Goal: Task Accomplishment & Management: Use online tool/utility

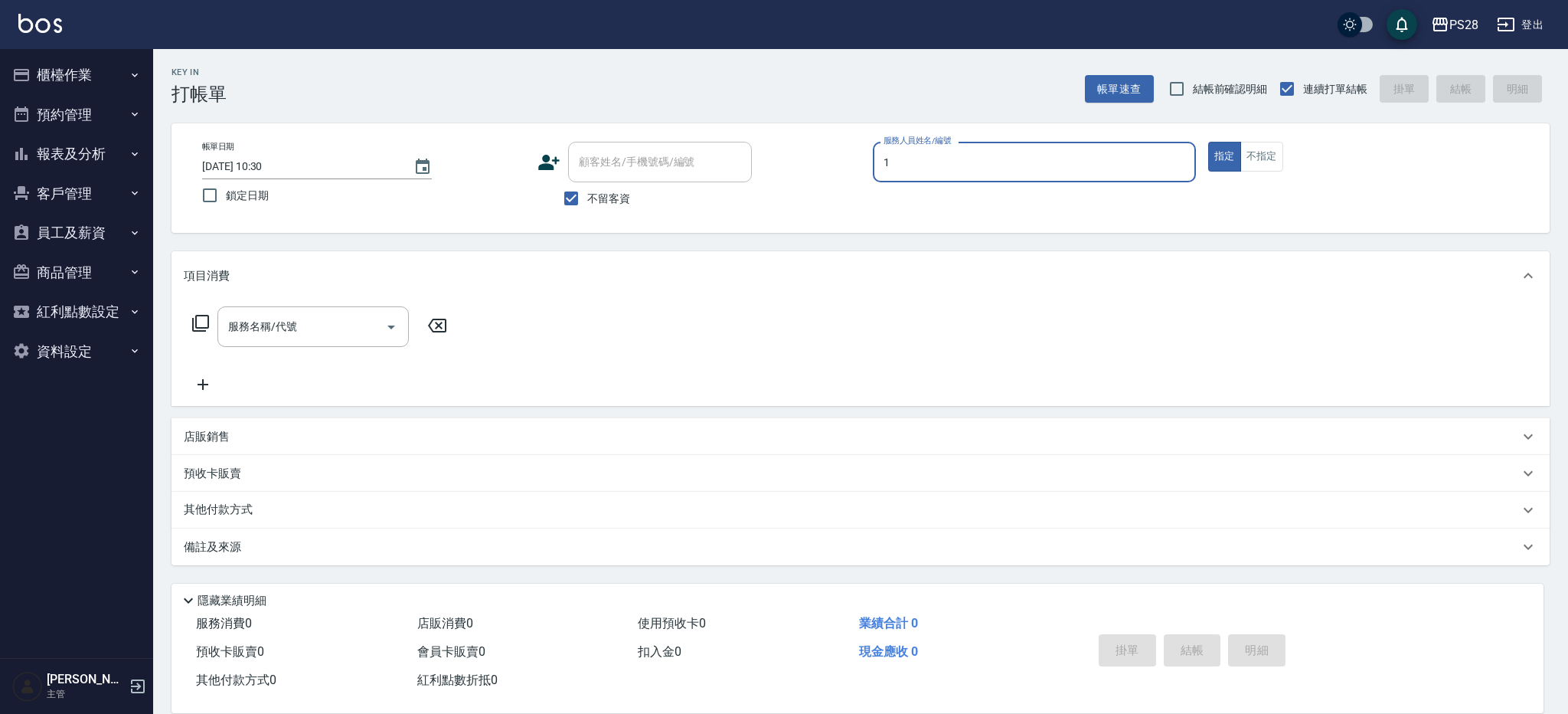
type input "[PERSON_NAME]-1"
type button "true"
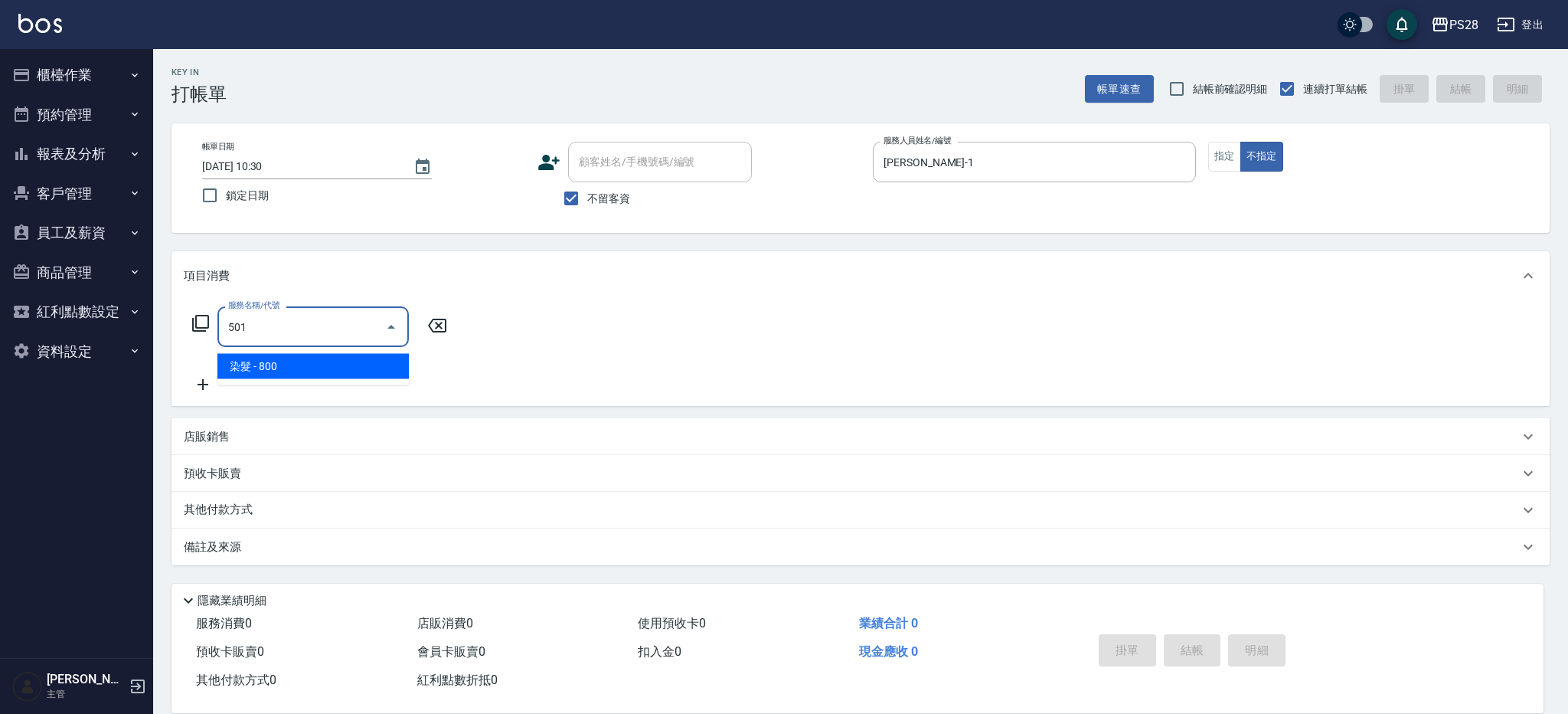
type input "染髮(501)"
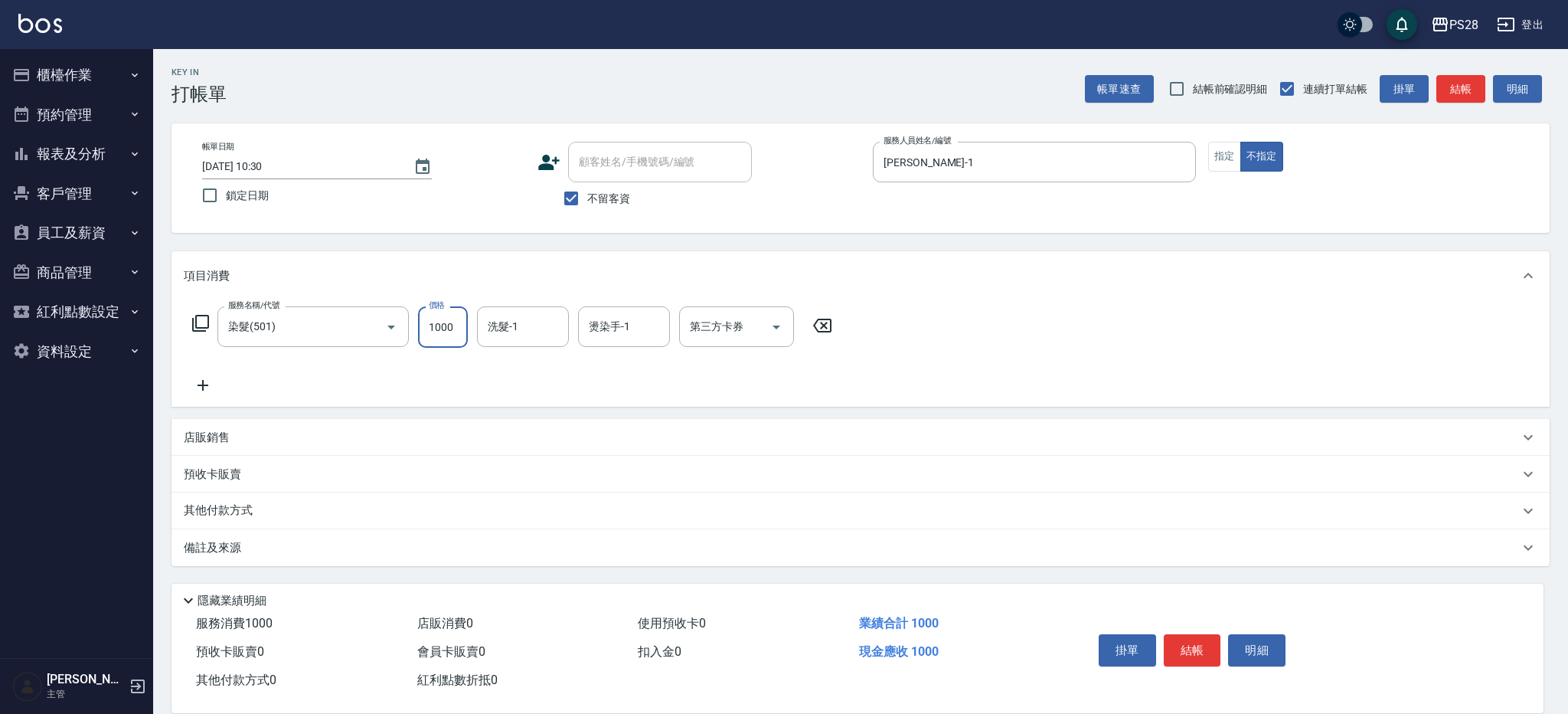
type input "1000"
type input "[PERSON_NAME]-1"
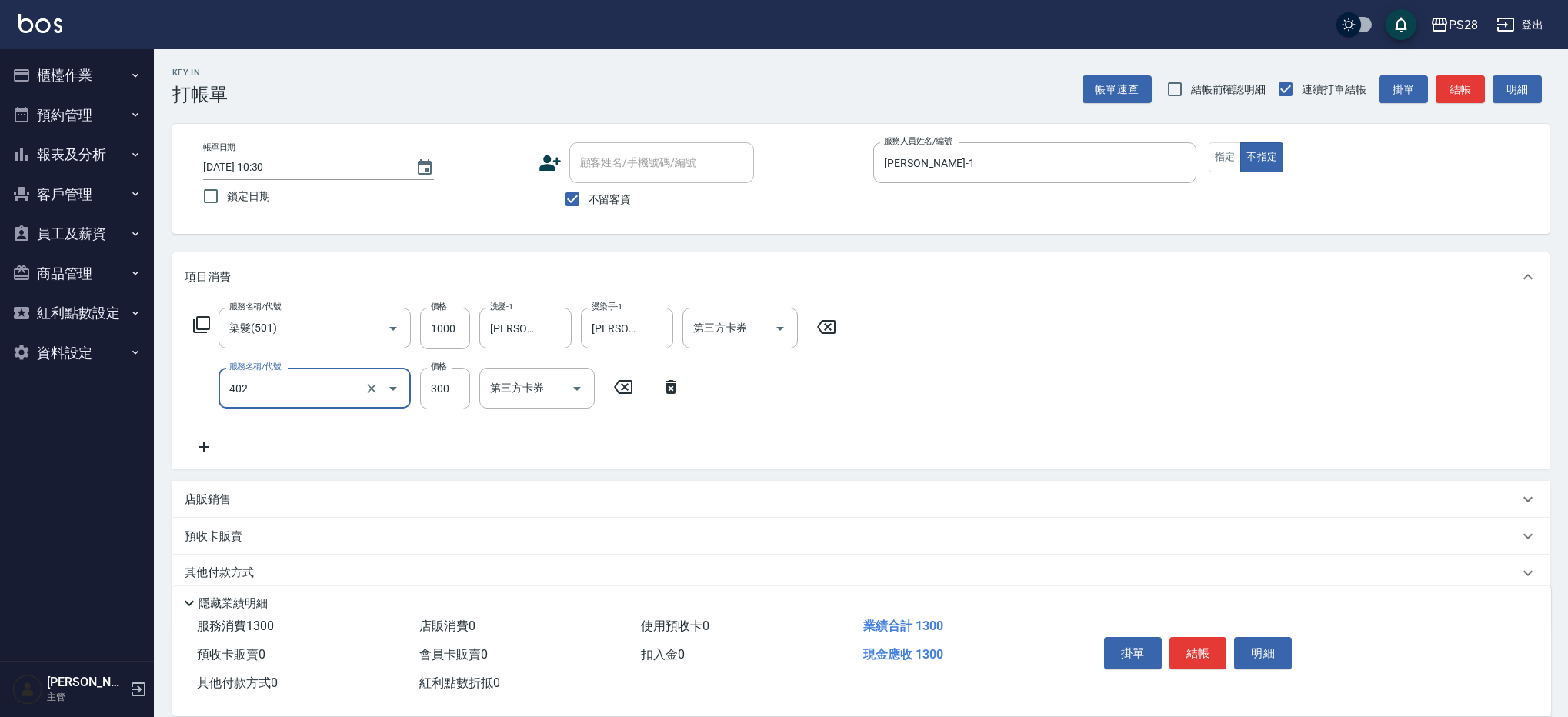
type input "頭皮隔離(402)"
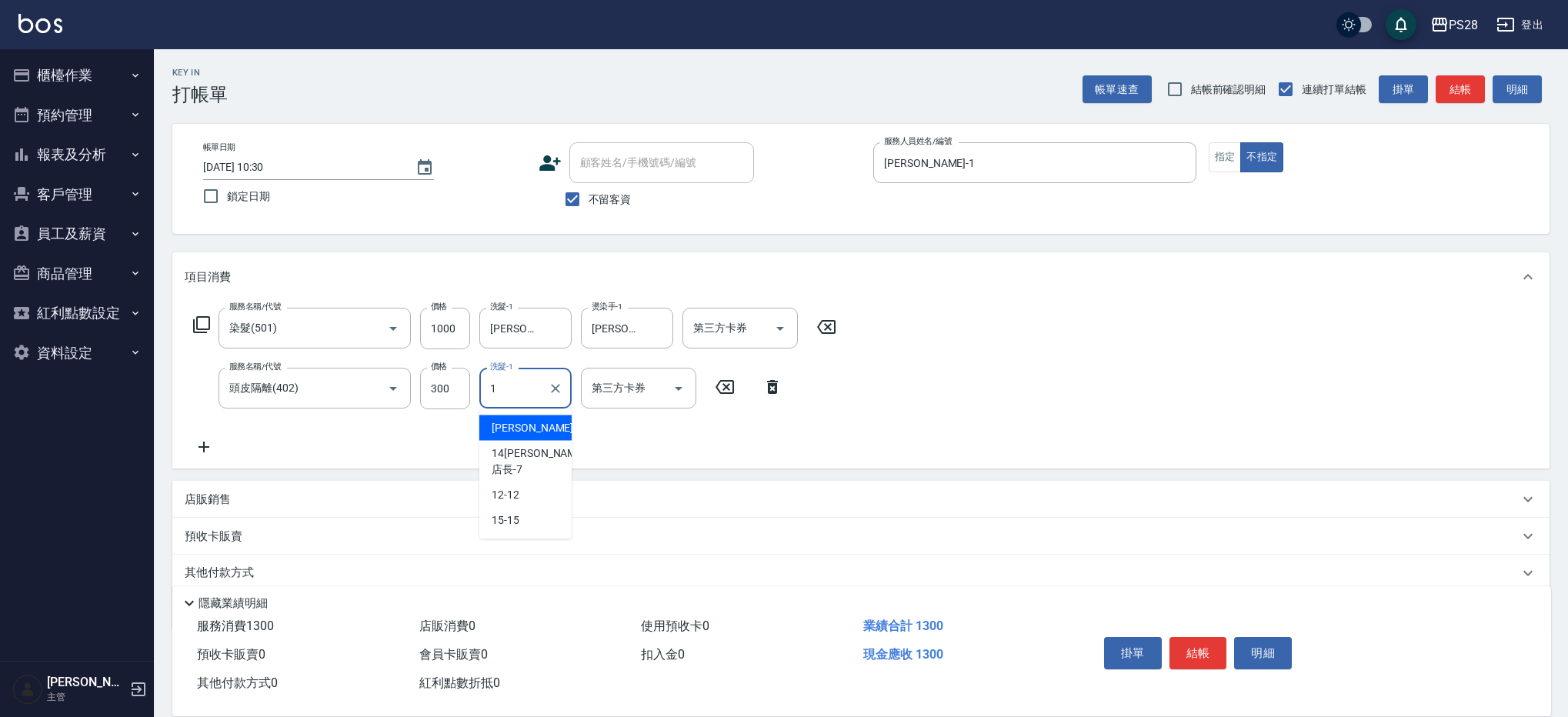
type input "[PERSON_NAME]-1"
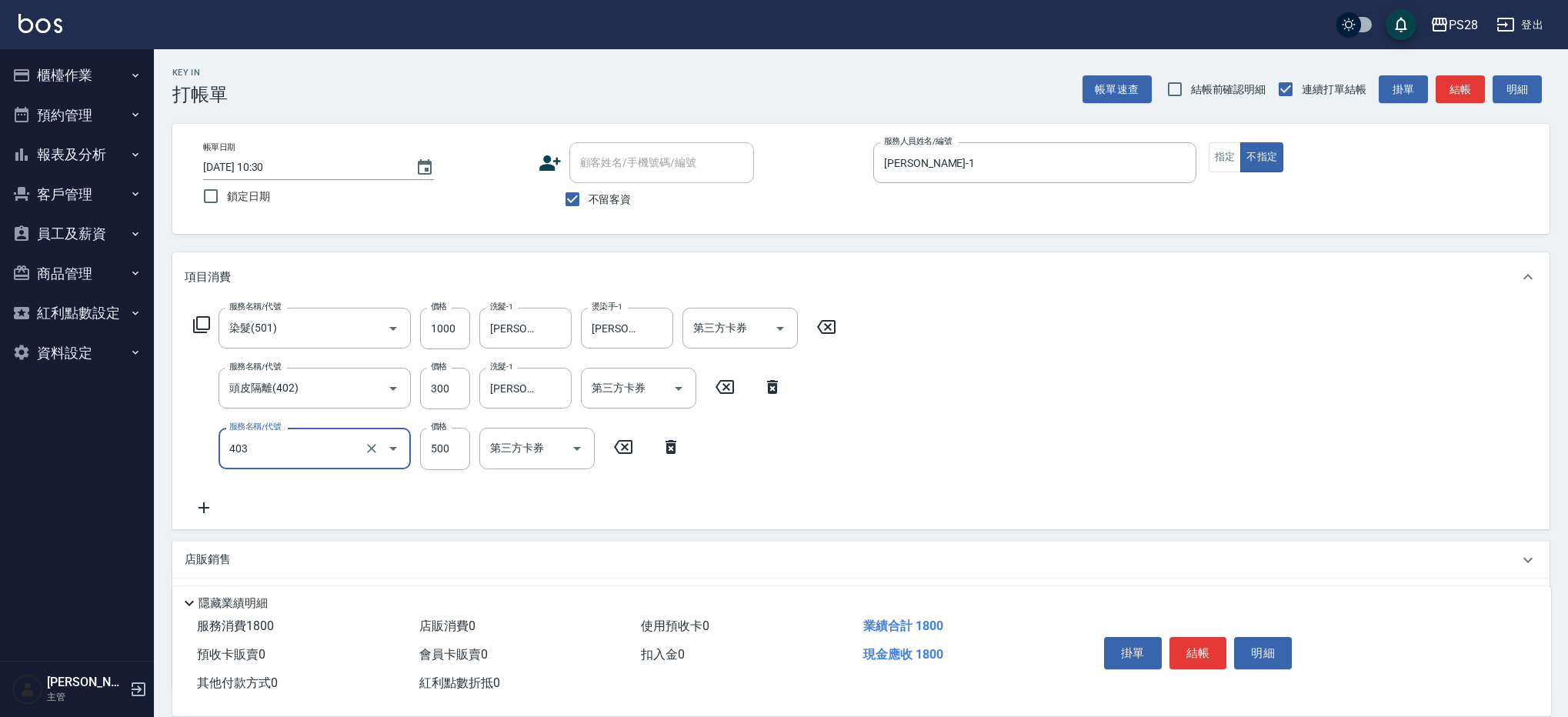
type input "500護髮(403)"
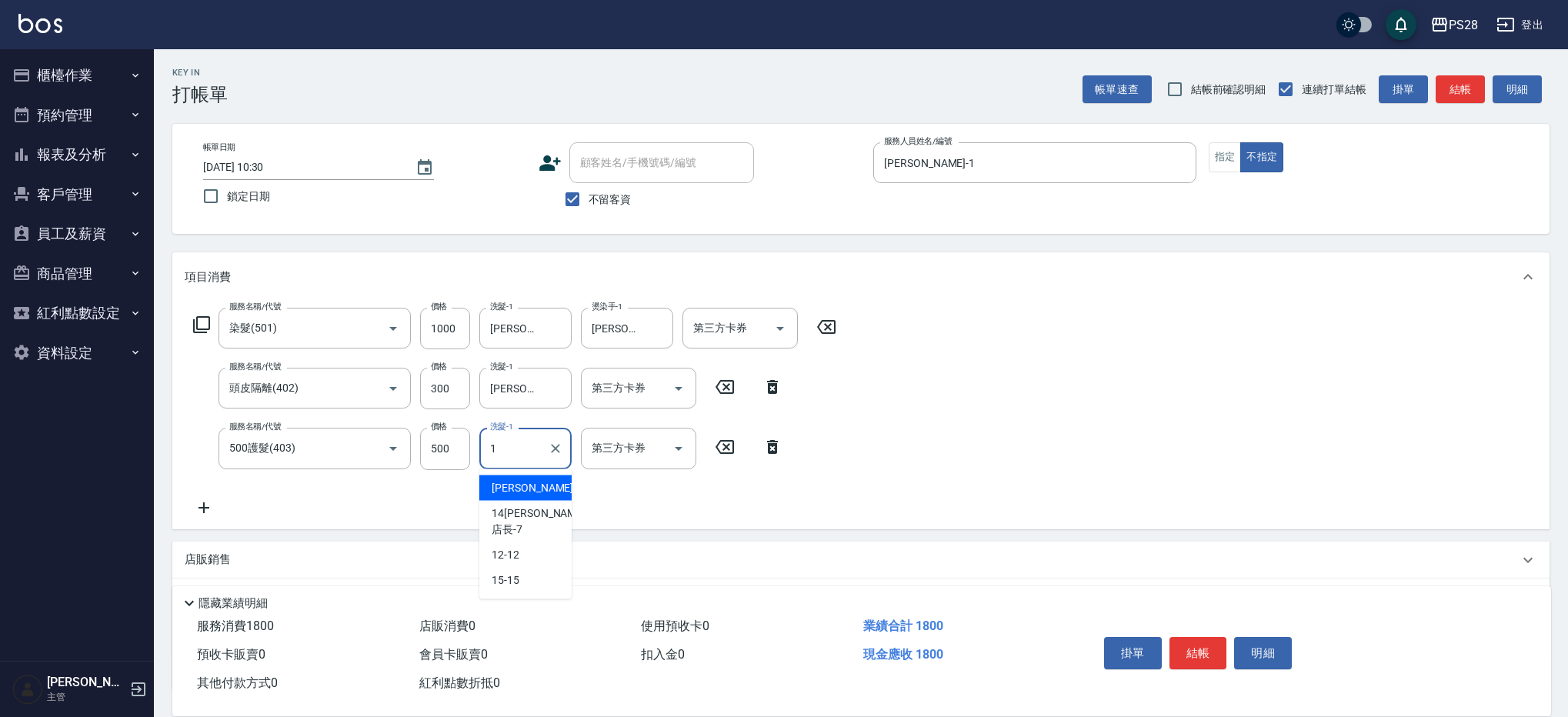
type input "[PERSON_NAME]-1"
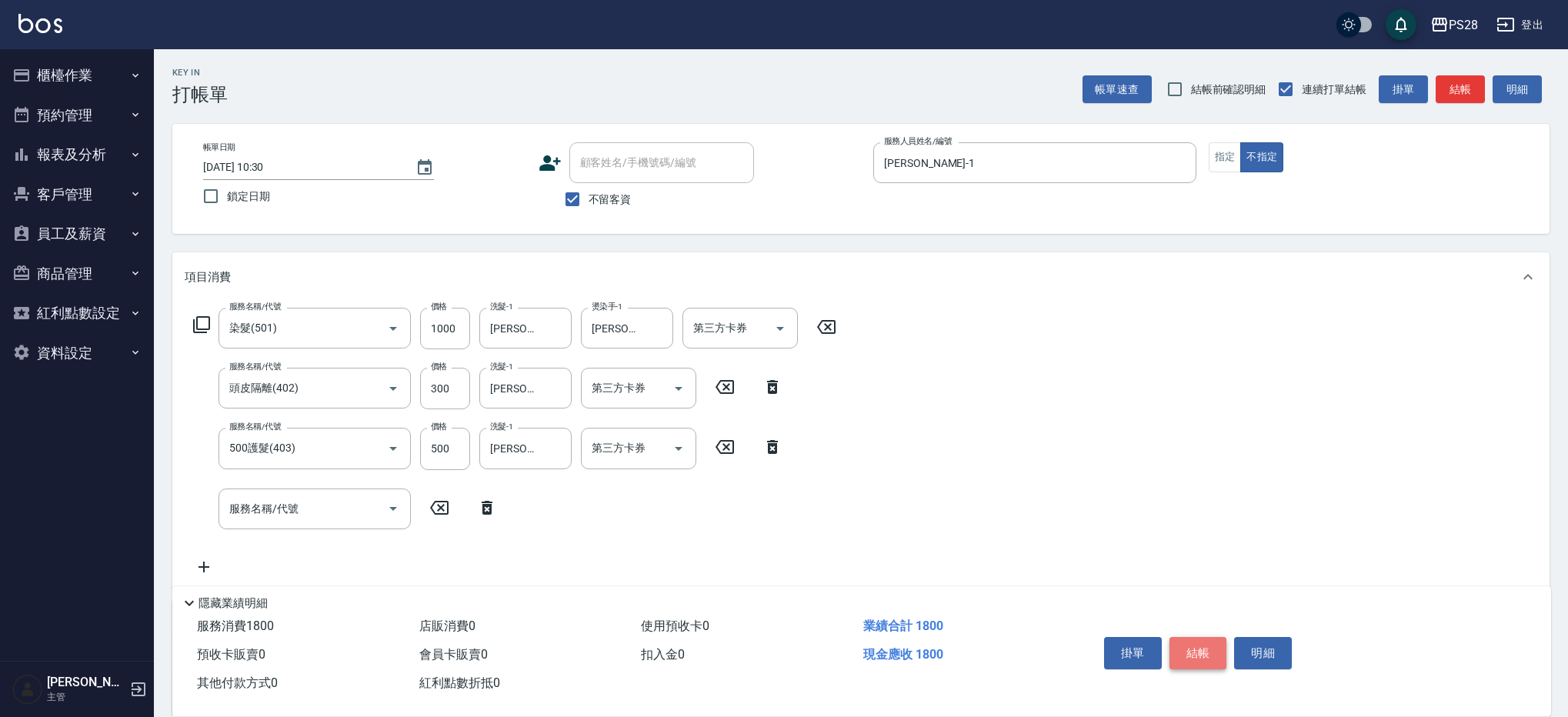
click at [1208, 646] on button "結帳" at bounding box center [1198, 653] width 57 height 32
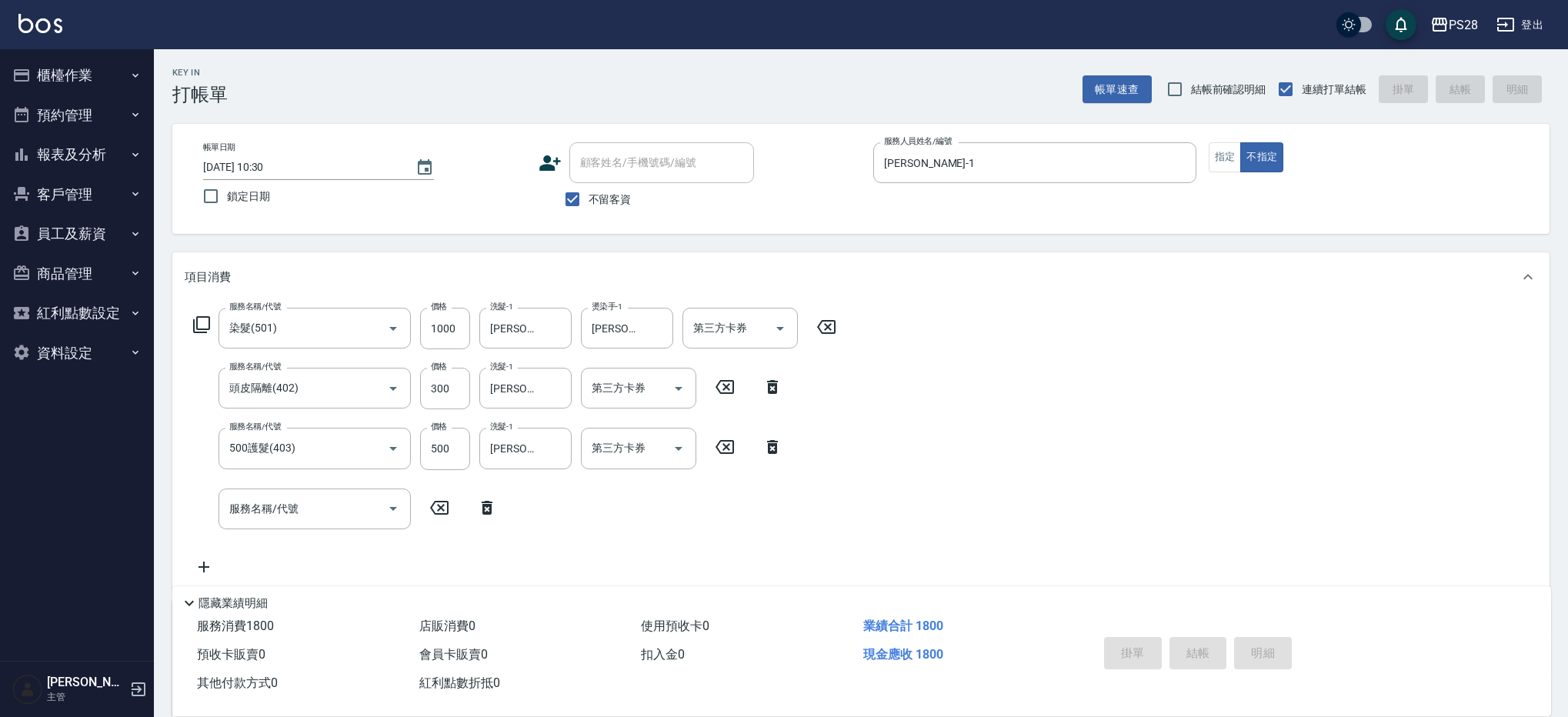
type input "[DATE] 17:43"
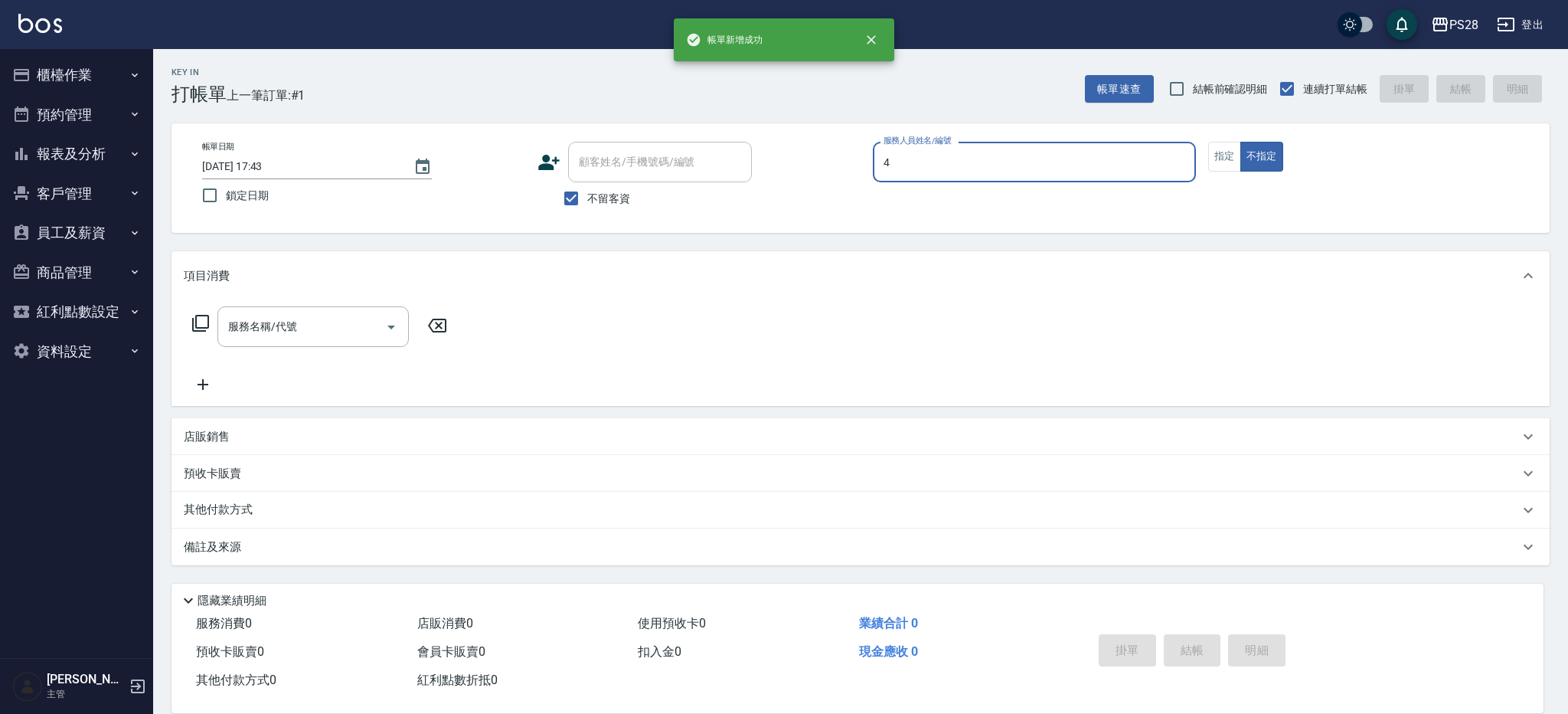
type input "NITA-4"
type button "false"
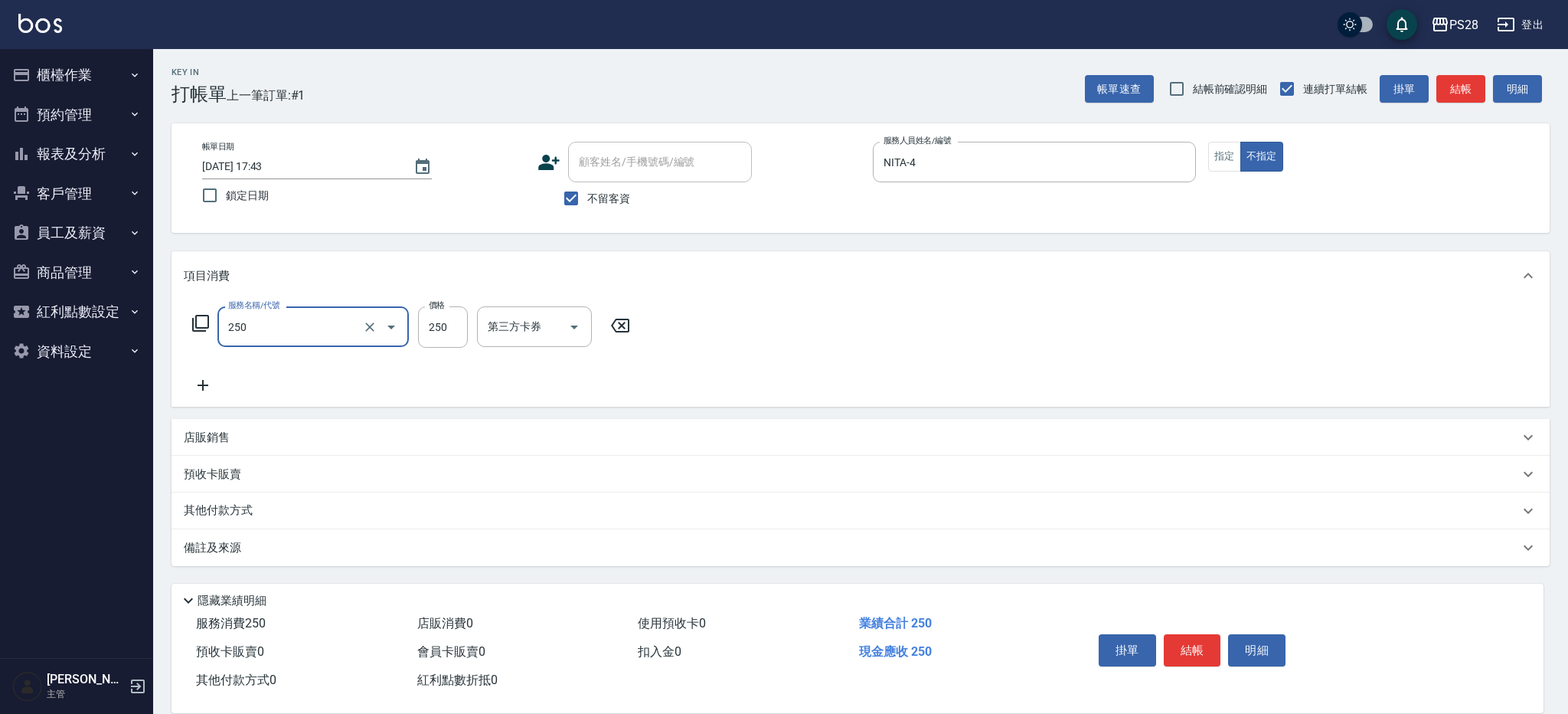
type input "單剪(250)"
type input "149"
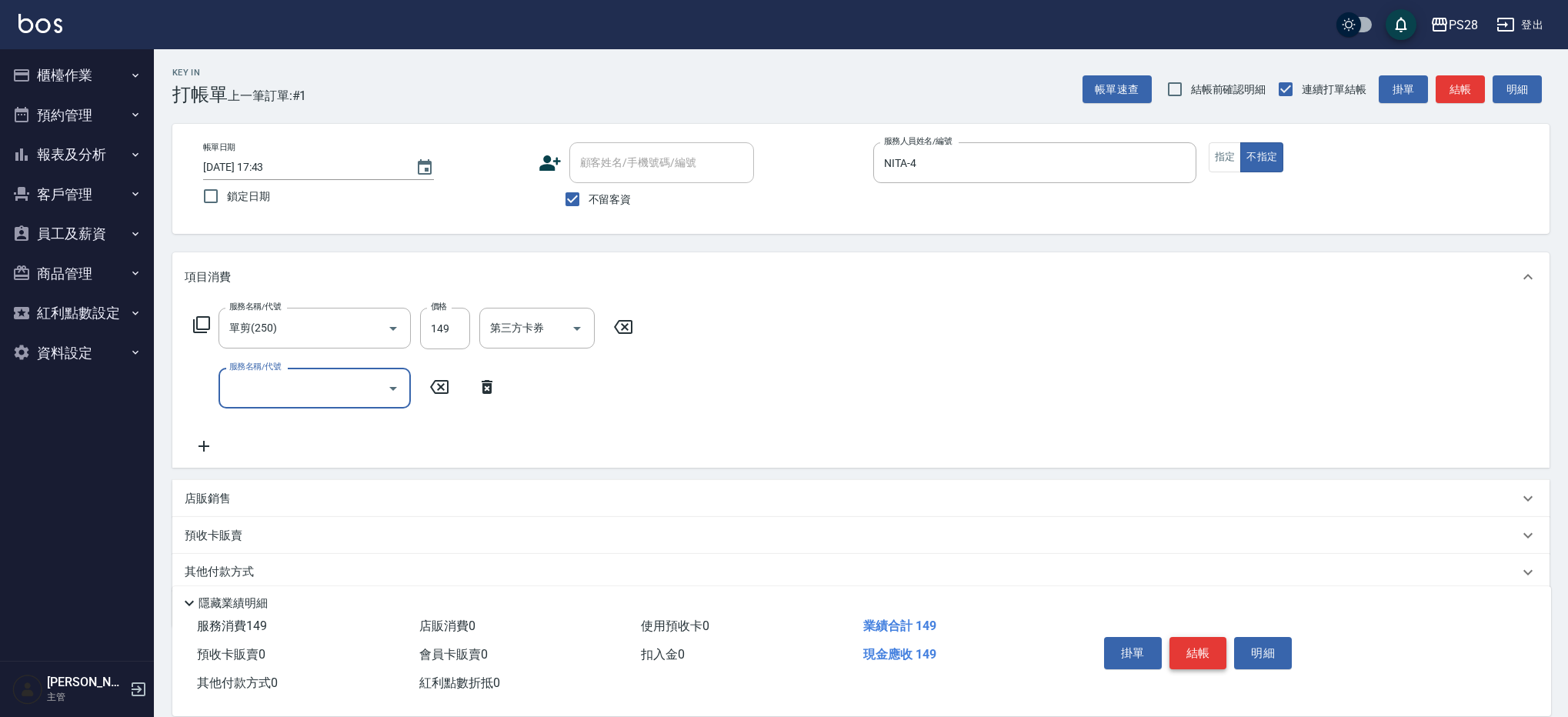
click at [1206, 644] on button "結帳" at bounding box center [1198, 653] width 57 height 32
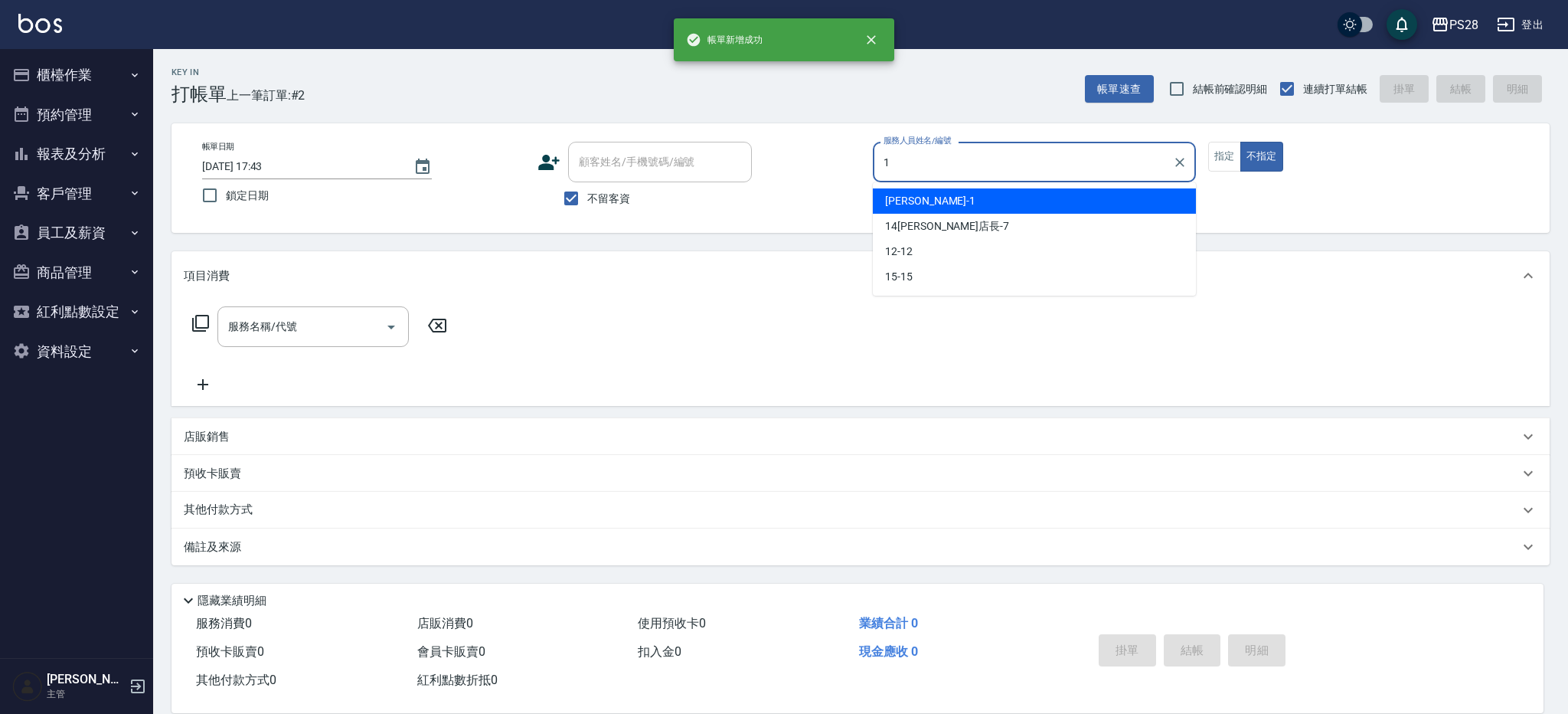
type input "[PERSON_NAME]-1"
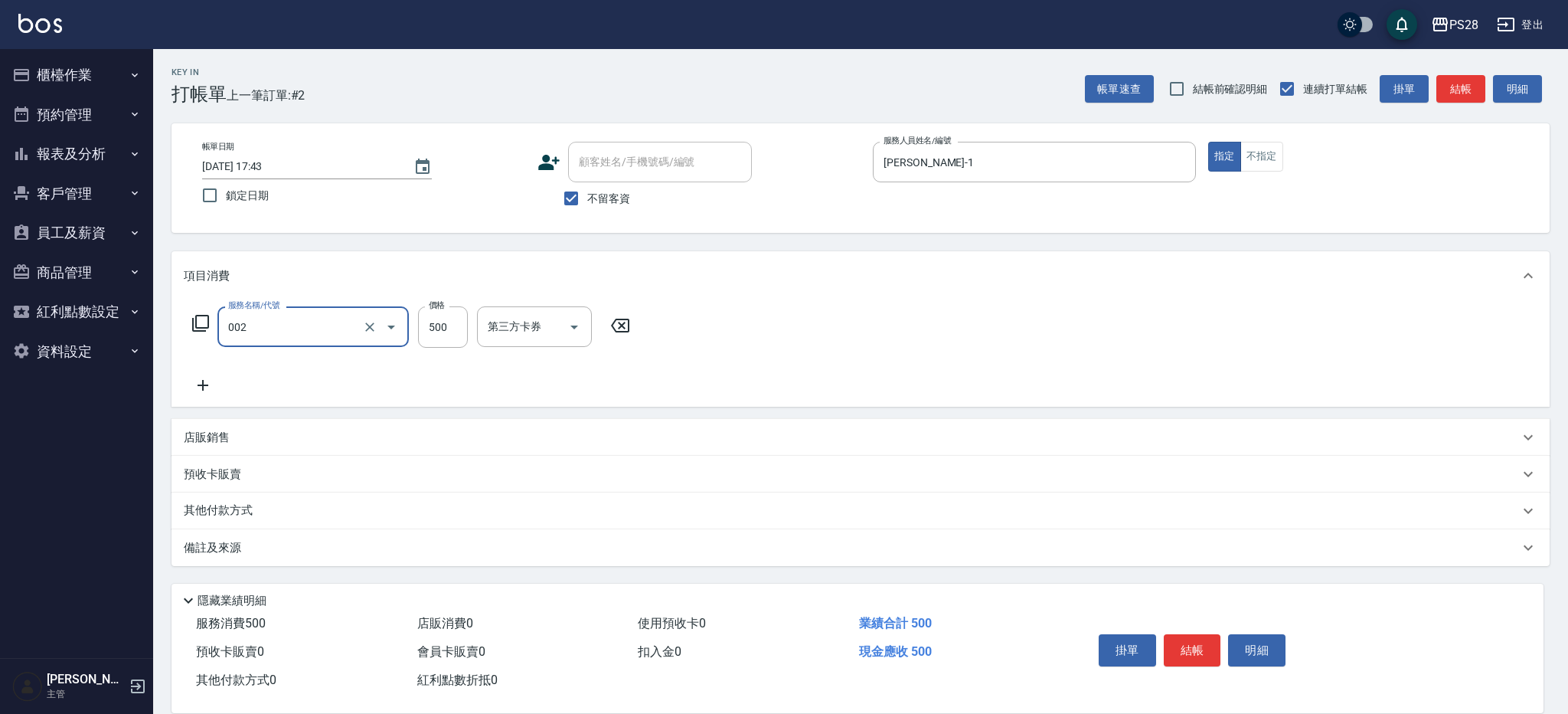
type input "洗剪D(002)"
type input "[PERSON_NAME]-1"
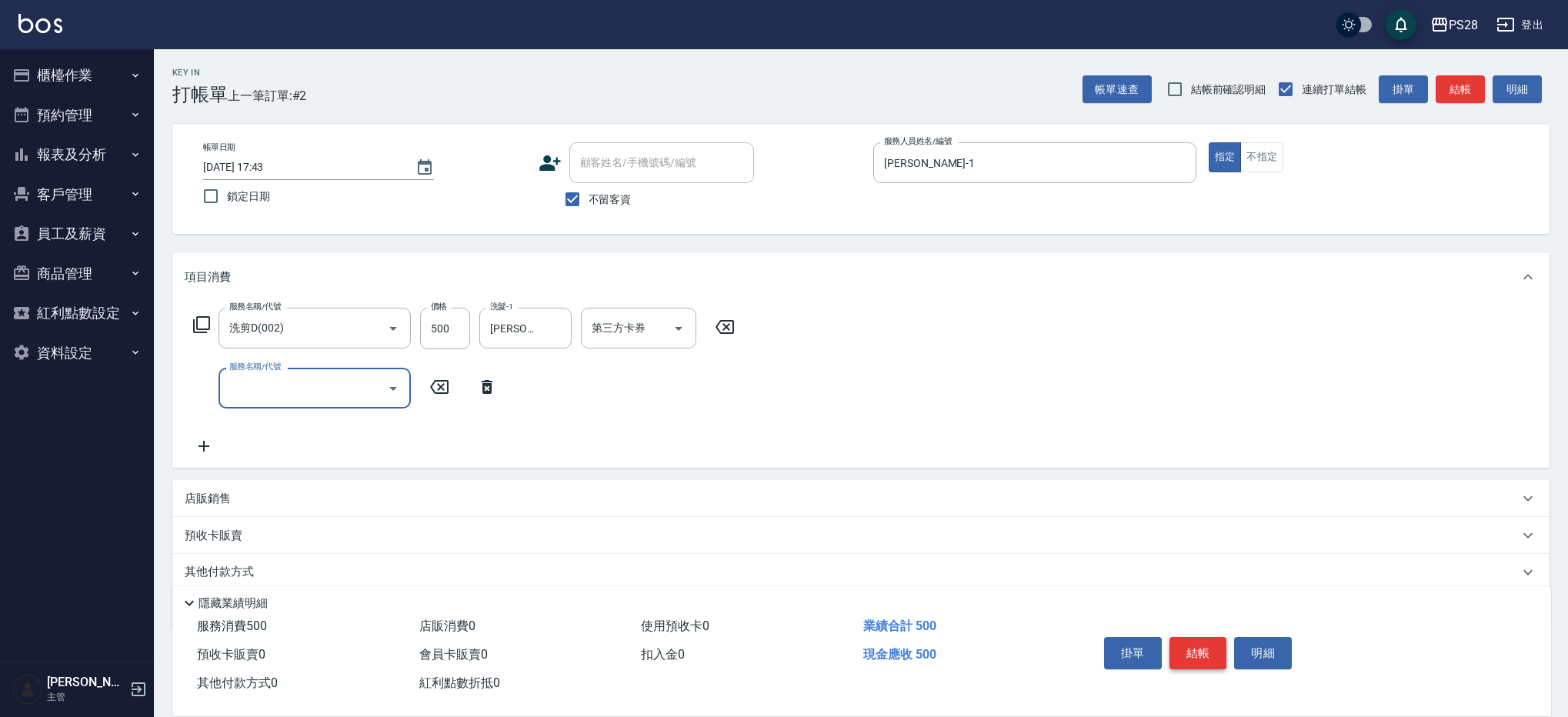
click at [1187, 646] on button "結帳" at bounding box center [1198, 653] width 57 height 32
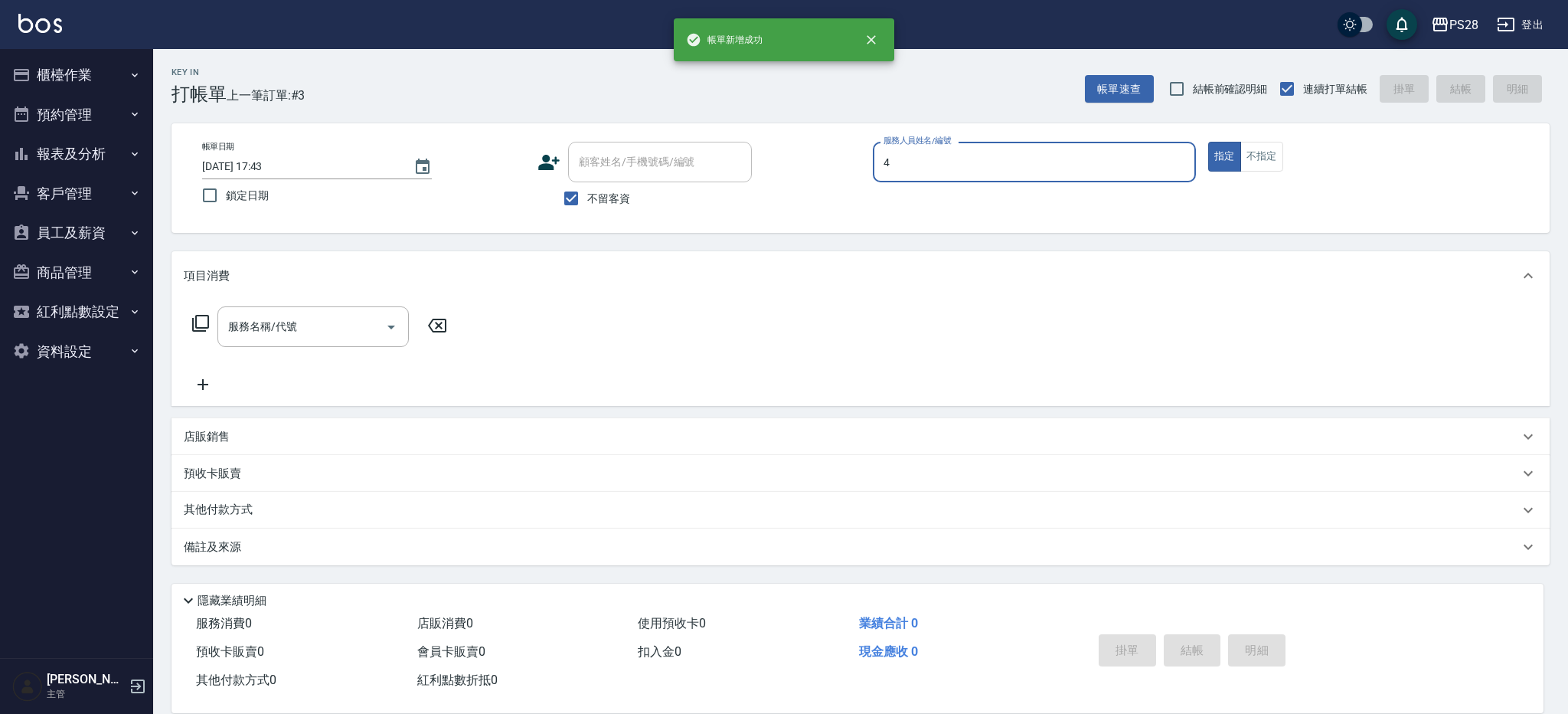
type input "NITA-4"
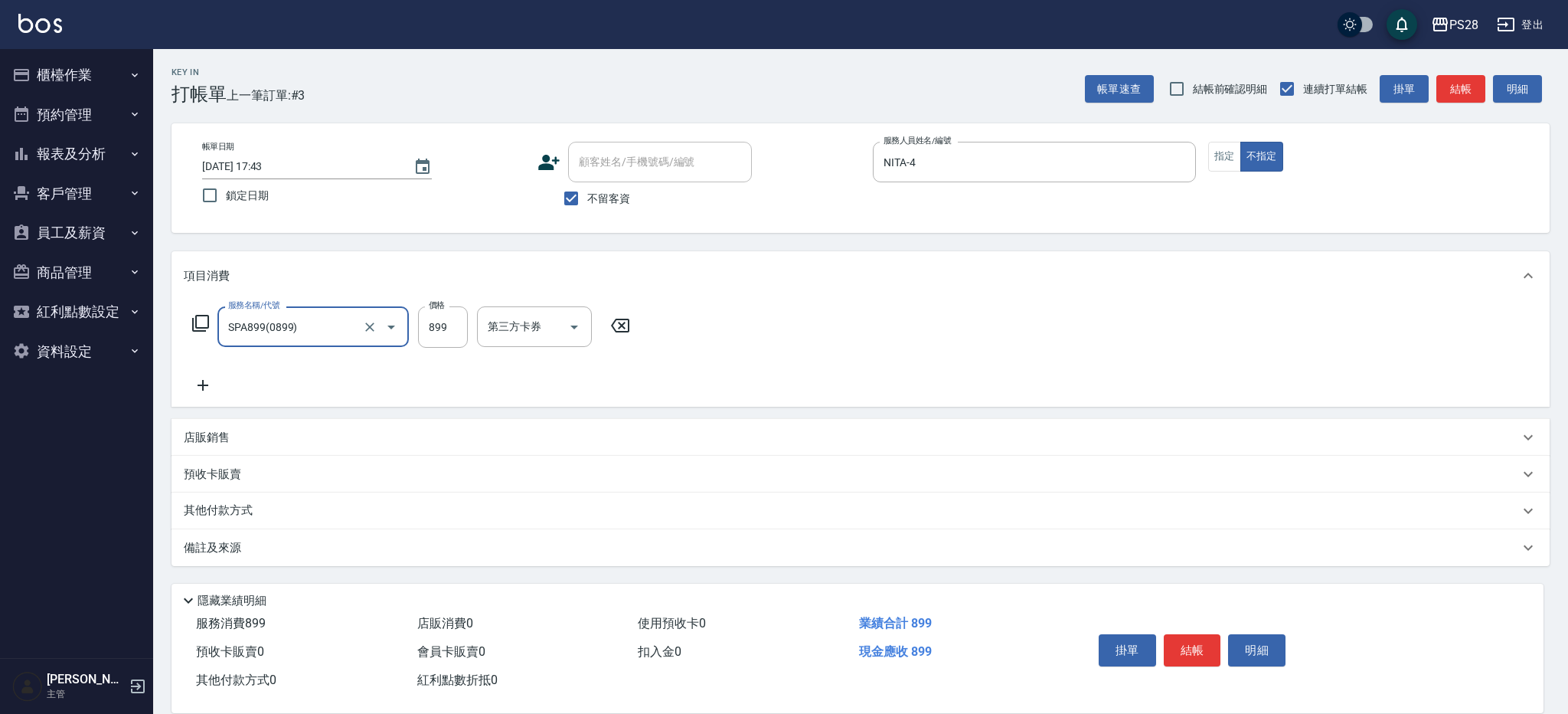
type input "SPA899(0899)"
type input "NITA-4"
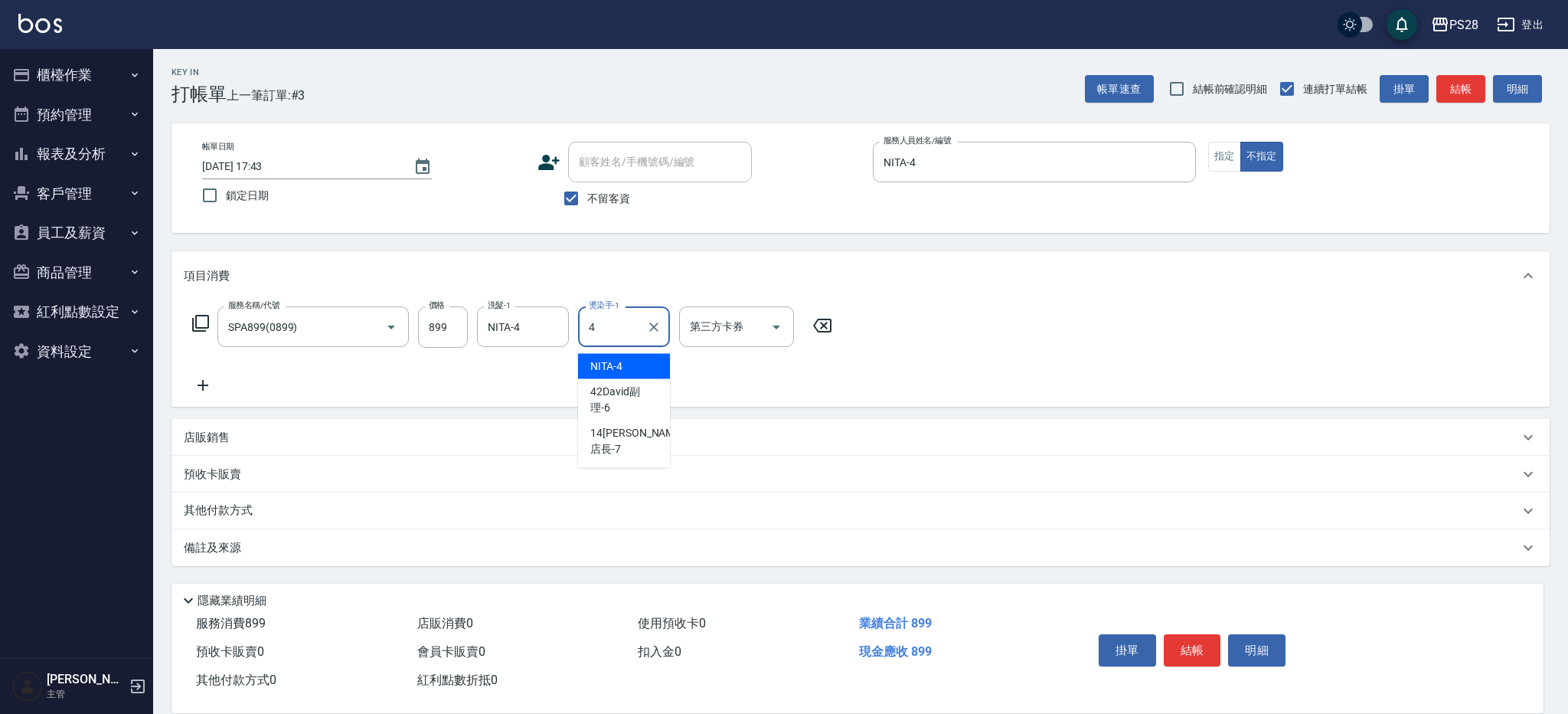
type input "NITA-4"
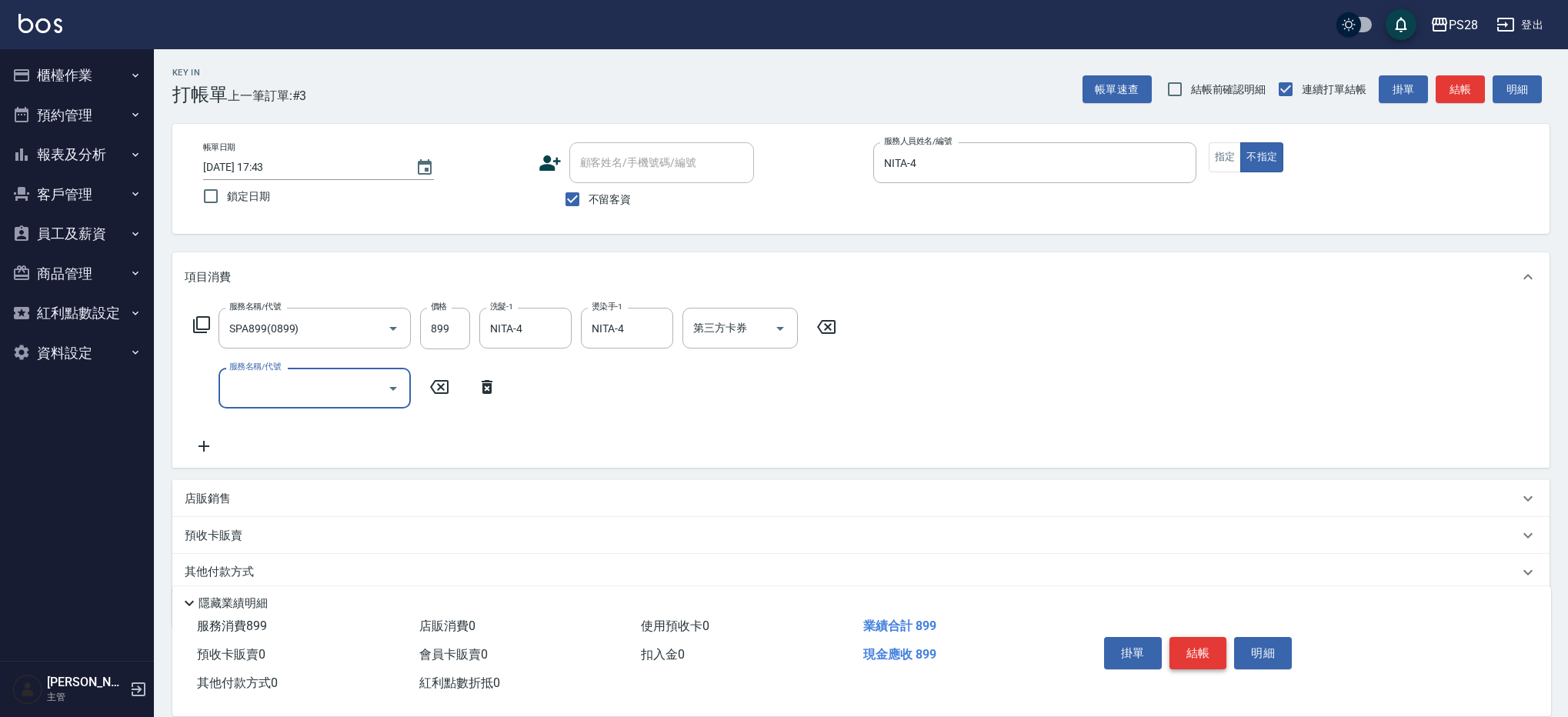
click at [1211, 647] on button "結帳" at bounding box center [1198, 653] width 57 height 32
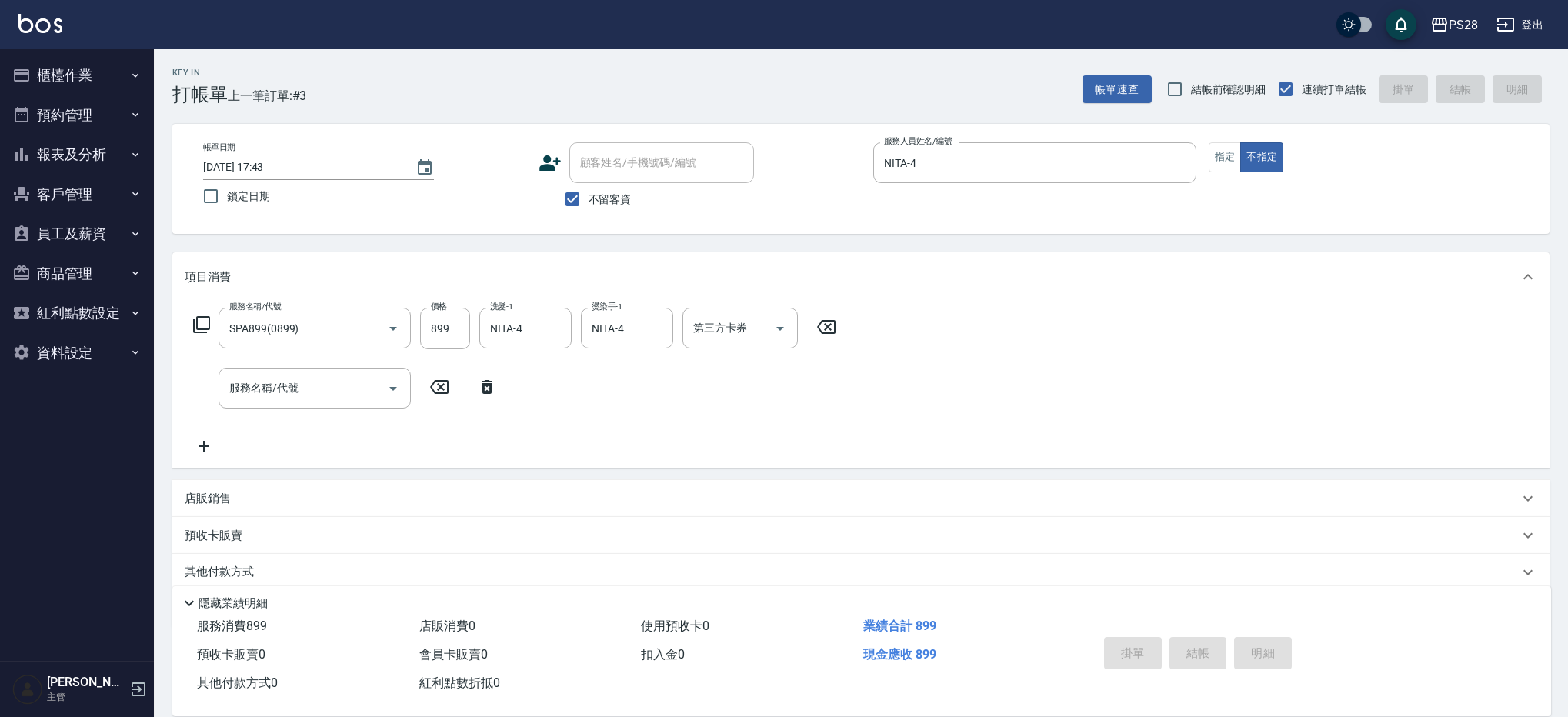
type input "[DATE] 17:44"
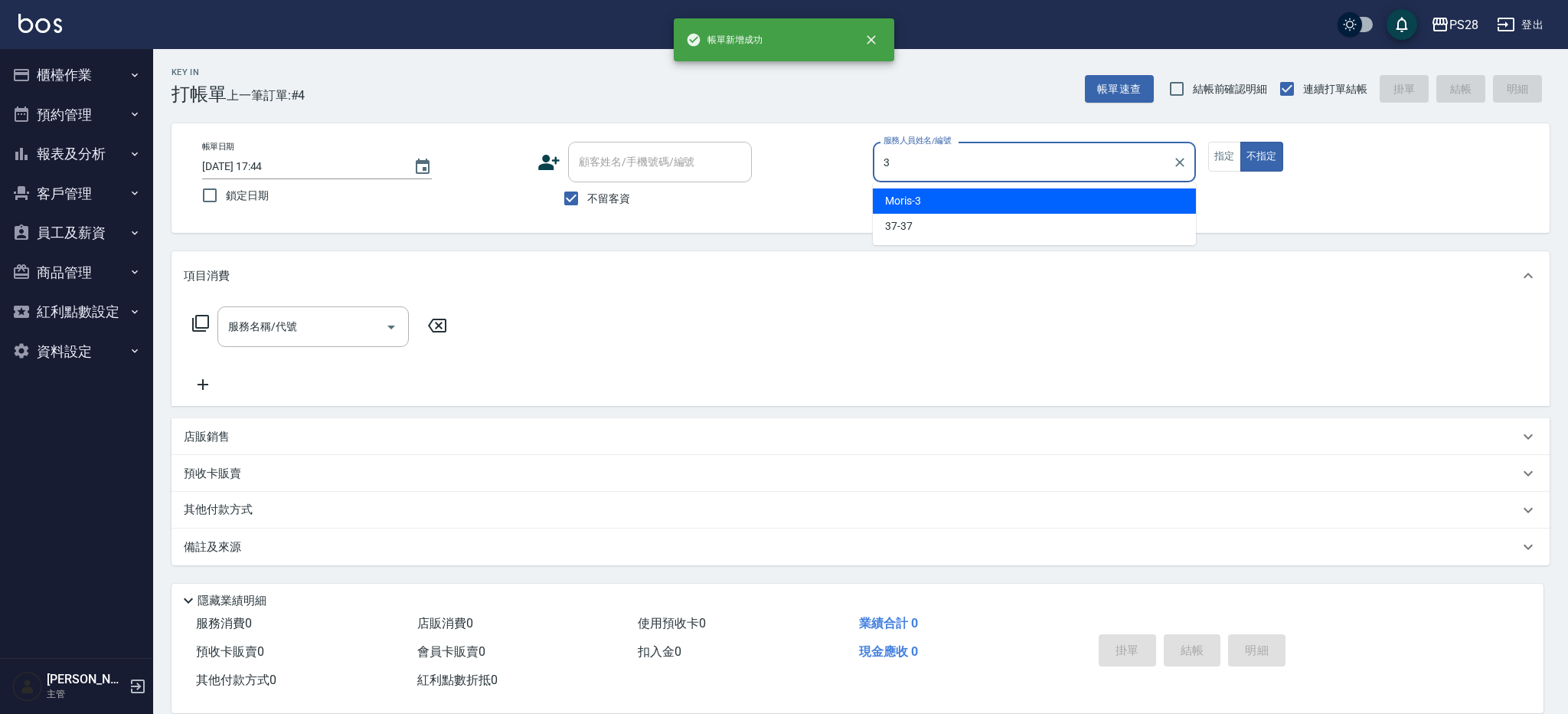
type input "Moris-3"
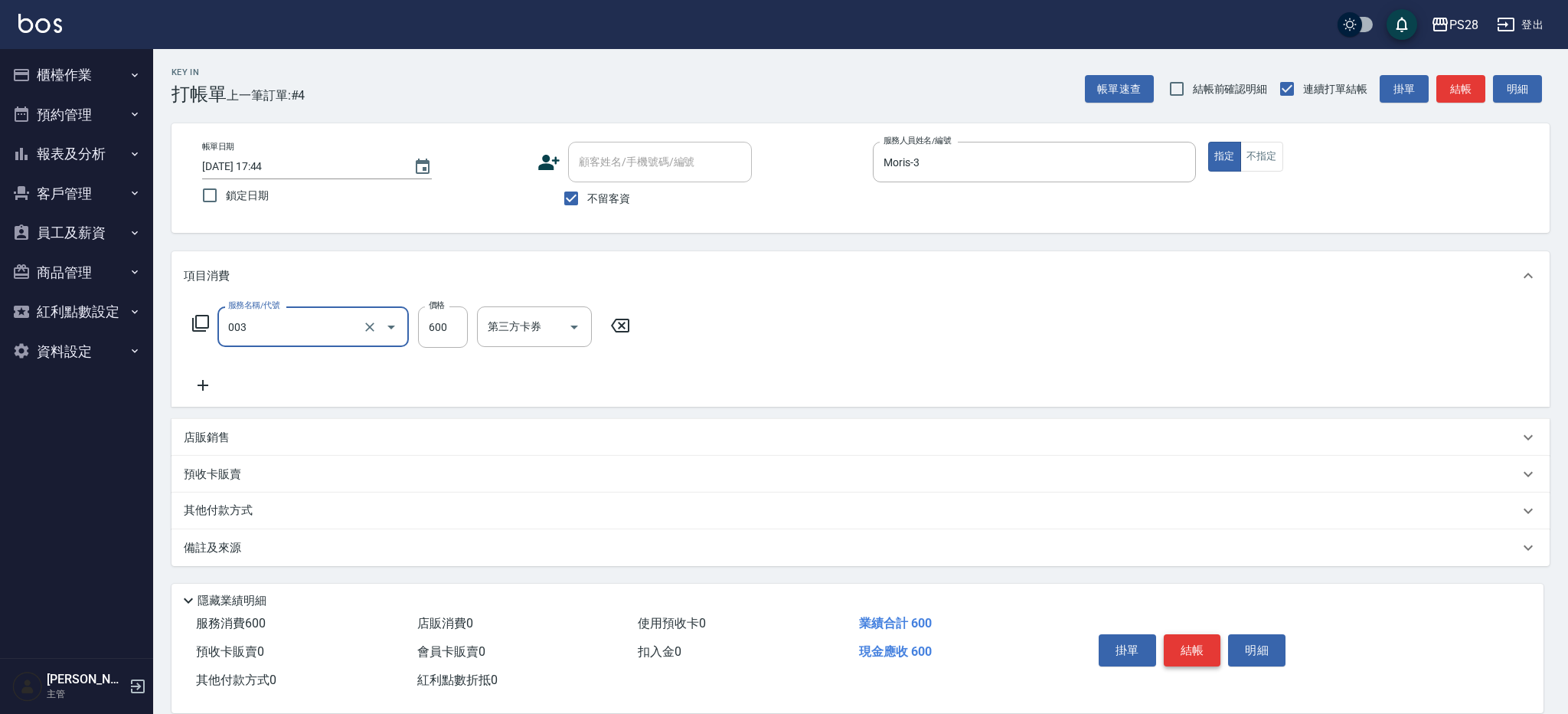
type input "洗剪C(003)"
type input "650"
type input "Moris-3"
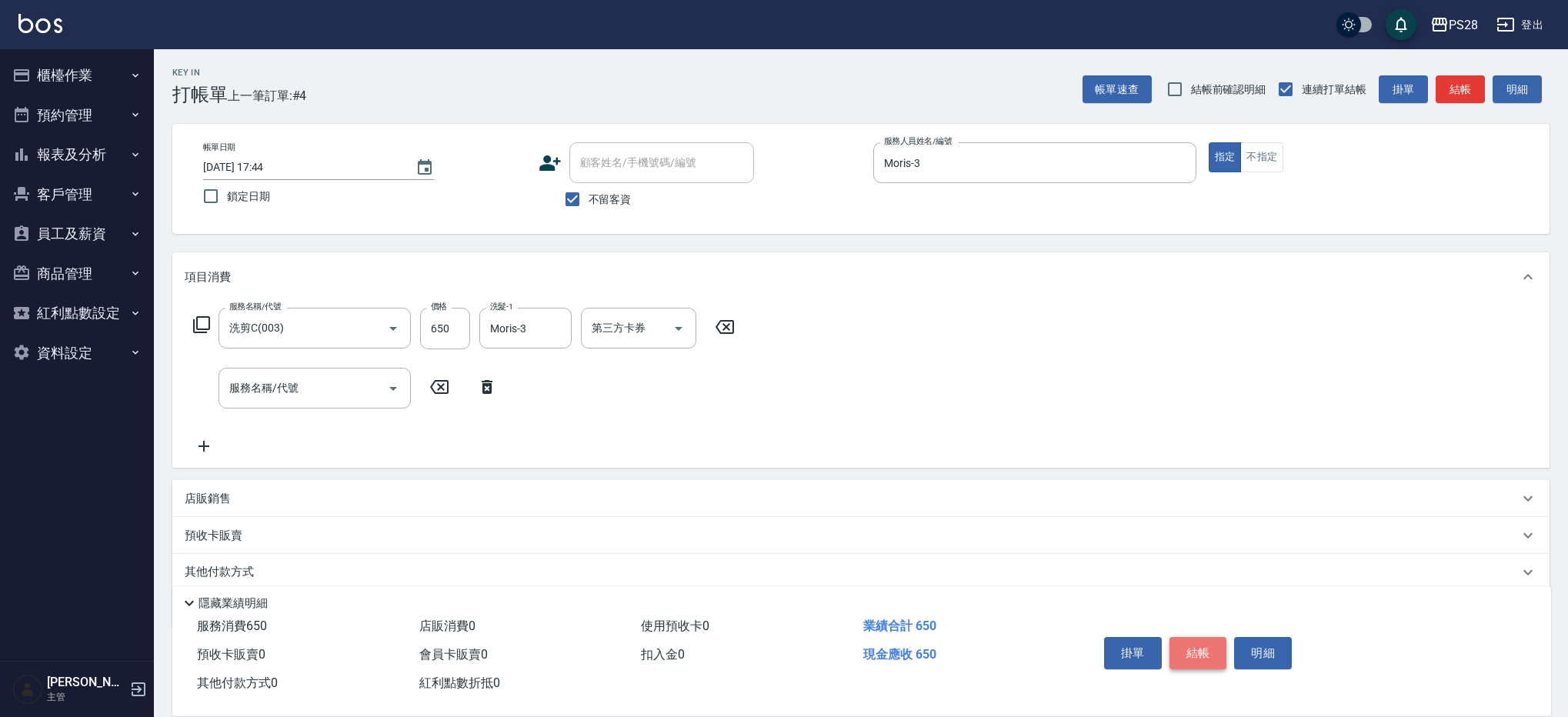
click at [1196, 648] on button "結帳" at bounding box center [1198, 653] width 57 height 32
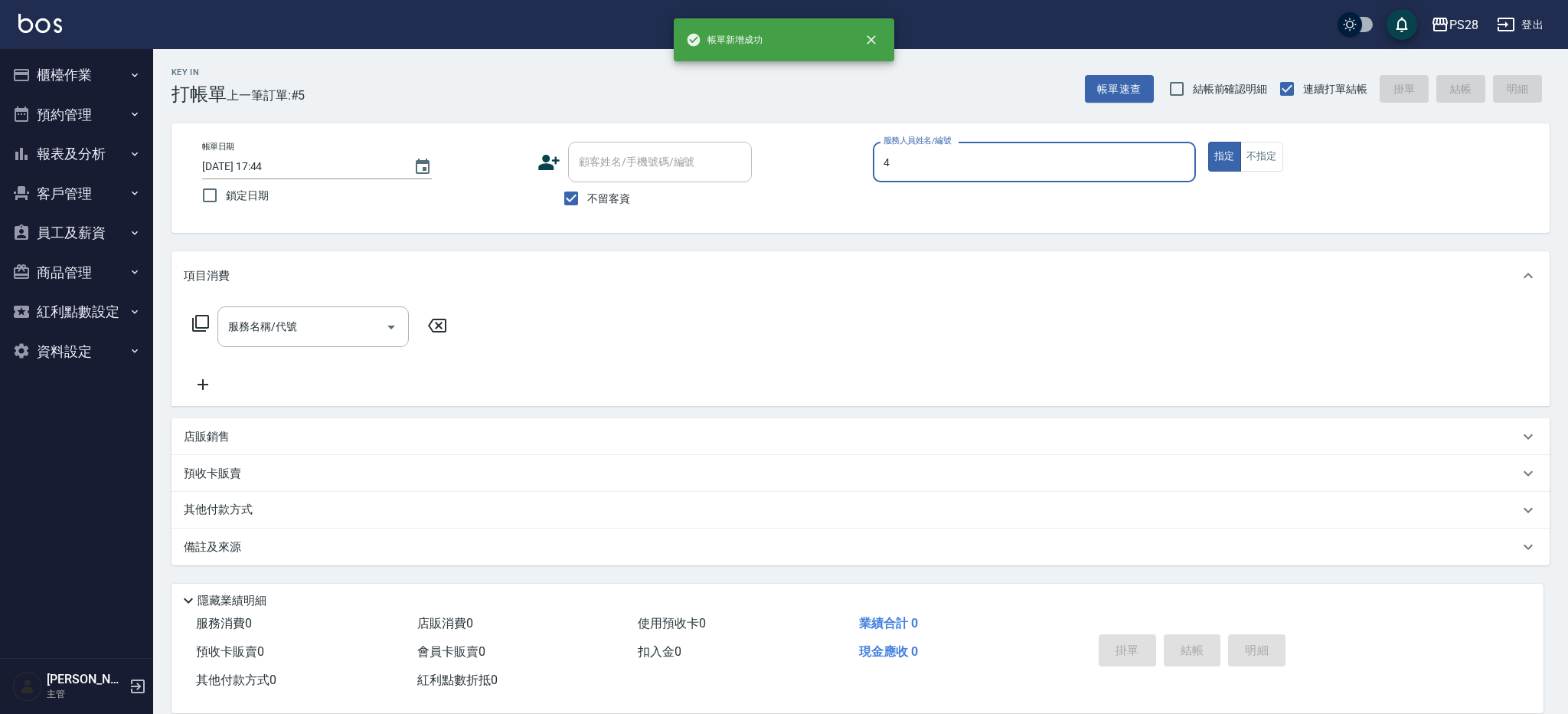
type input "NITA-4"
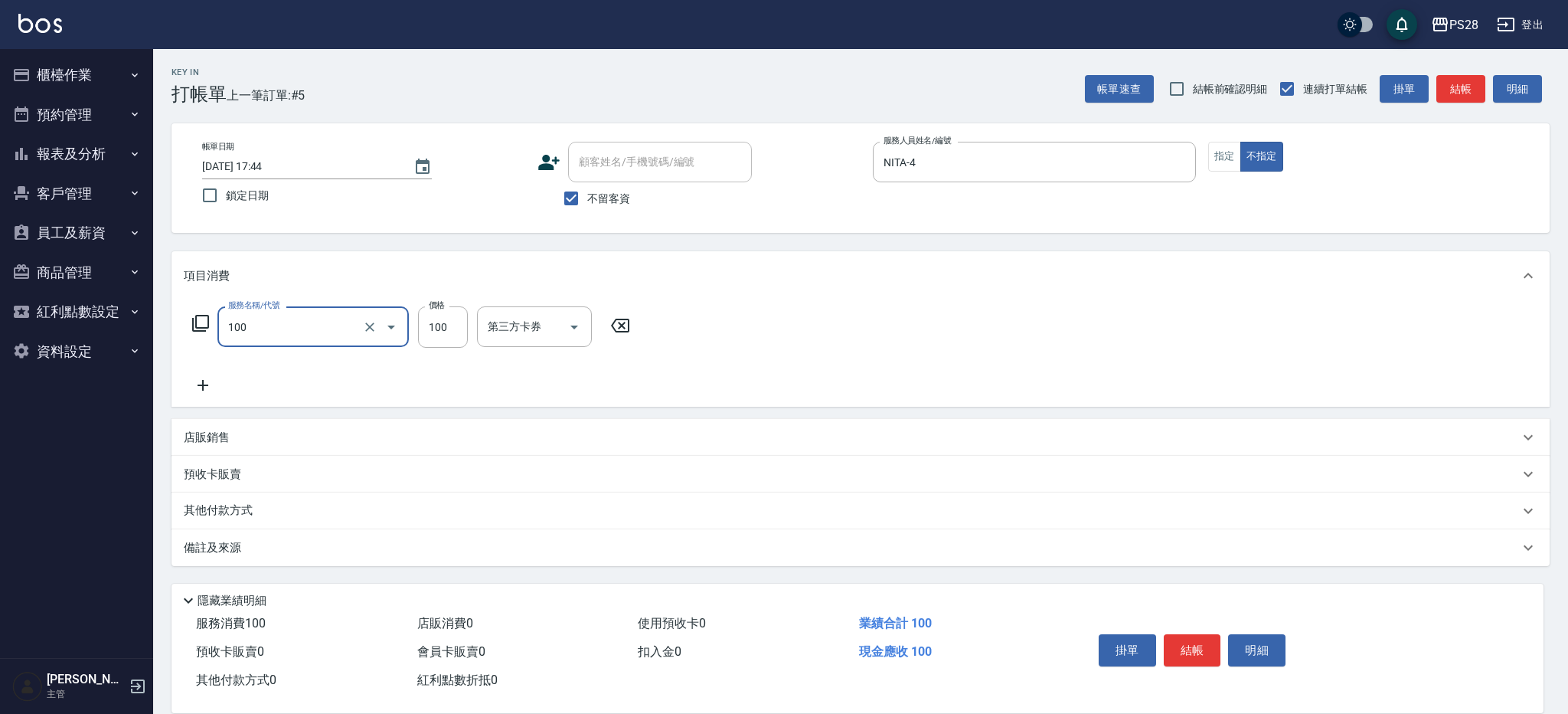
type input "洗髮(100)"
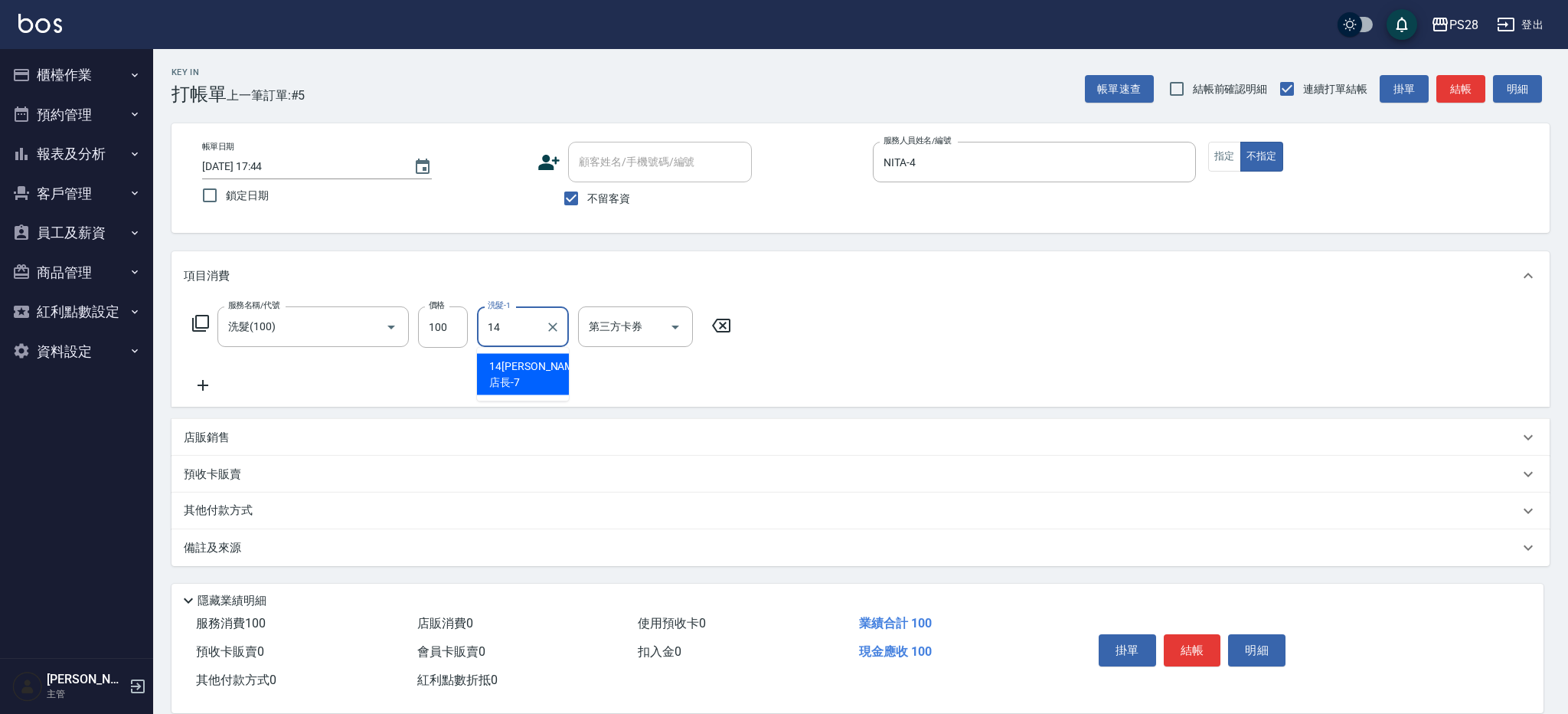
type input "14[PERSON_NAME]店長-7"
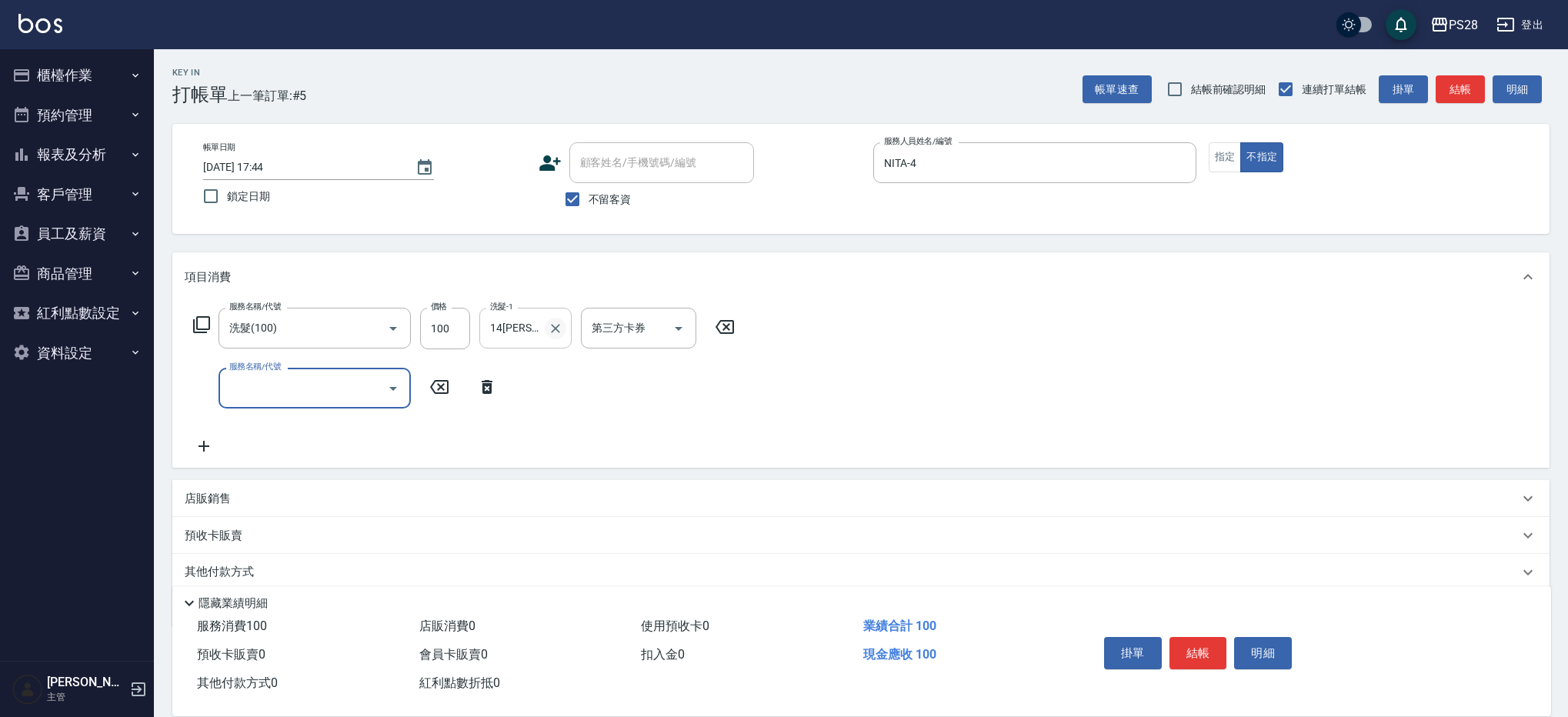
drag, startPoint x: 558, startPoint y: 329, endPoint x: 550, endPoint y: 335, distance: 10.0
click at [558, 329] on icon "Clear" at bounding box center [556, 329] width 16 height 16
click at [520, 336] on input "洗髮-1" at bounding box center [525, 327] width 78 height 27
type input "15-15"
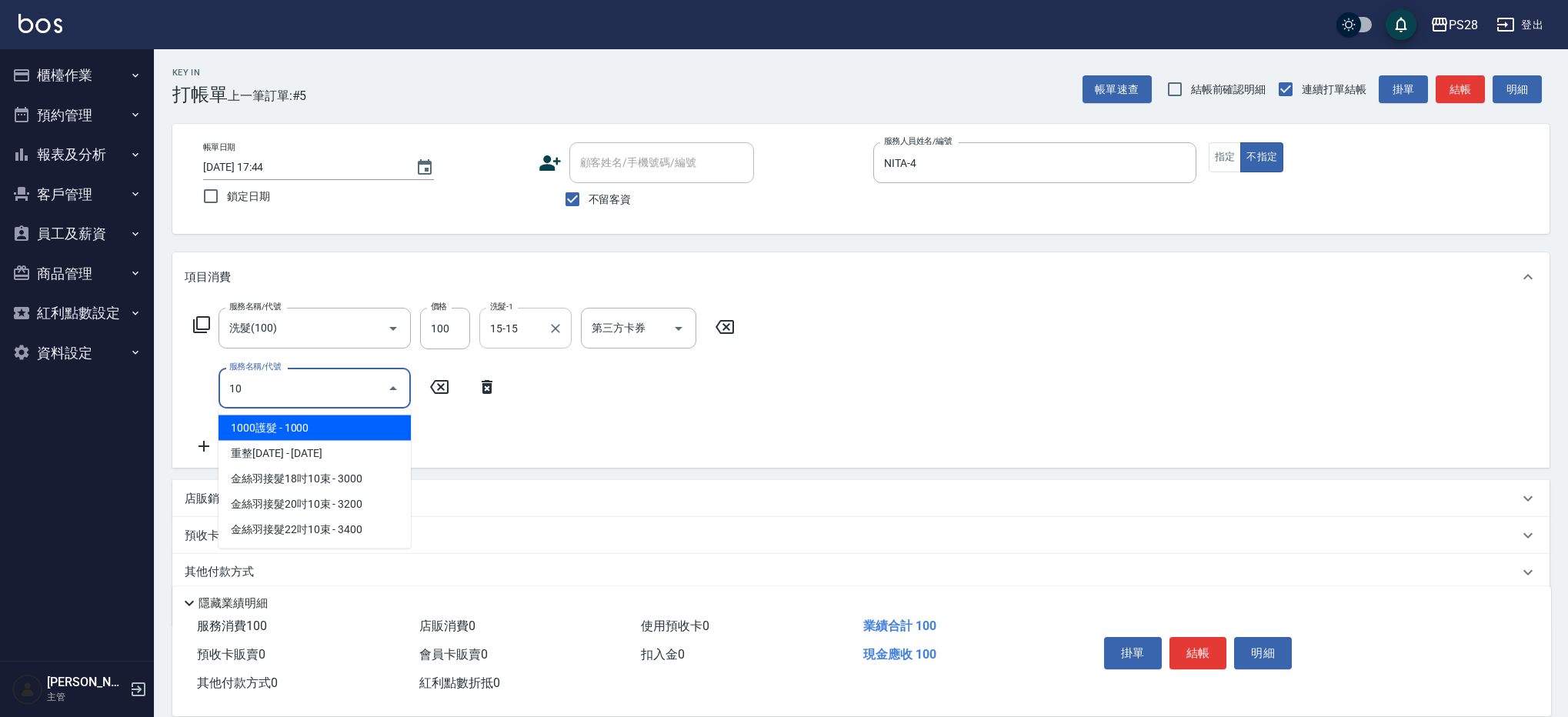
type input "1"
type input "單剪(250)"
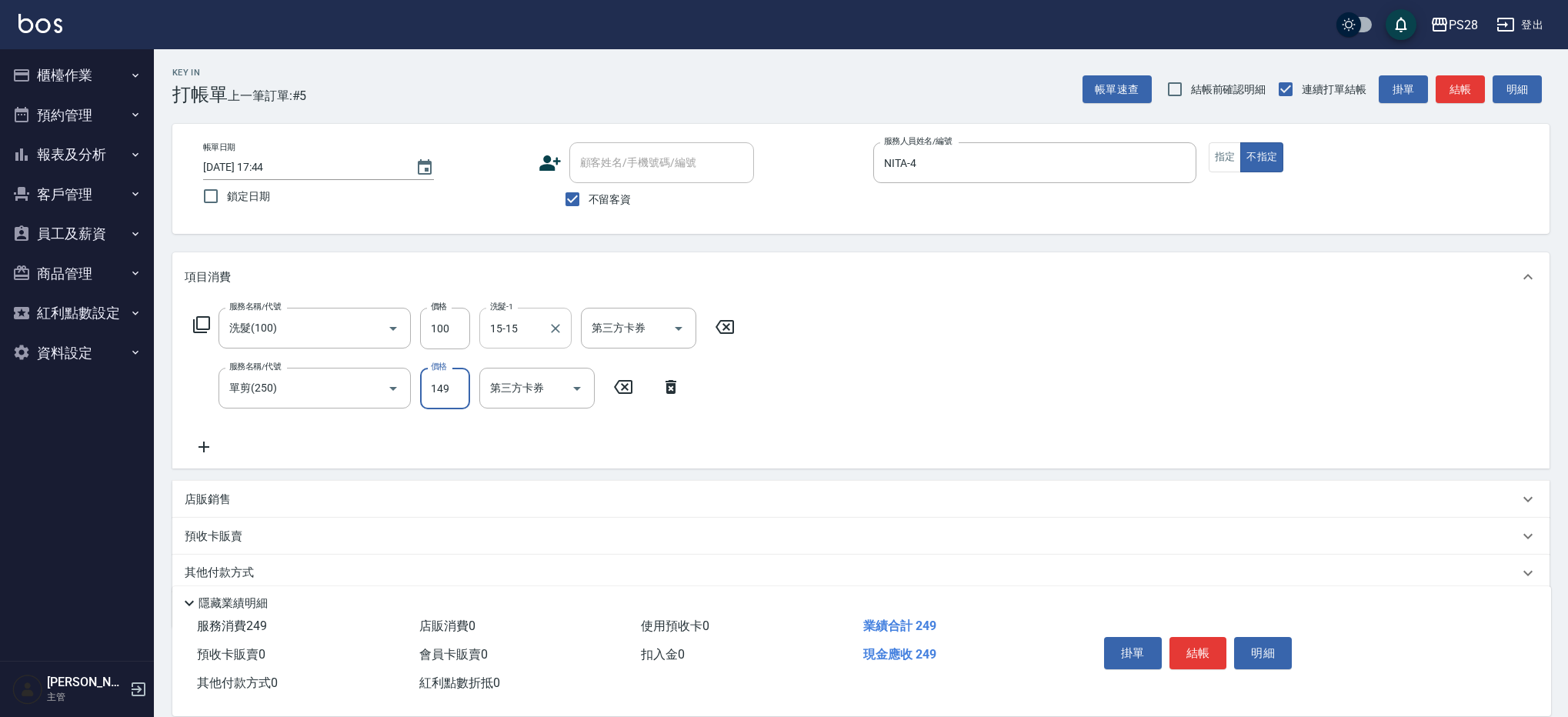
type input "149"
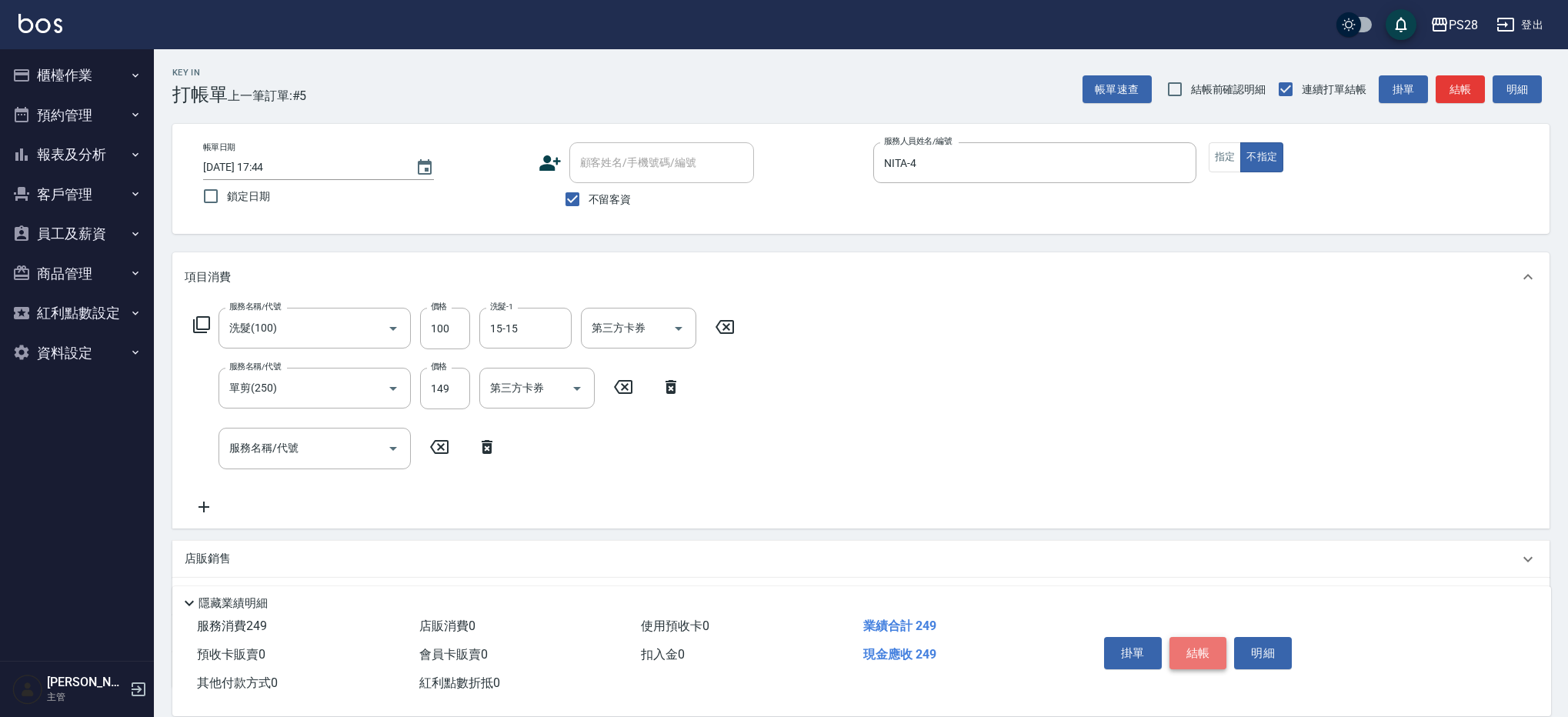
click at [1192, 646] on button "結帳" at bounding box center [1198, 653] width 57 height 32
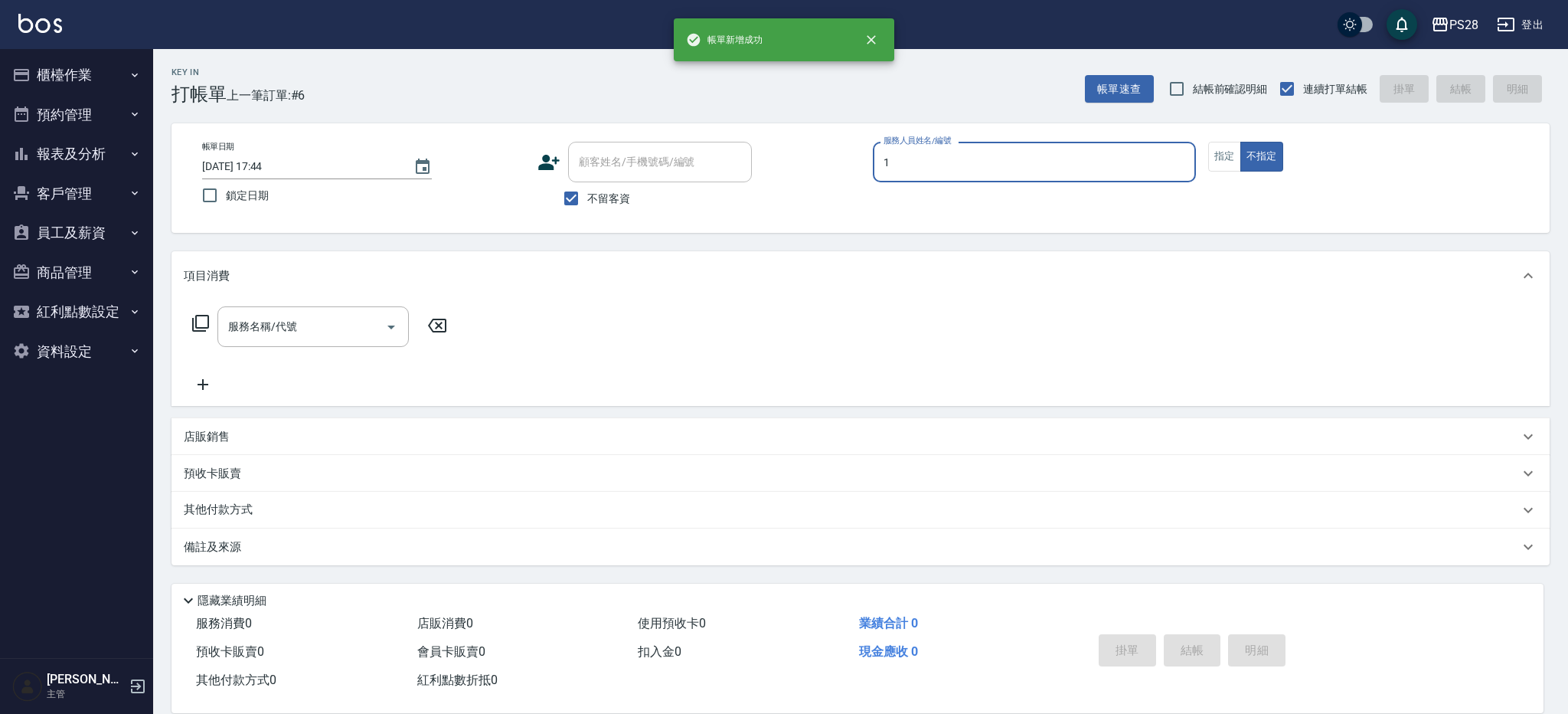
type input "[PERSON_NAME]-1"
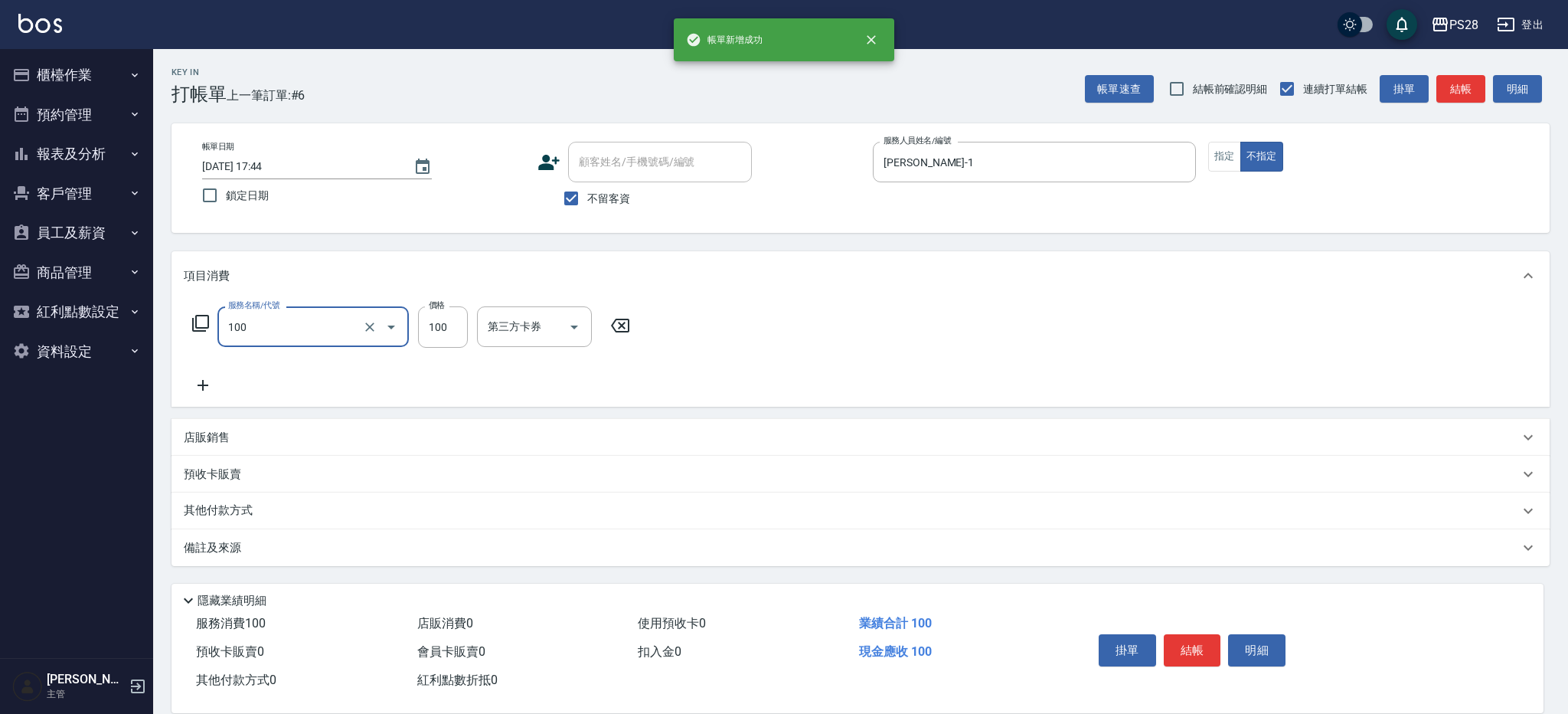
type input "洗髮(100)"
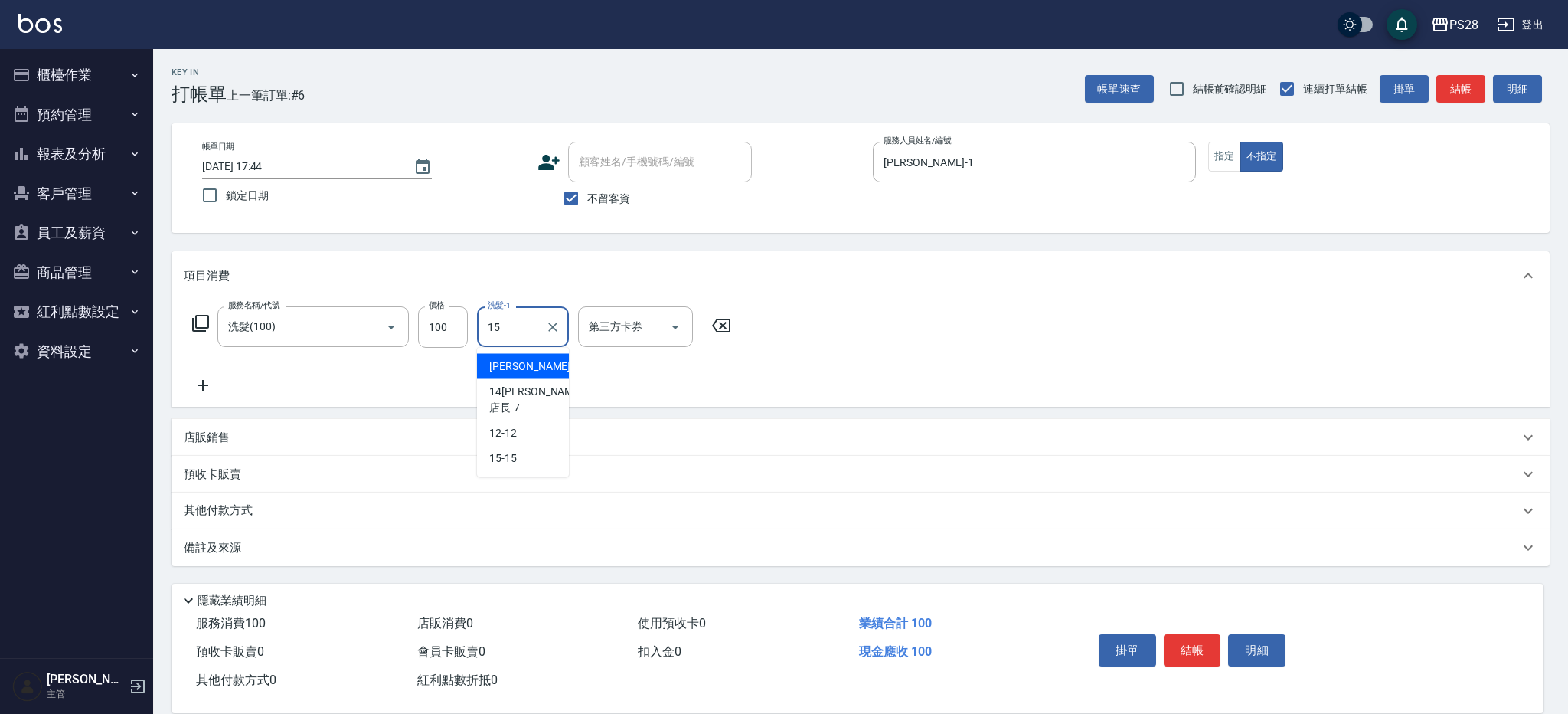
type input "15-15"
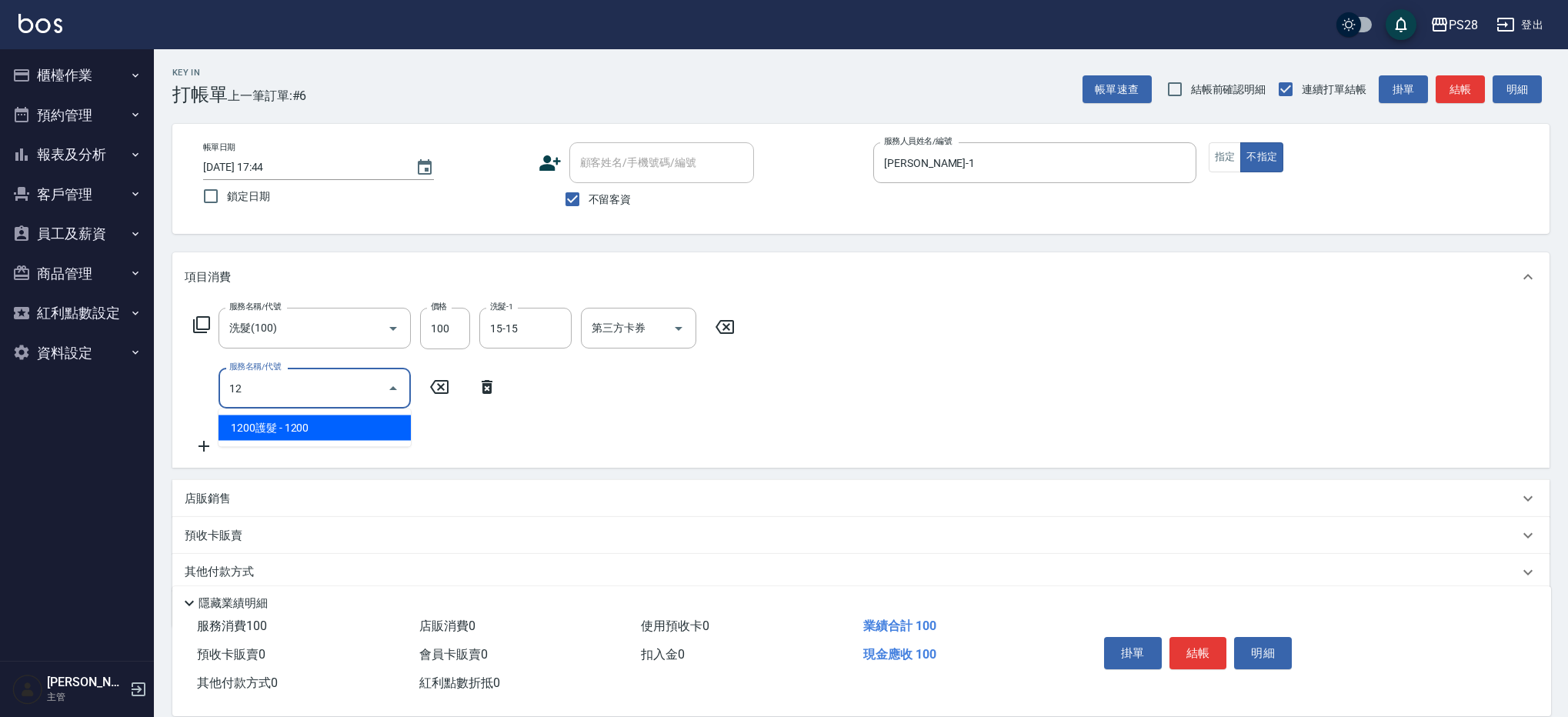
type input "1"
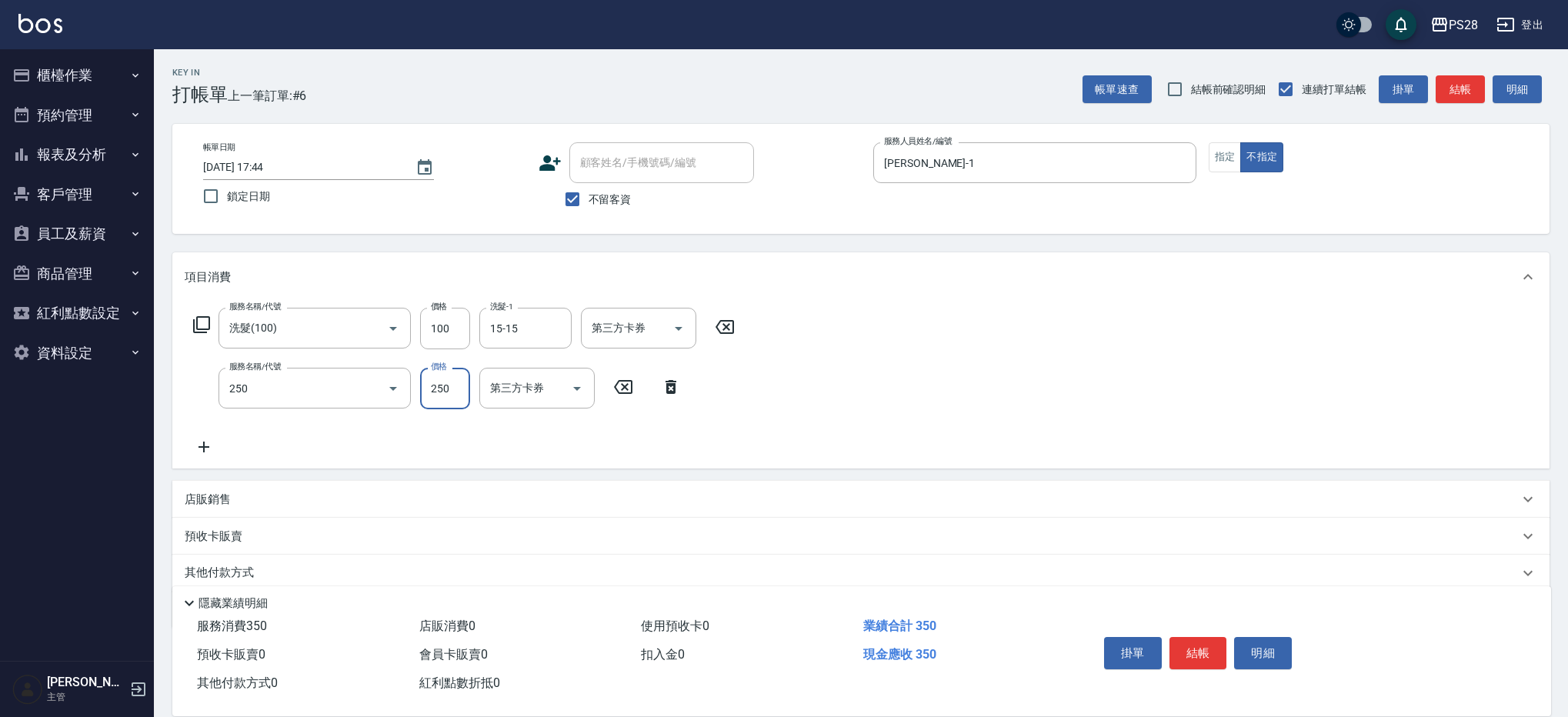
type input "單剪(250)"
click at [449, 396] on input "250" at bounding box center [445, 389] width 50 height 42
type input "149"
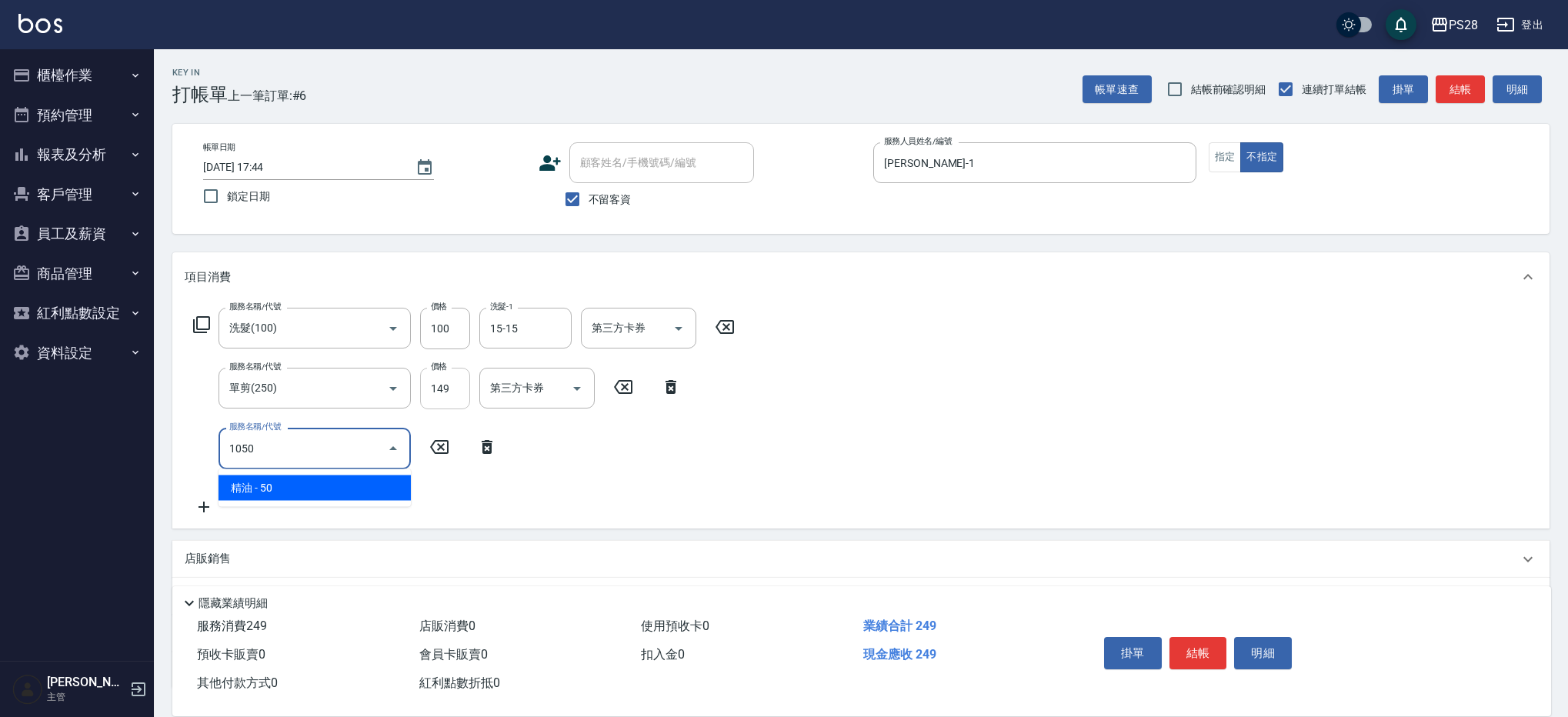
type input "精油(1050)"
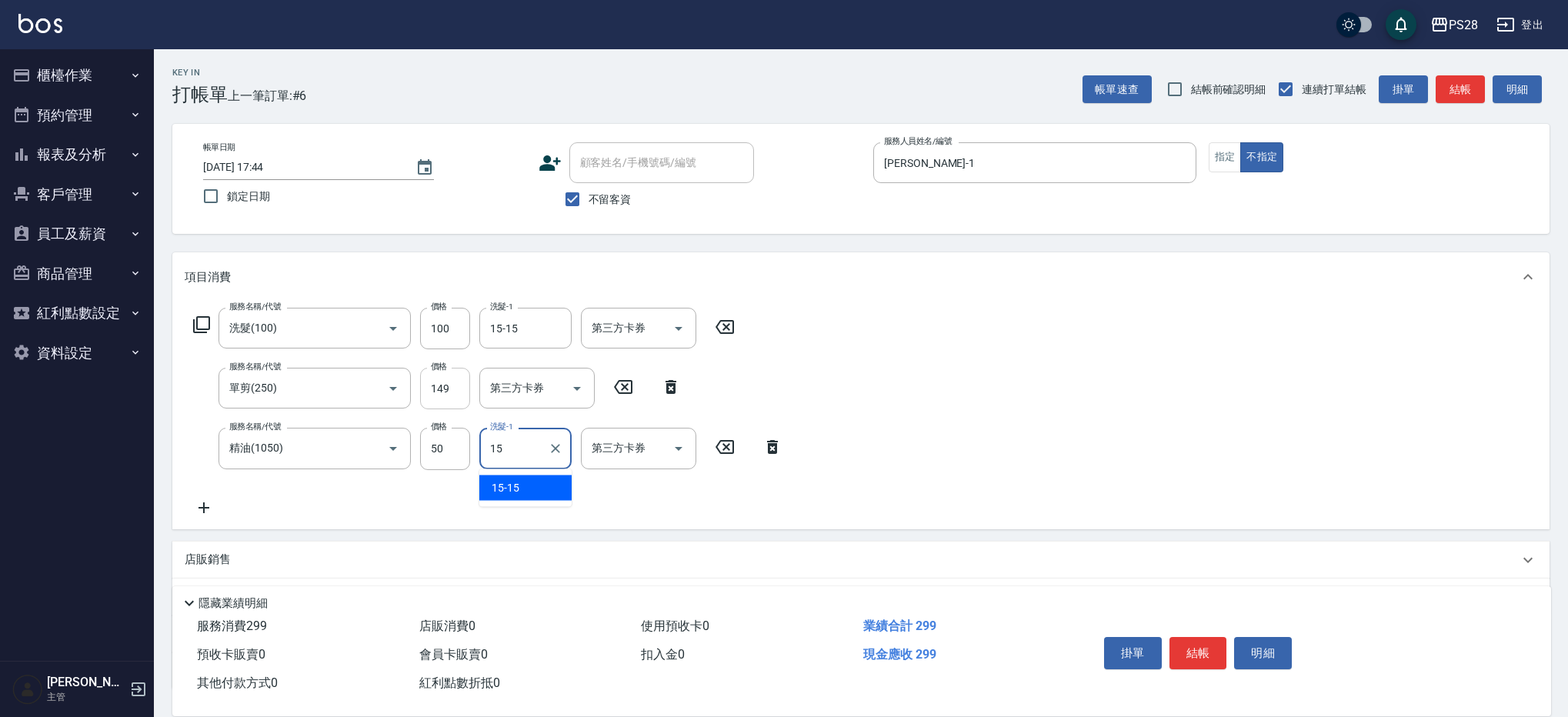
type input "15-15"
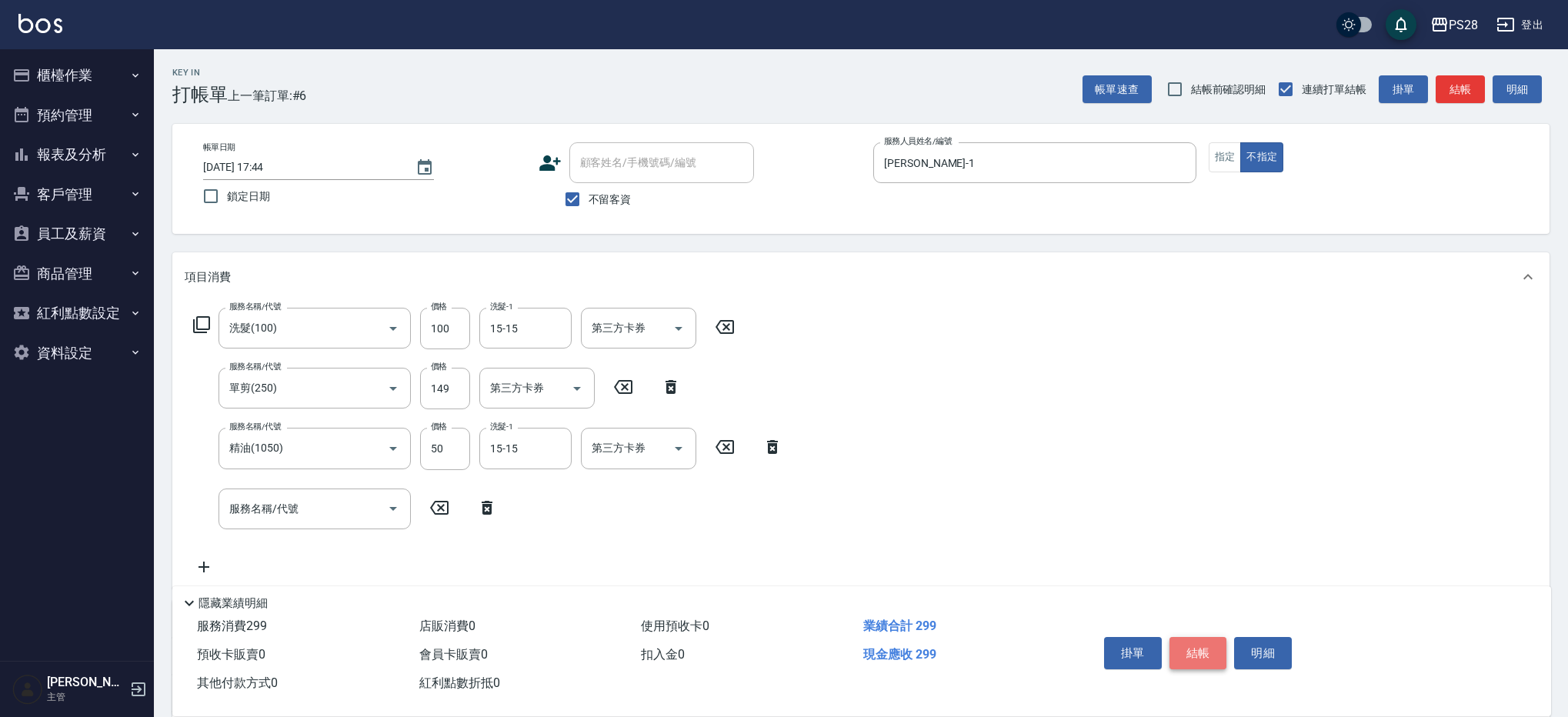
click at [1189, 643] on button "結帳" at bounding box center [1198, 653] width 57 height 32
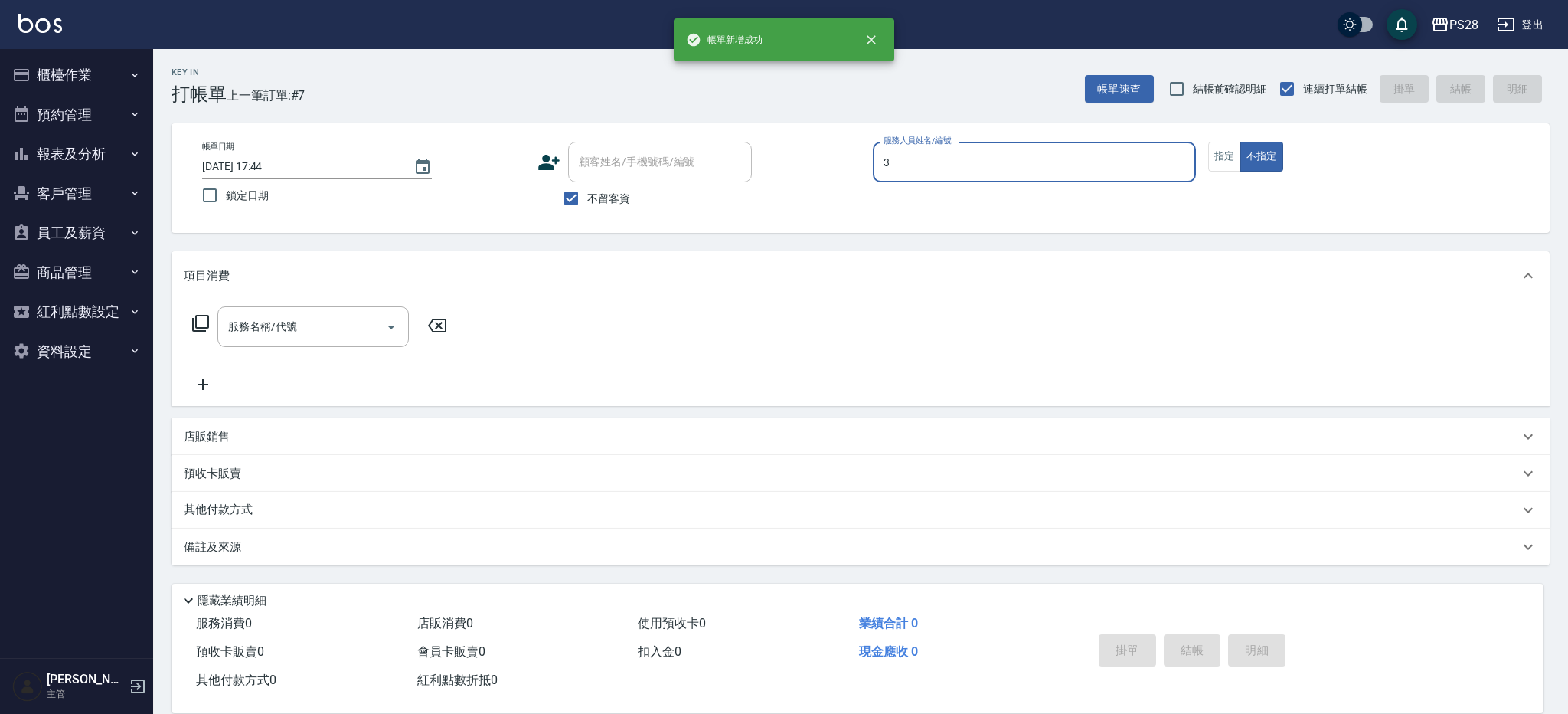
type input "Moris-3"
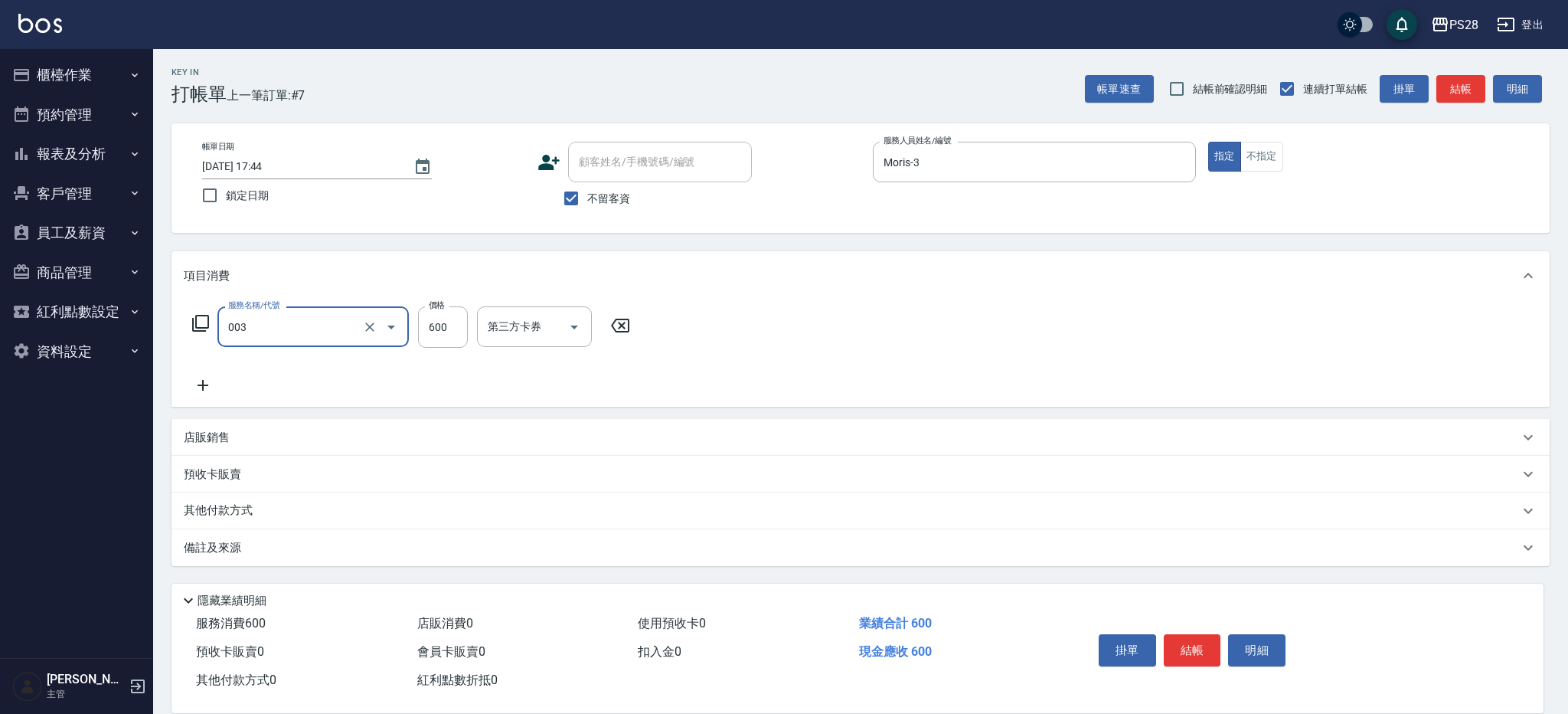
type input "洗剪C(003)"
type input "650"
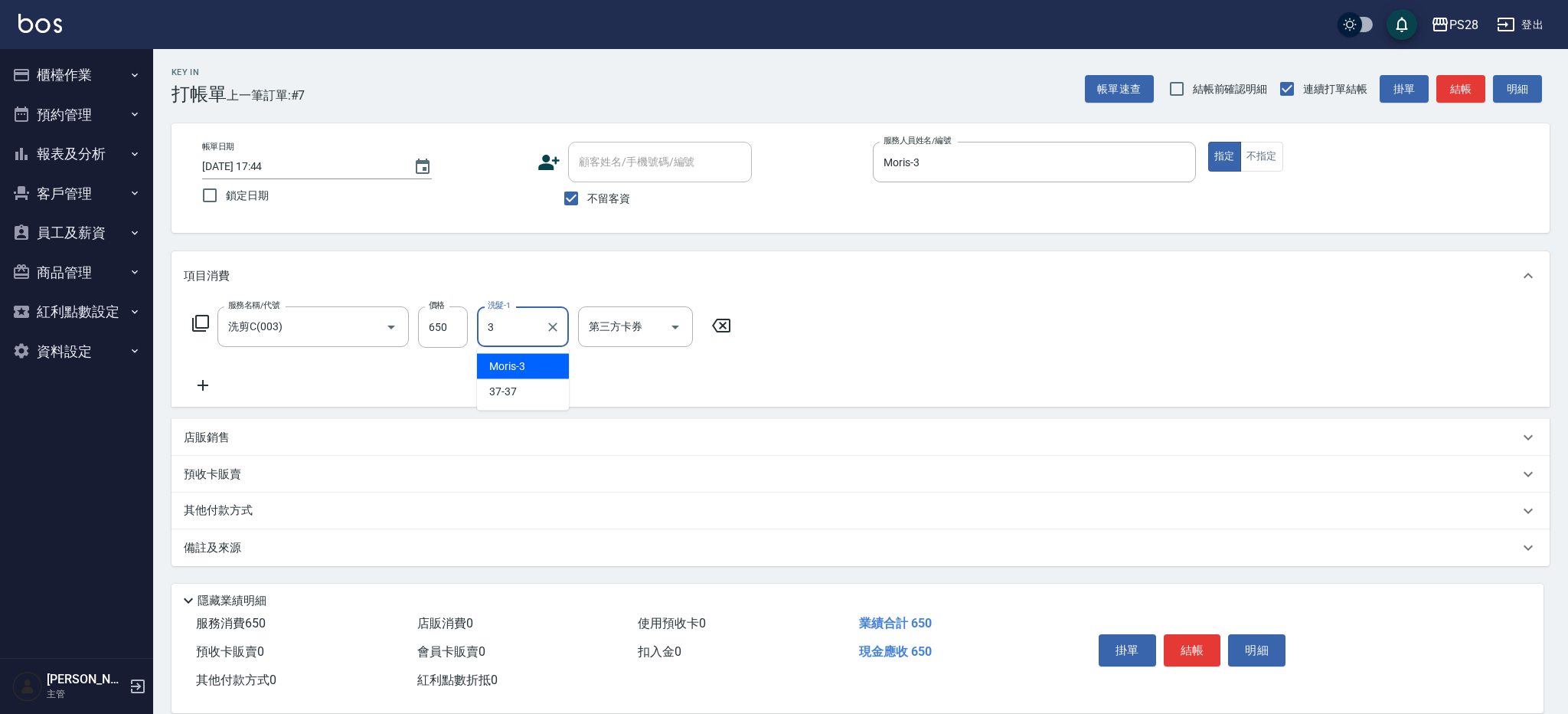
type input "Moris-3"
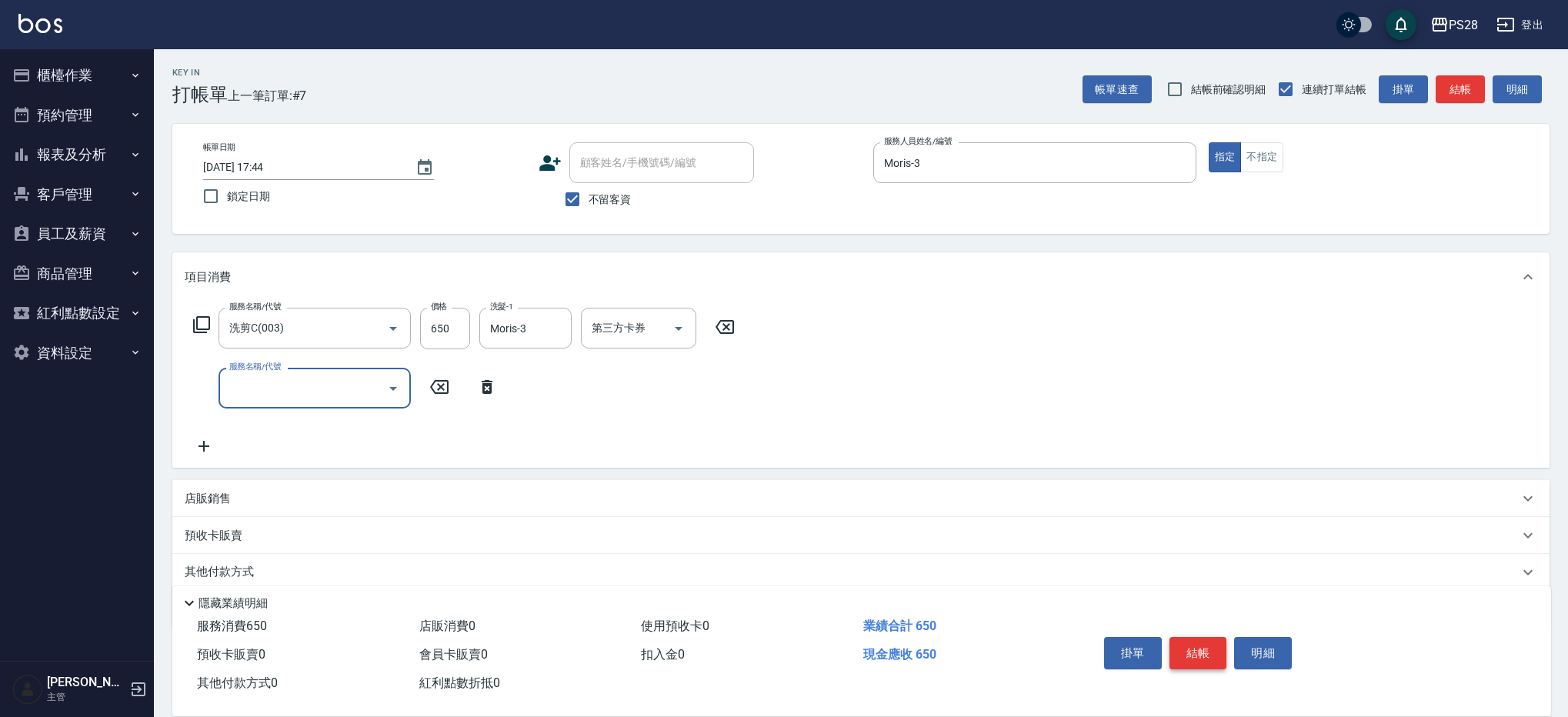
click at [1194, 644] on button "結帳" at bounding box center [1198, 653] width 57 height 32
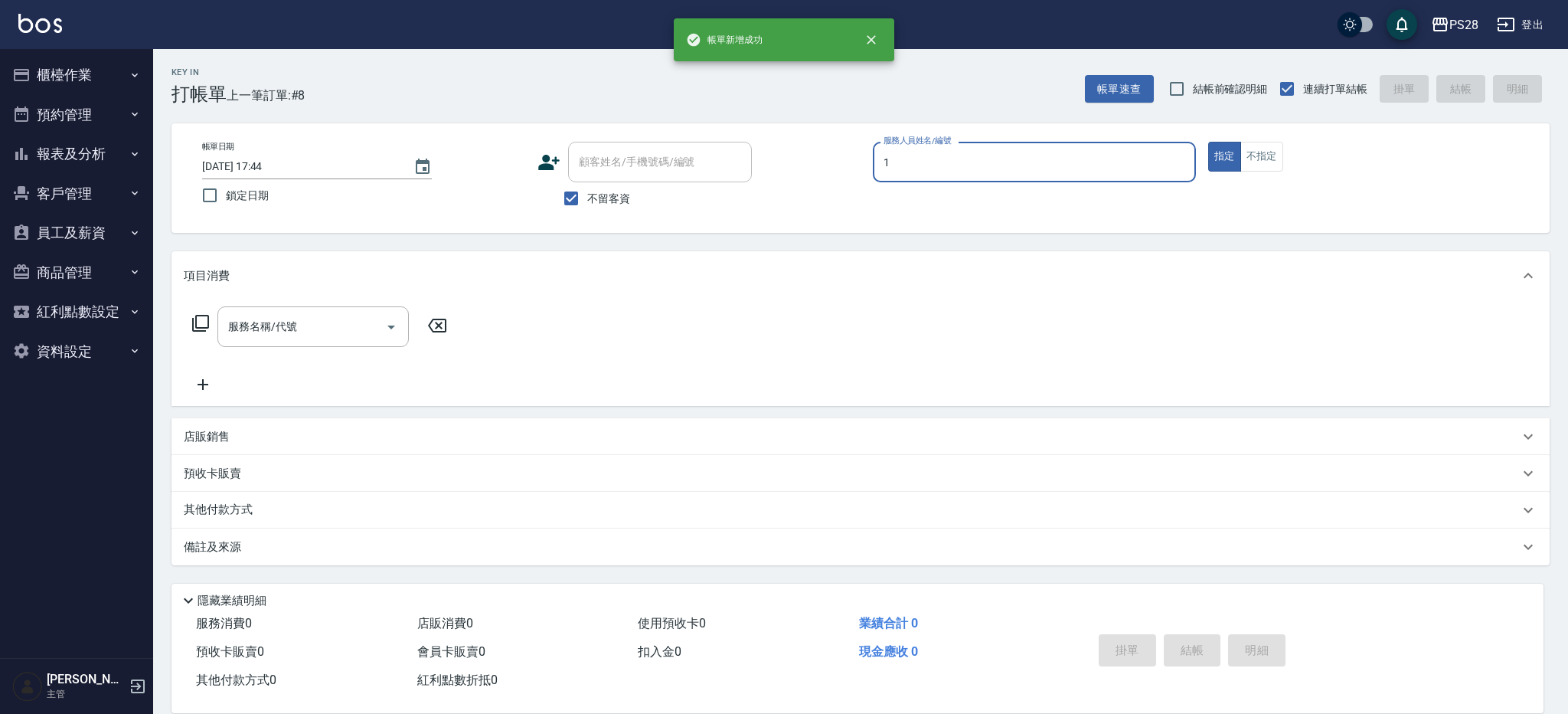
type input "[PERSON_NAME]-1"
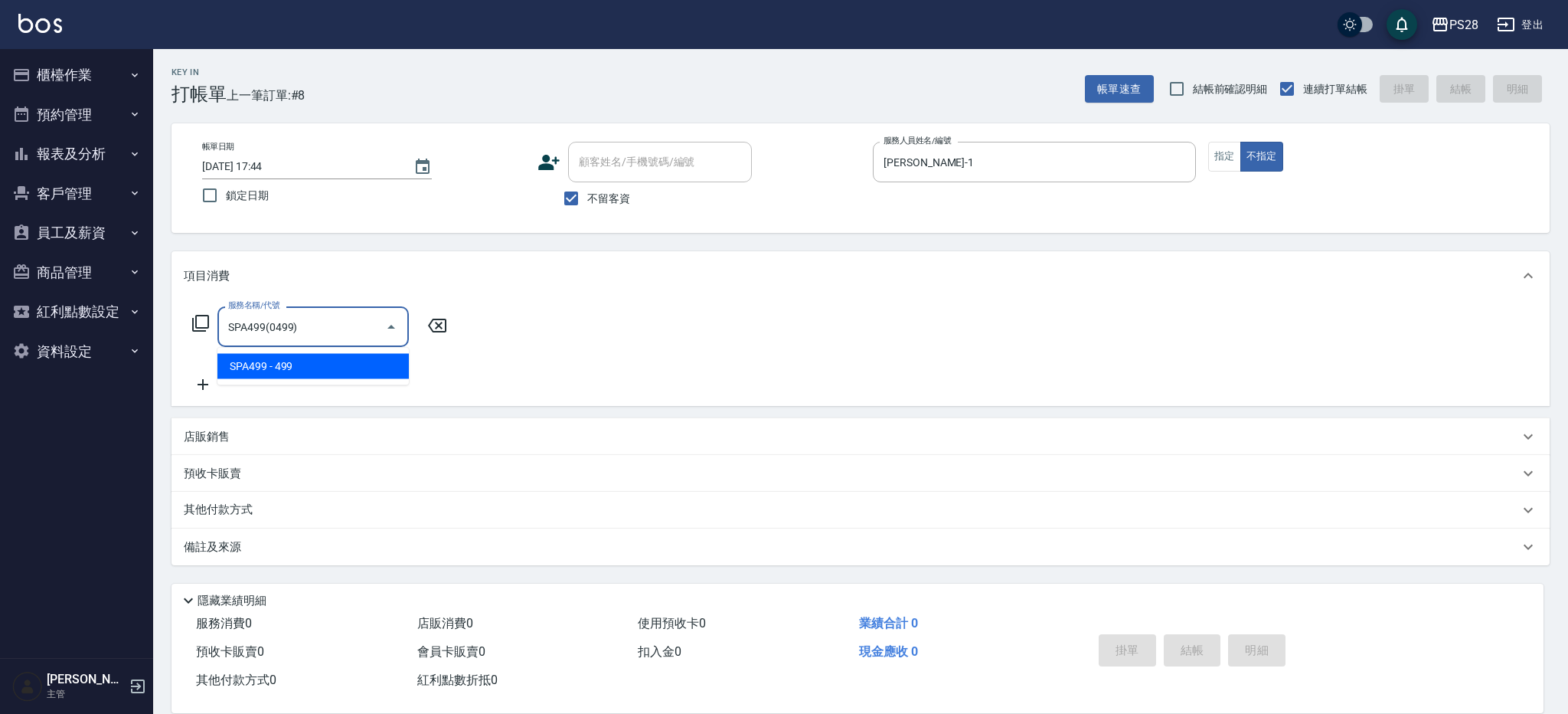
type input "SPA499(0499)"
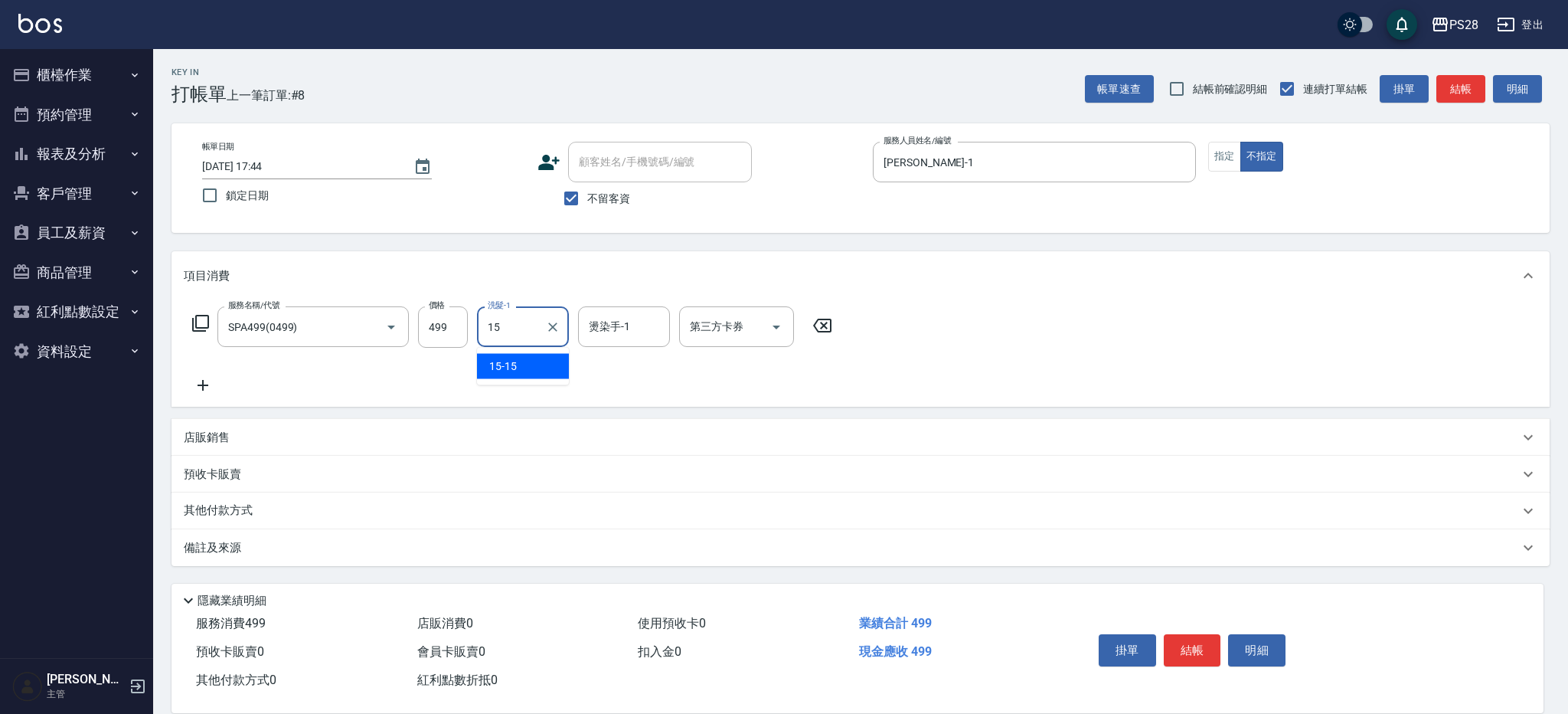
type input "15-15"
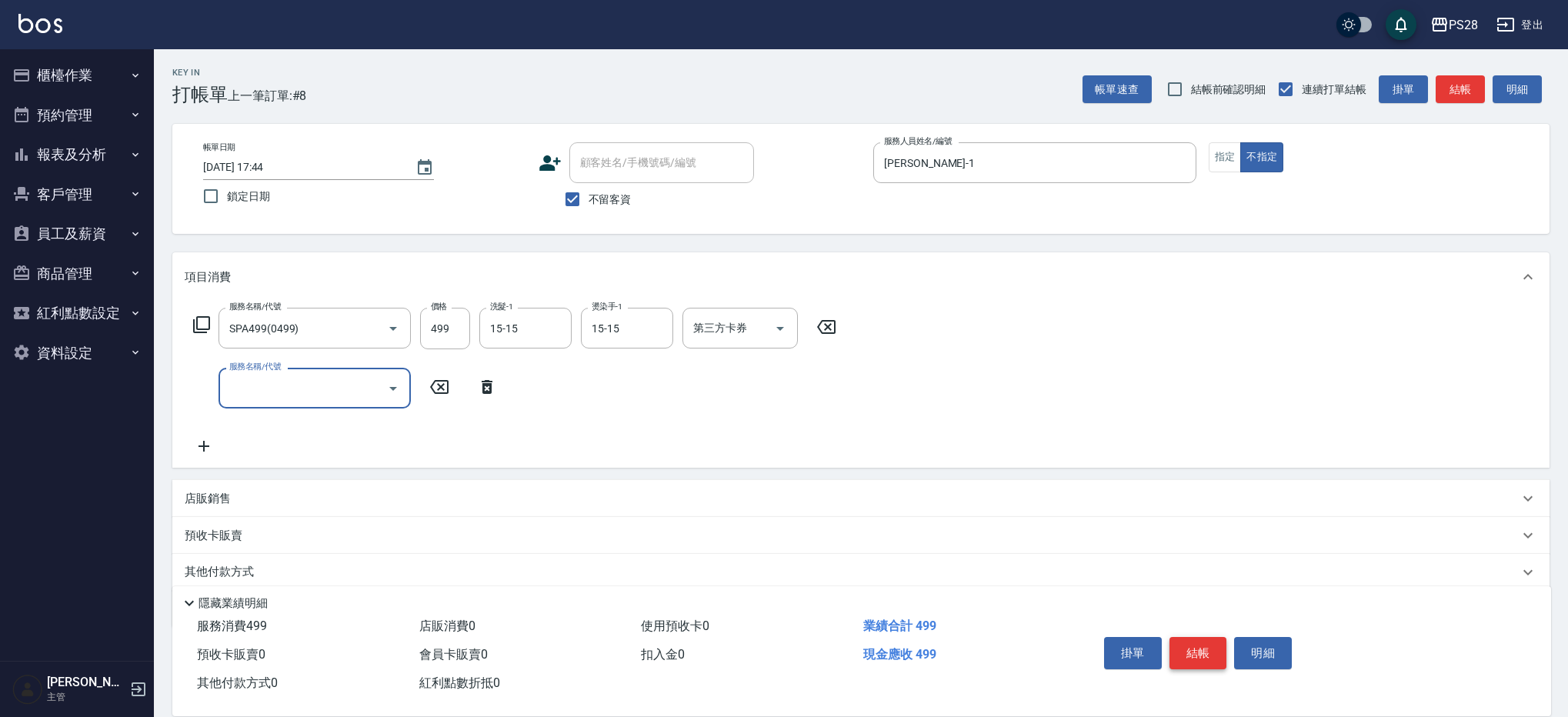
click at [1179, 643] on button "結帳" at bounding box center [1198, 653] width 57 height 32
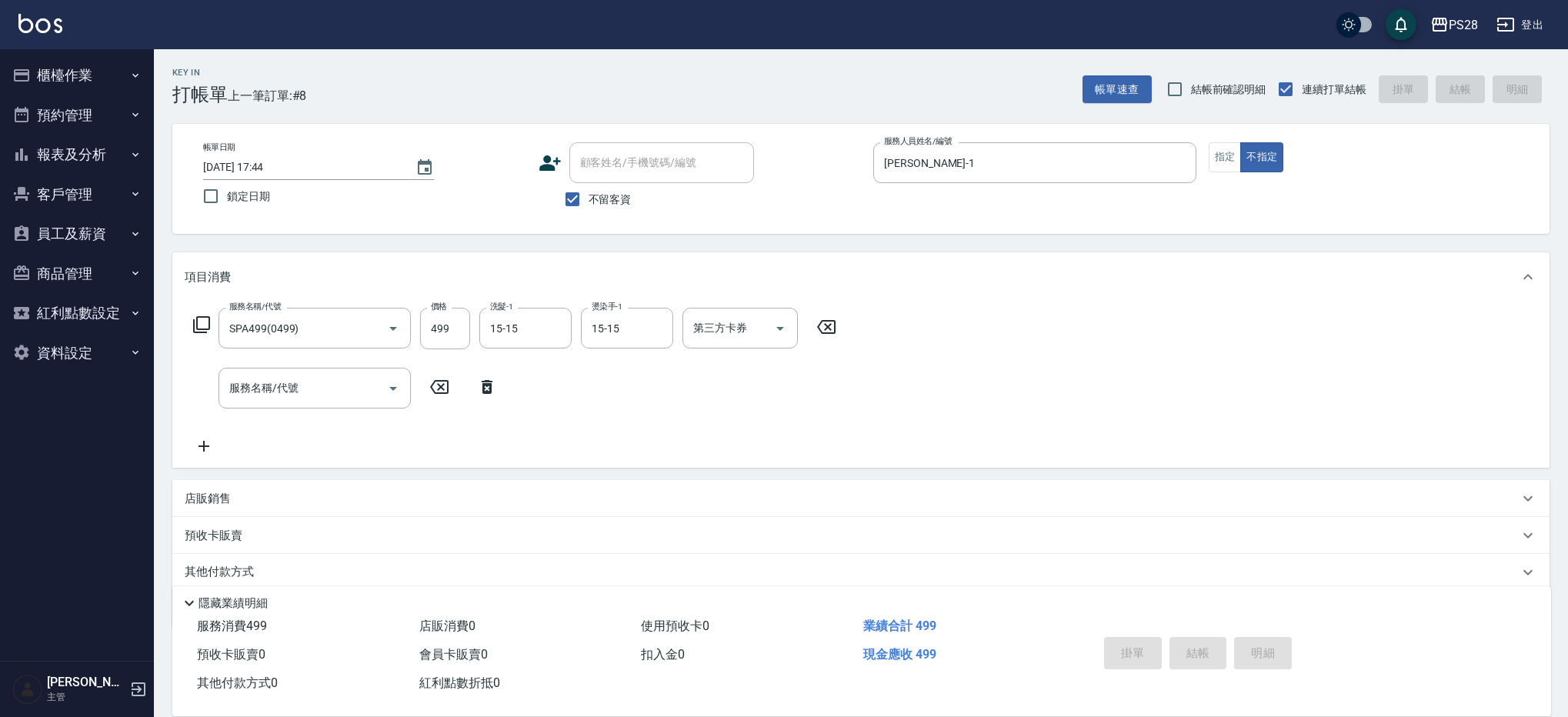
type input "[DATE] 17:45"
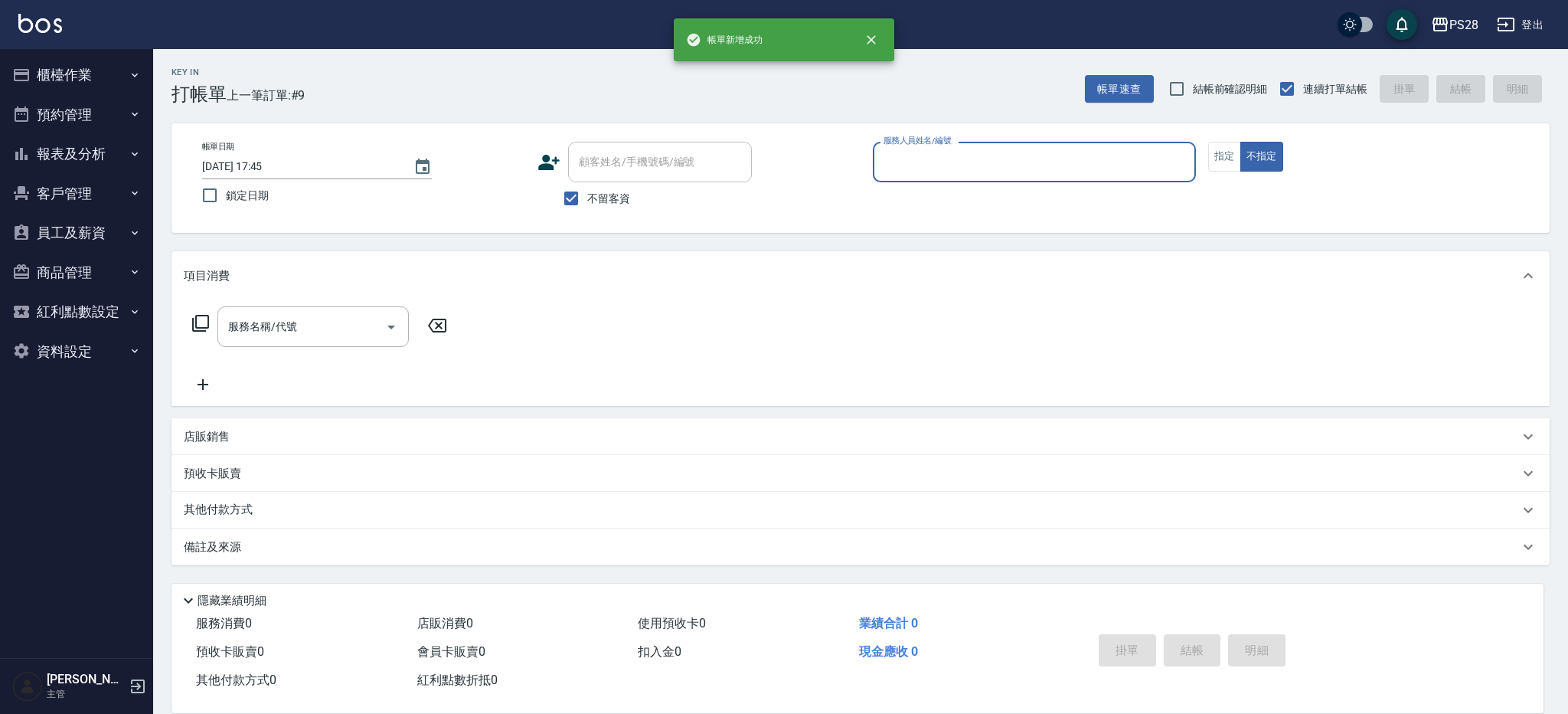
type input "2"
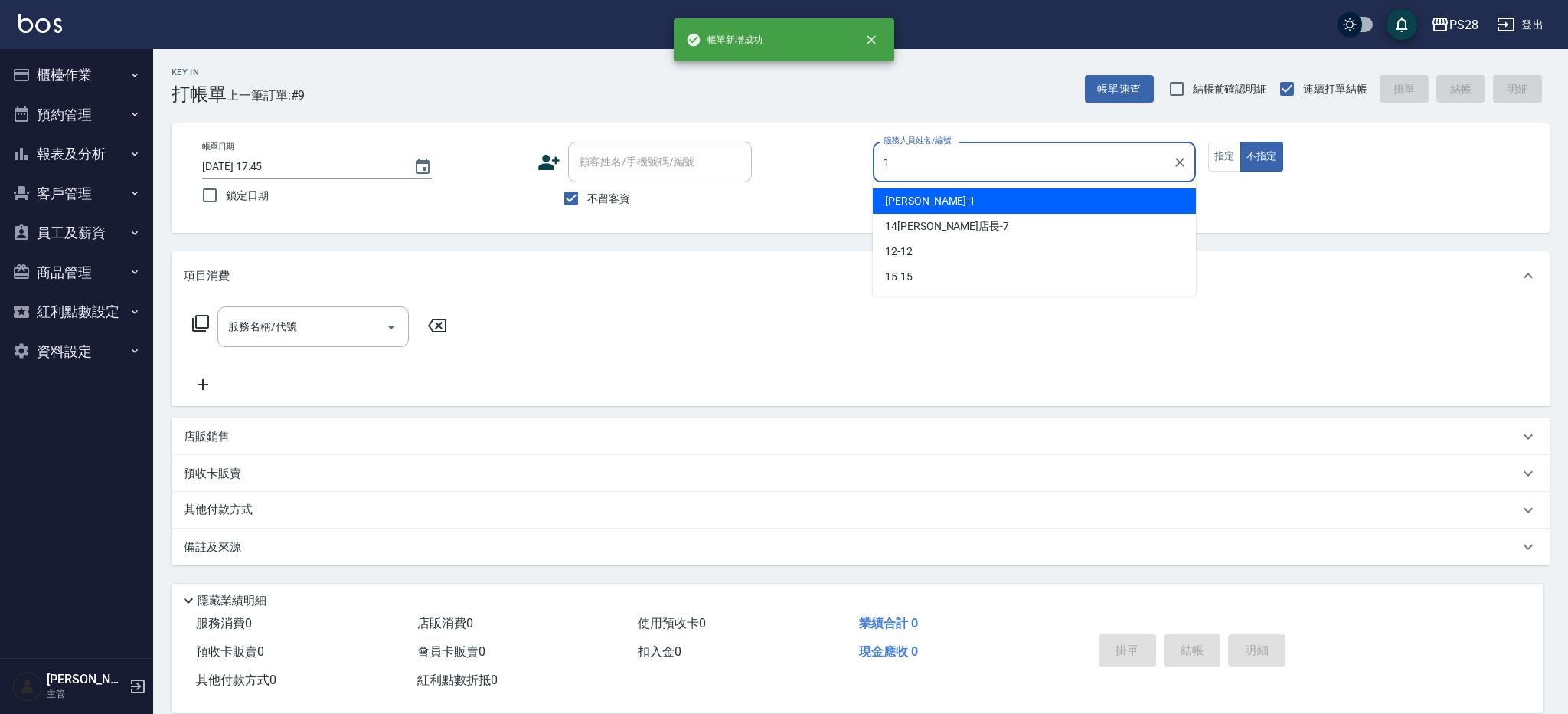
type input "[PERSON_NAME]-1"
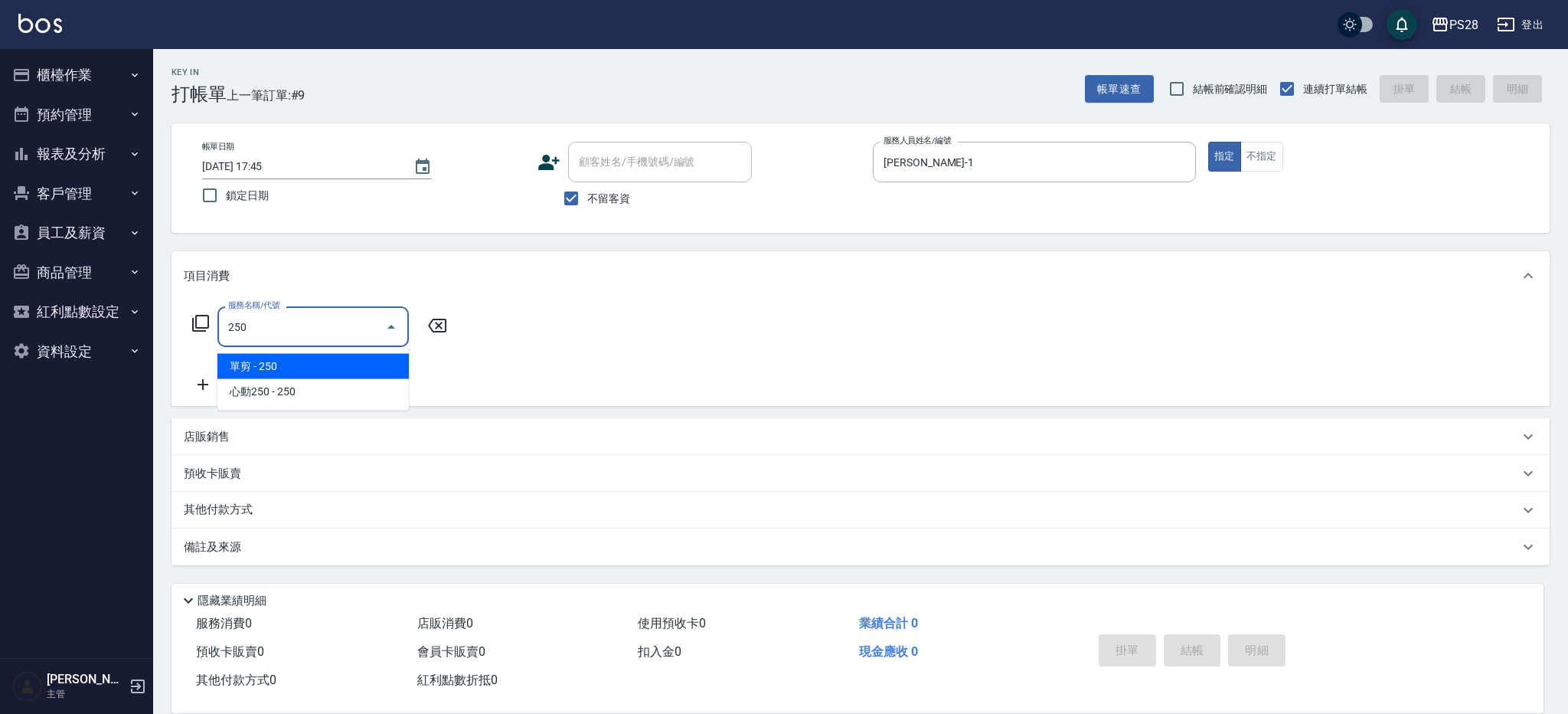
type input "單剪(250)"
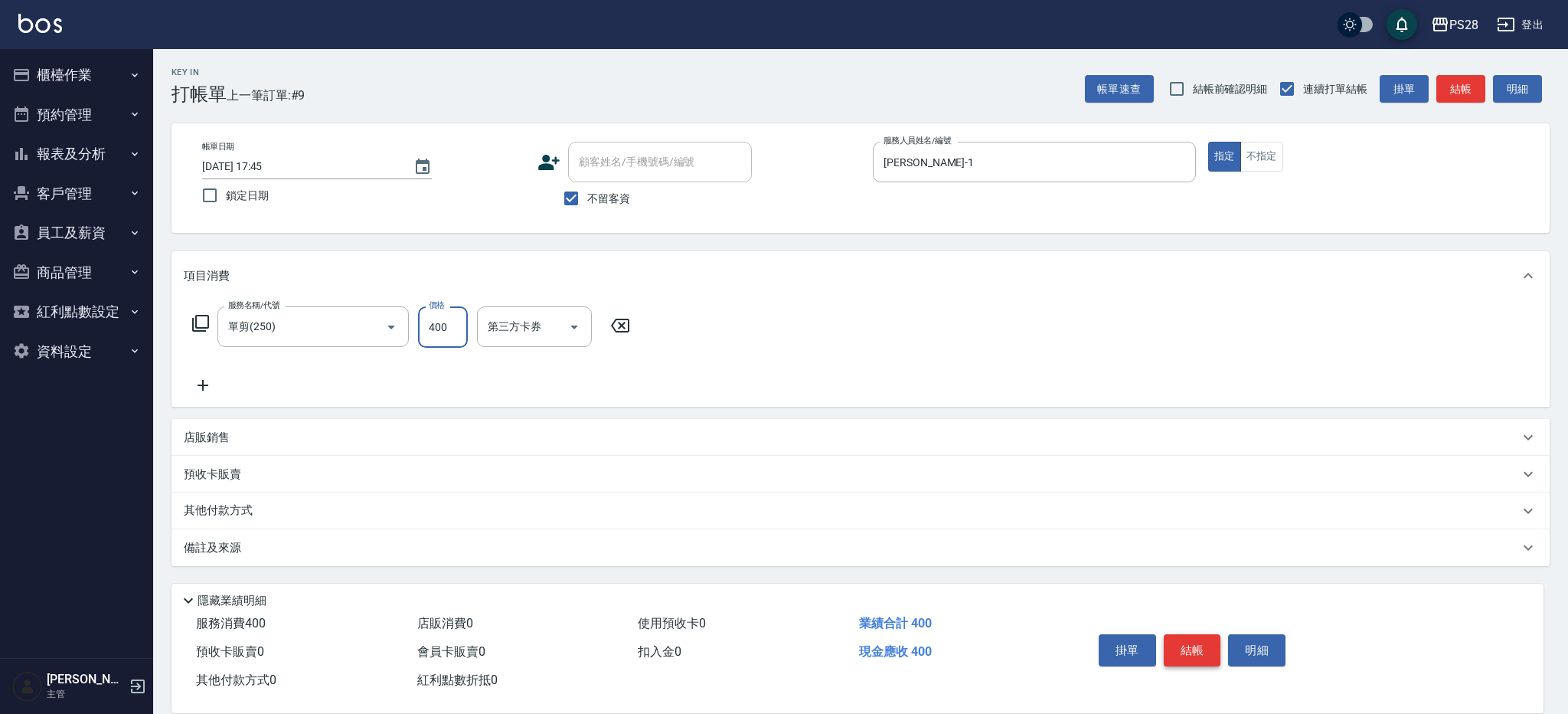
type input "400"
click at [1181, 641] on button "結帳" at bounding box center [1192, 650] width 57 height 32
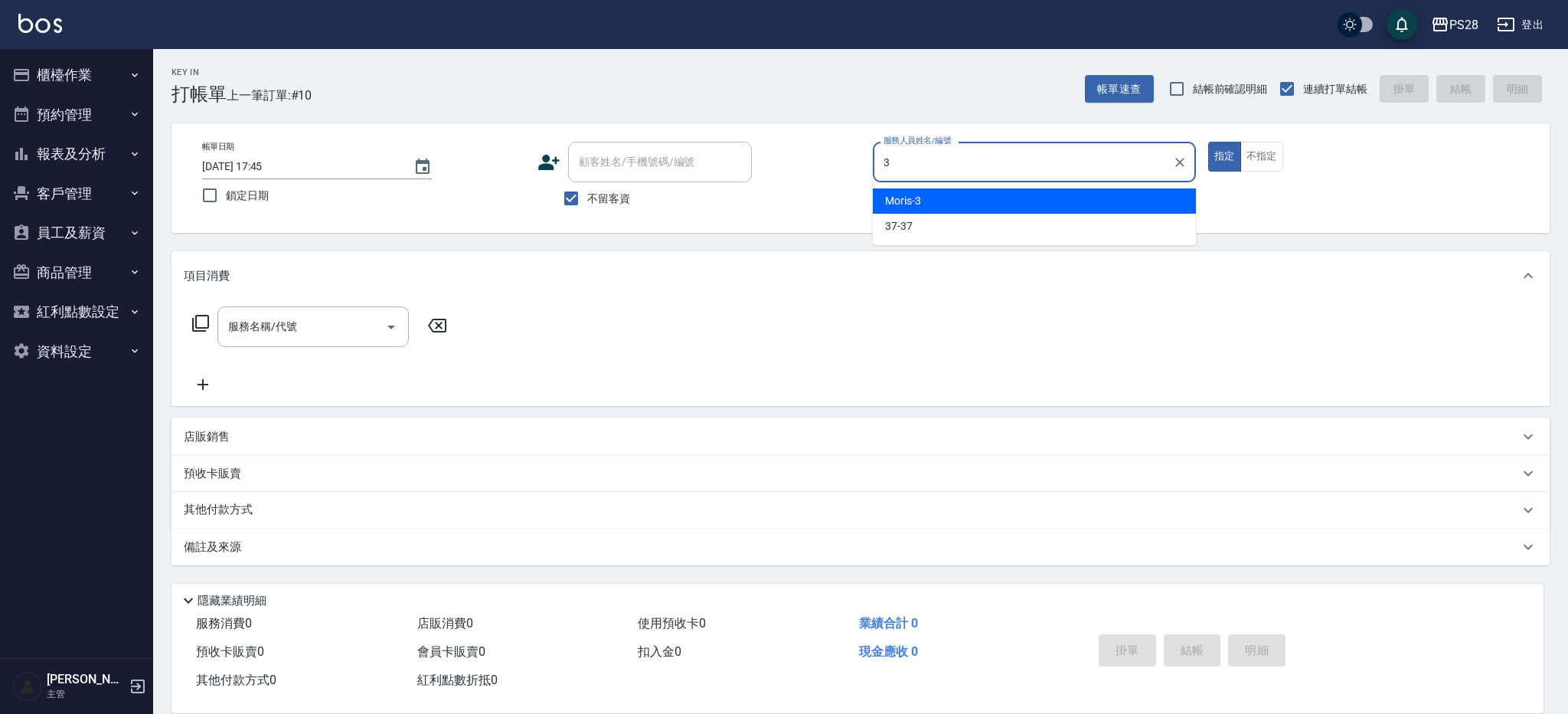
type input "Moris-3"
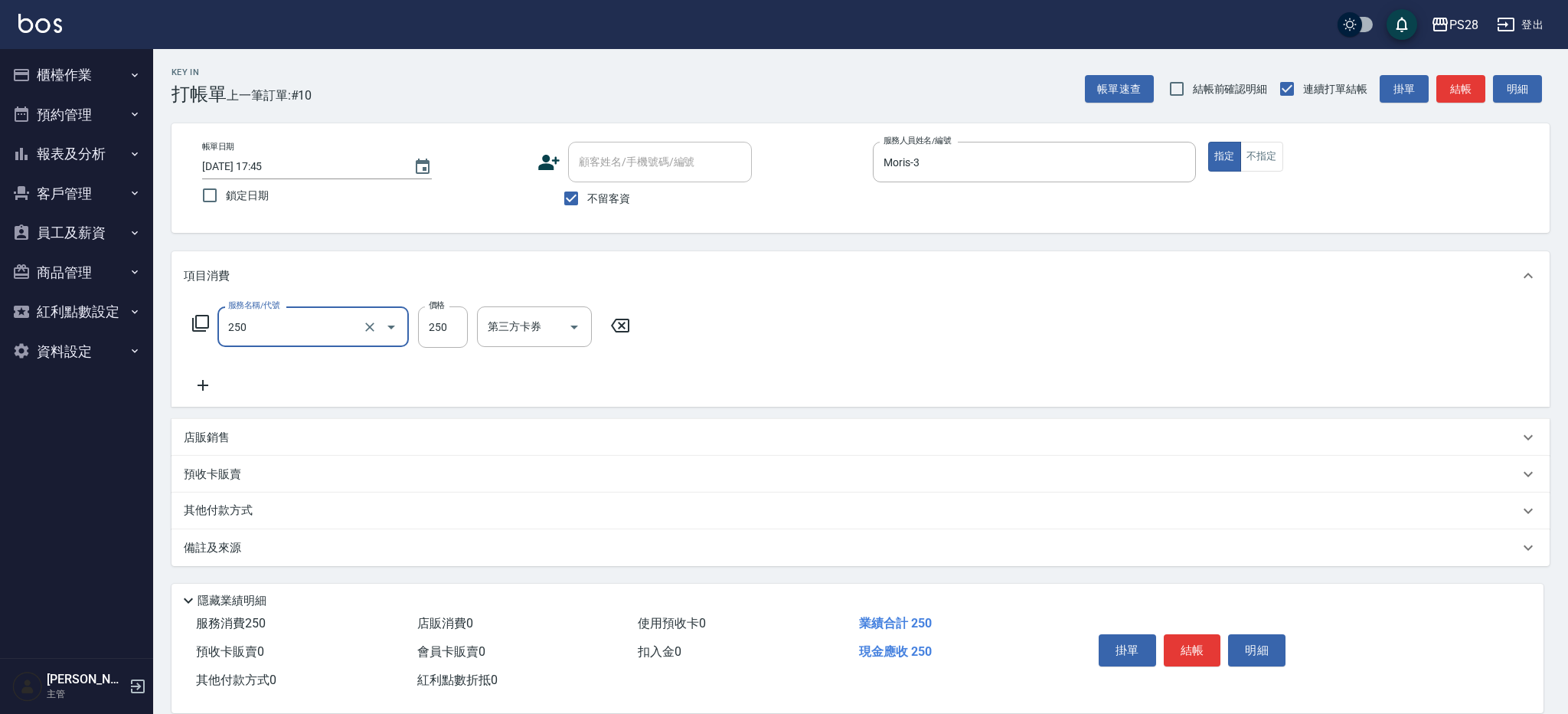
type input "單剪(250)"
type input "400"
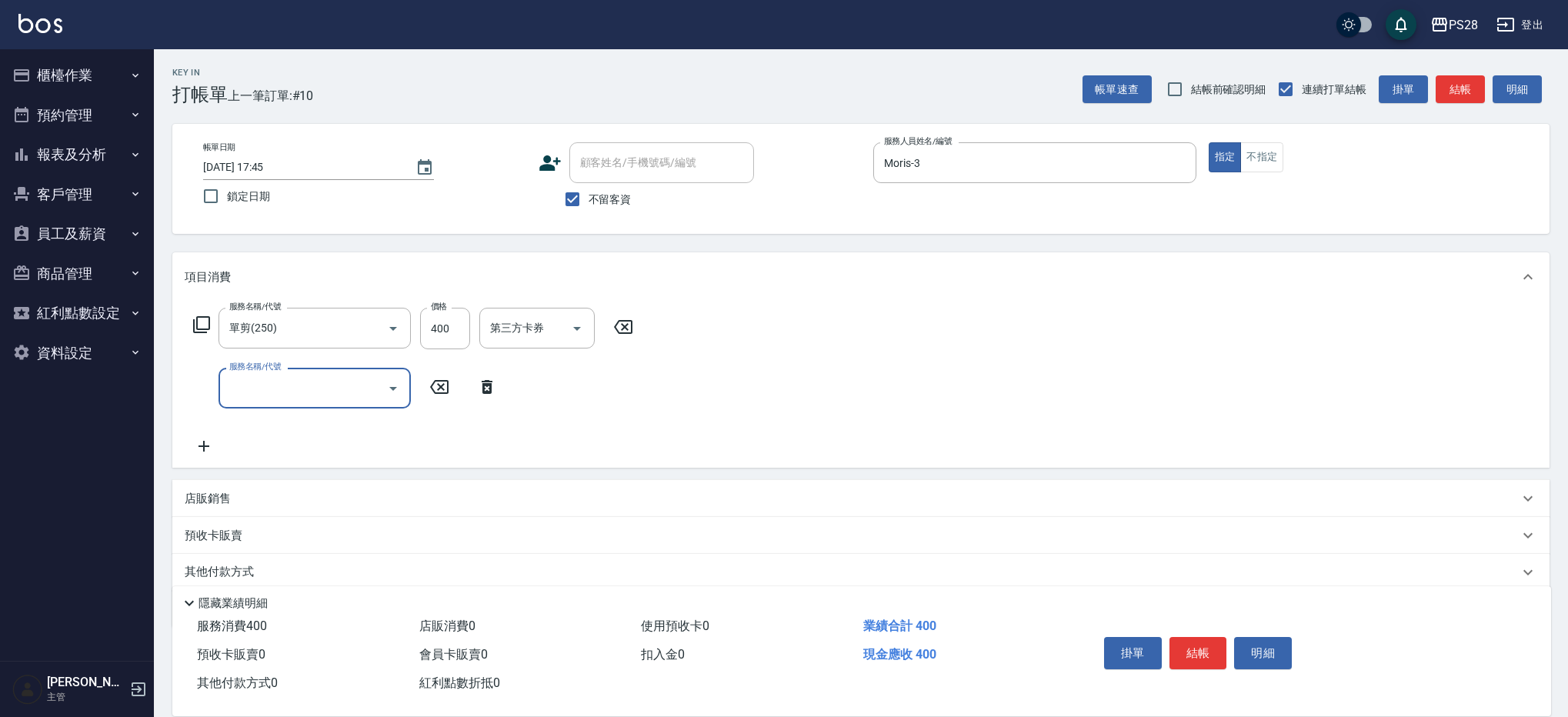
click at [1219, 649] on button "結帳" at bounding box center [1198, 653] width 57 height 32
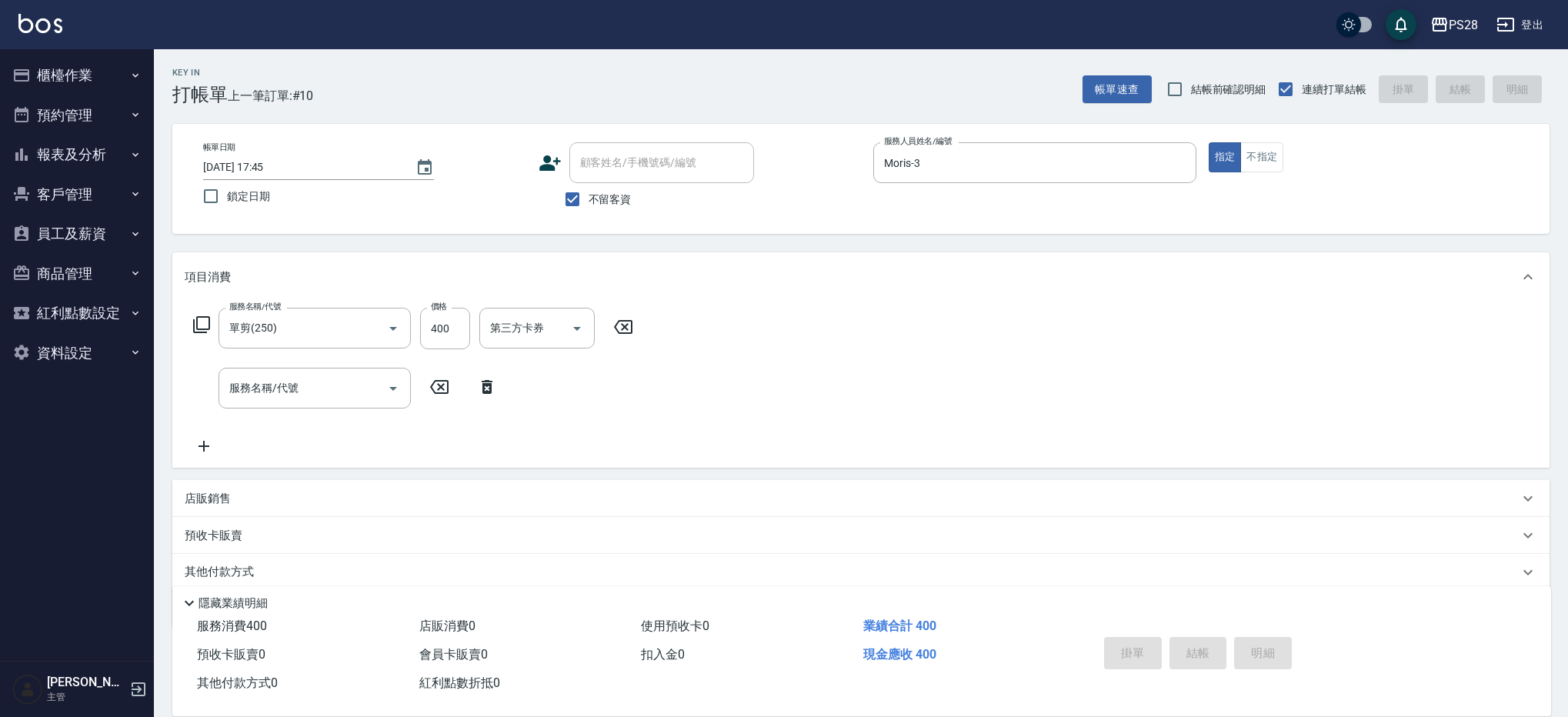
type input "[DATE] 18:08"
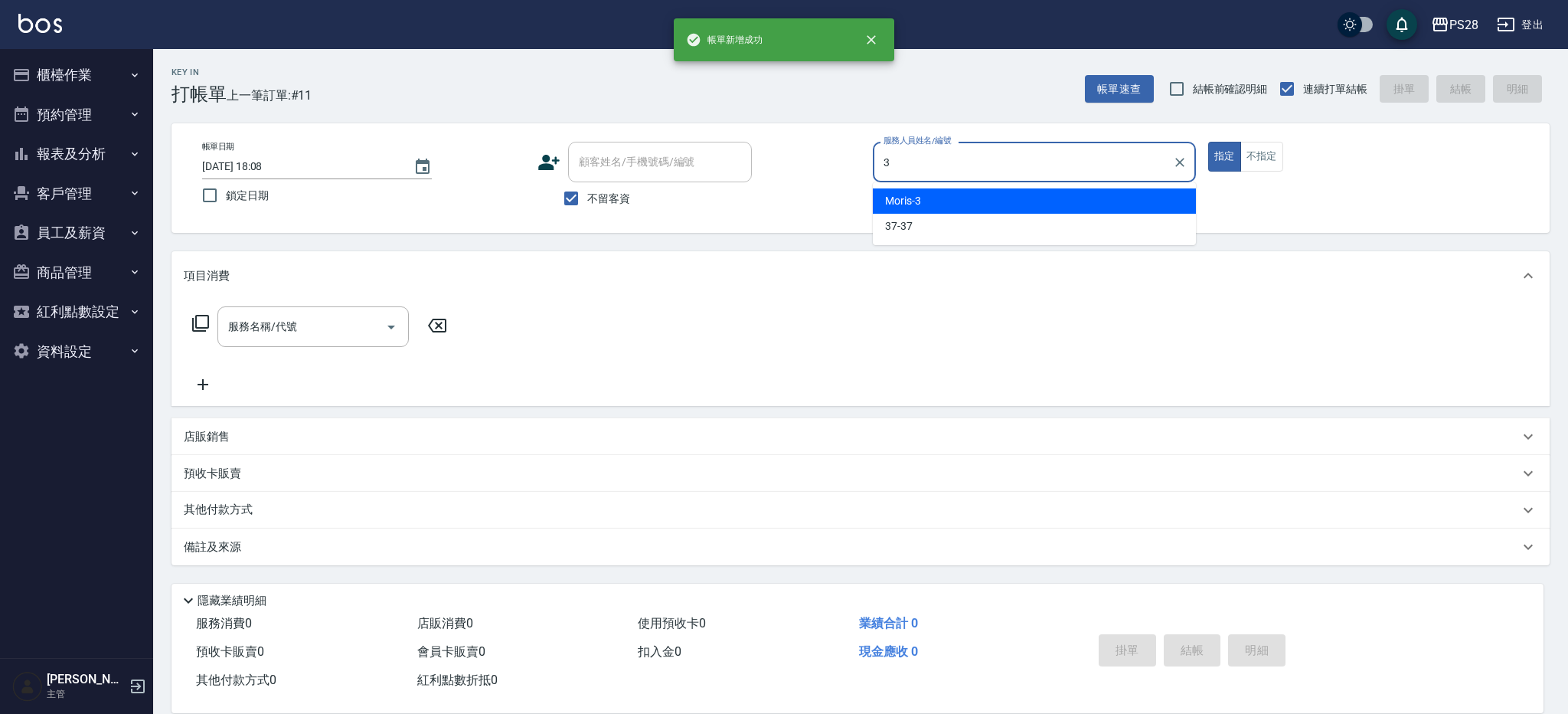
type input "Moris-3"
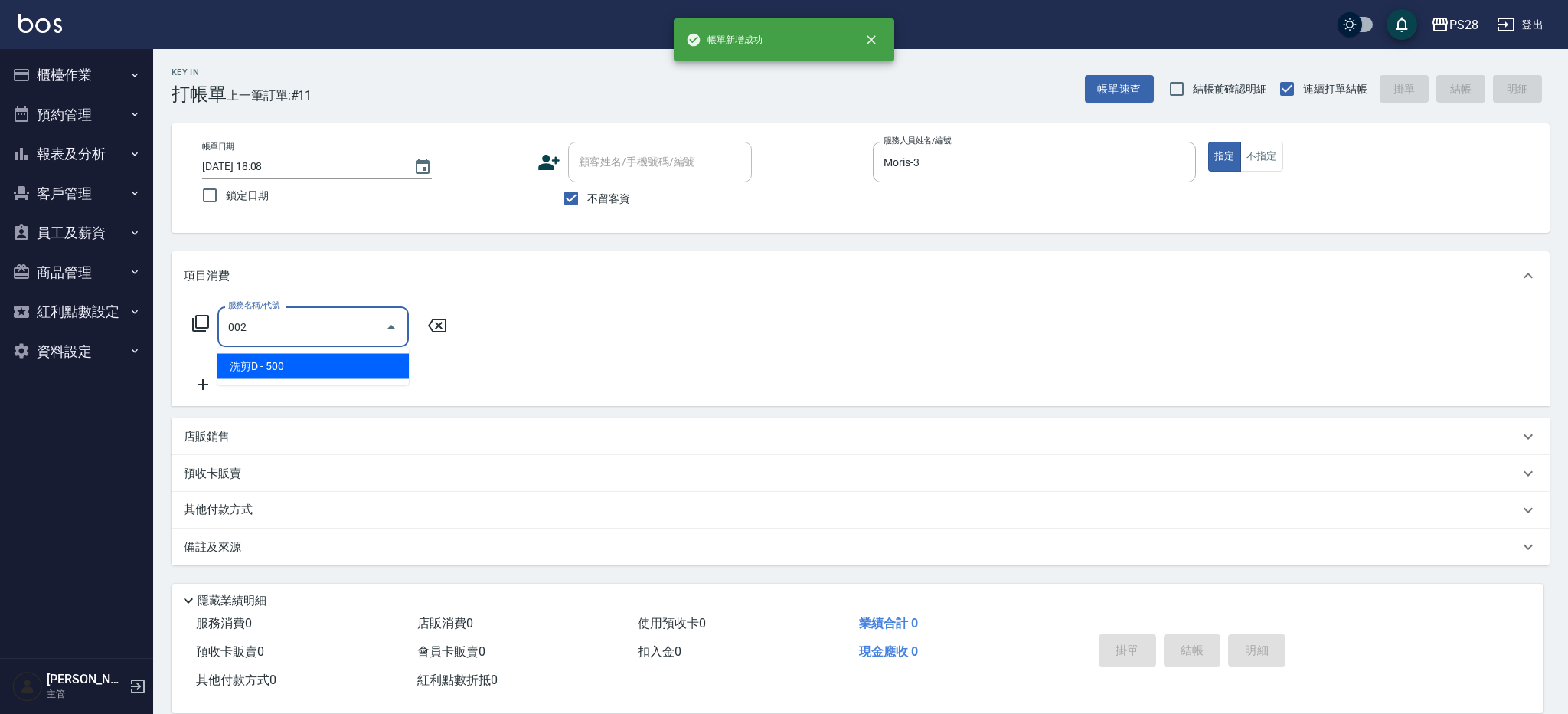
type input "洗剪D(002)"
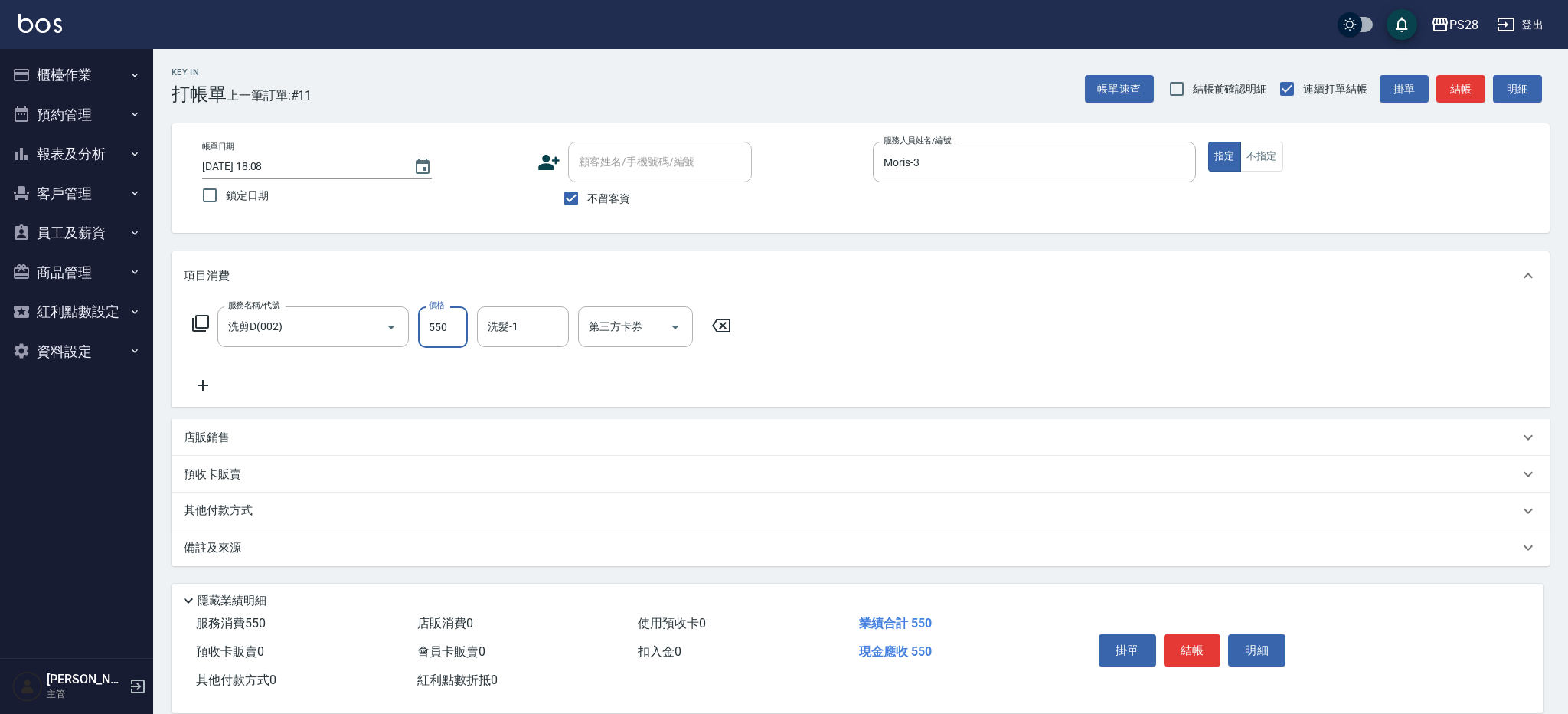
type input "550"
type input "Moris-3"
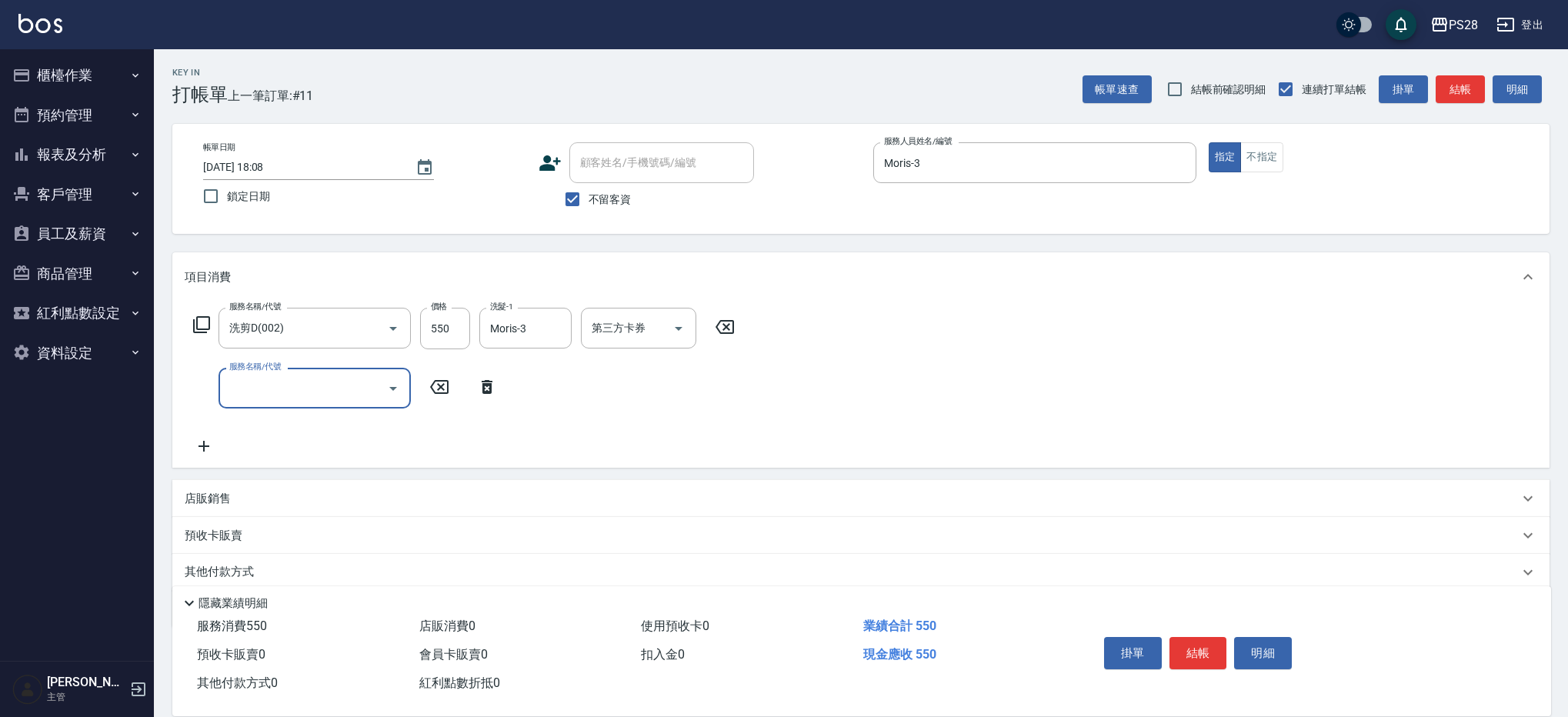
click at [1202, 655] on button "結帳" at bounding box center [1198, 653] width 57 height 32
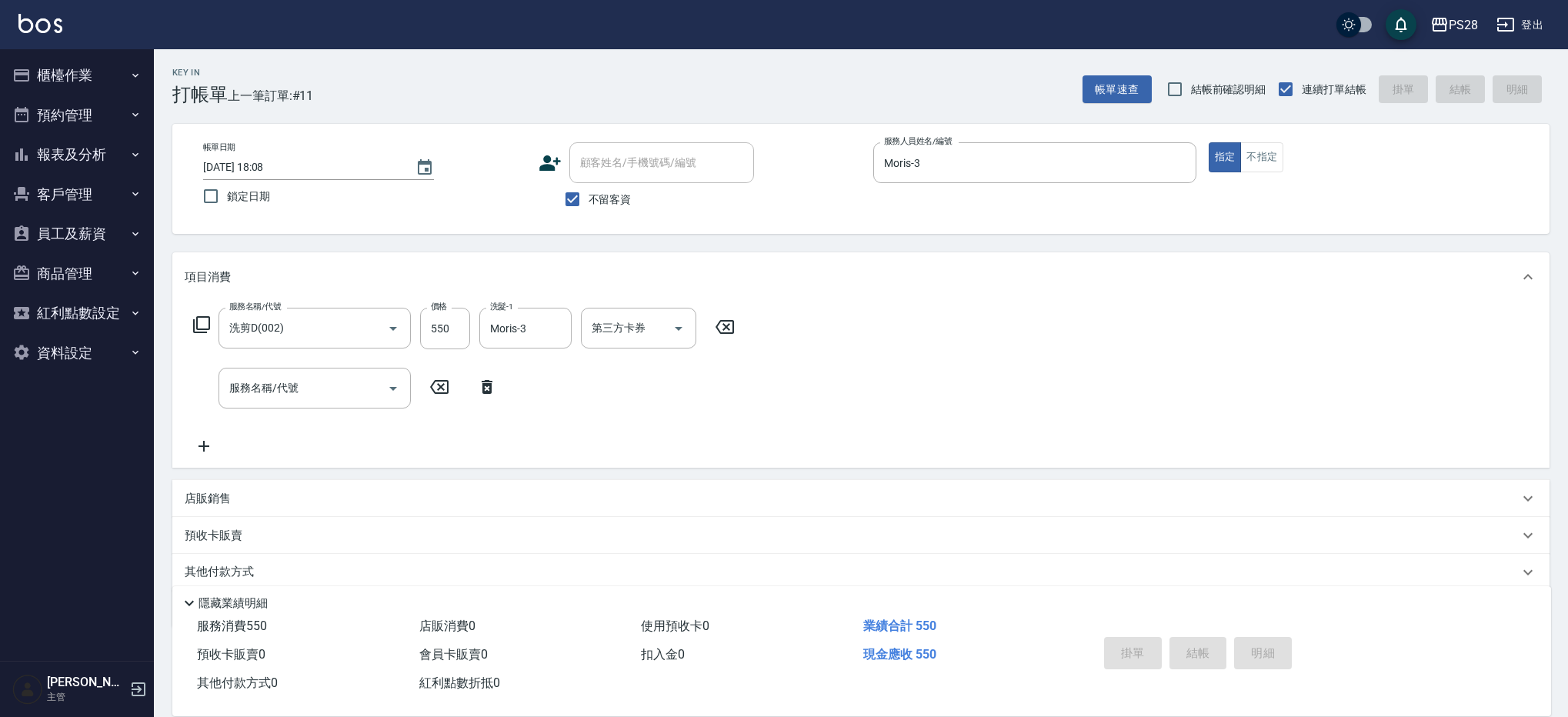
type input "[DATE] 18:09"
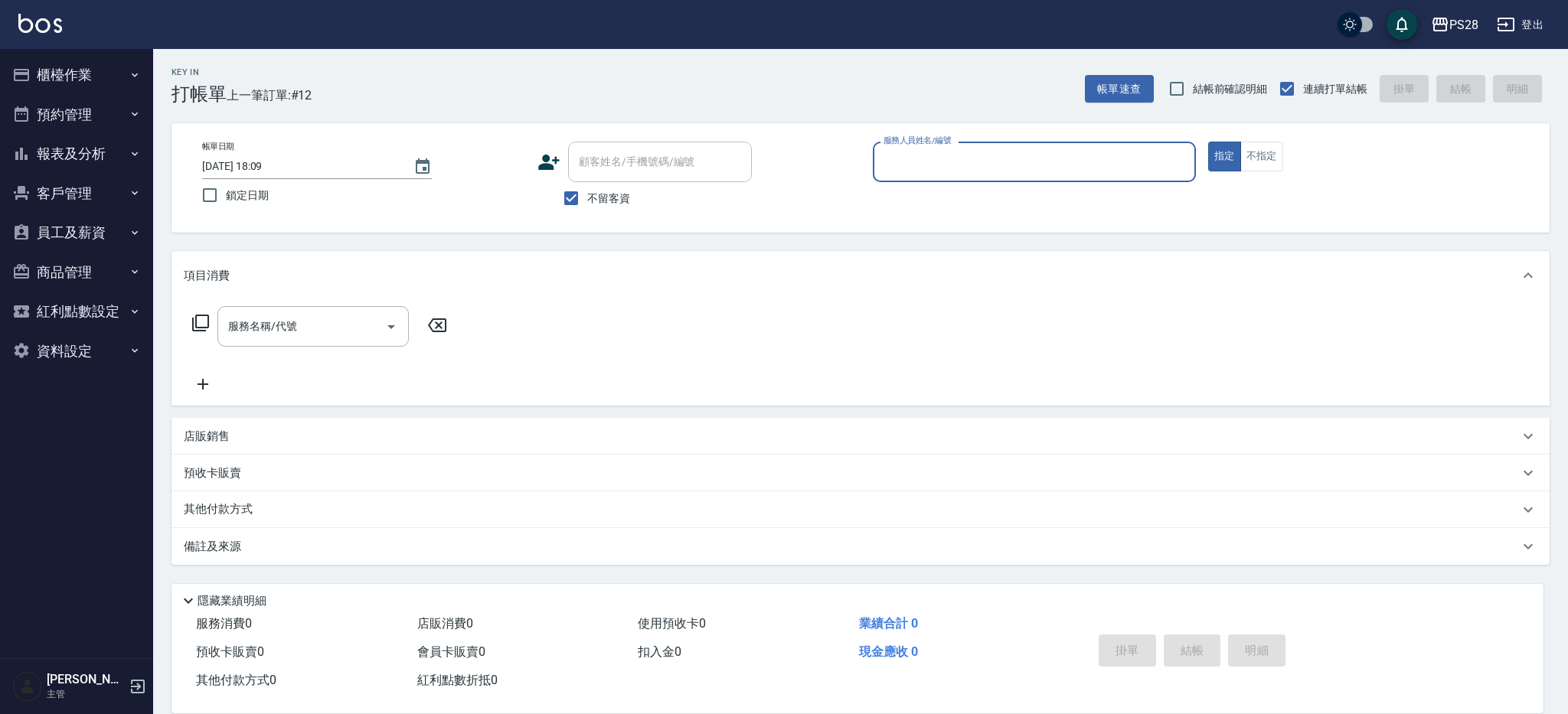
click at [96, 74] on button "櫃檯作業" at bounding box center [76, 75] width 141 height 40
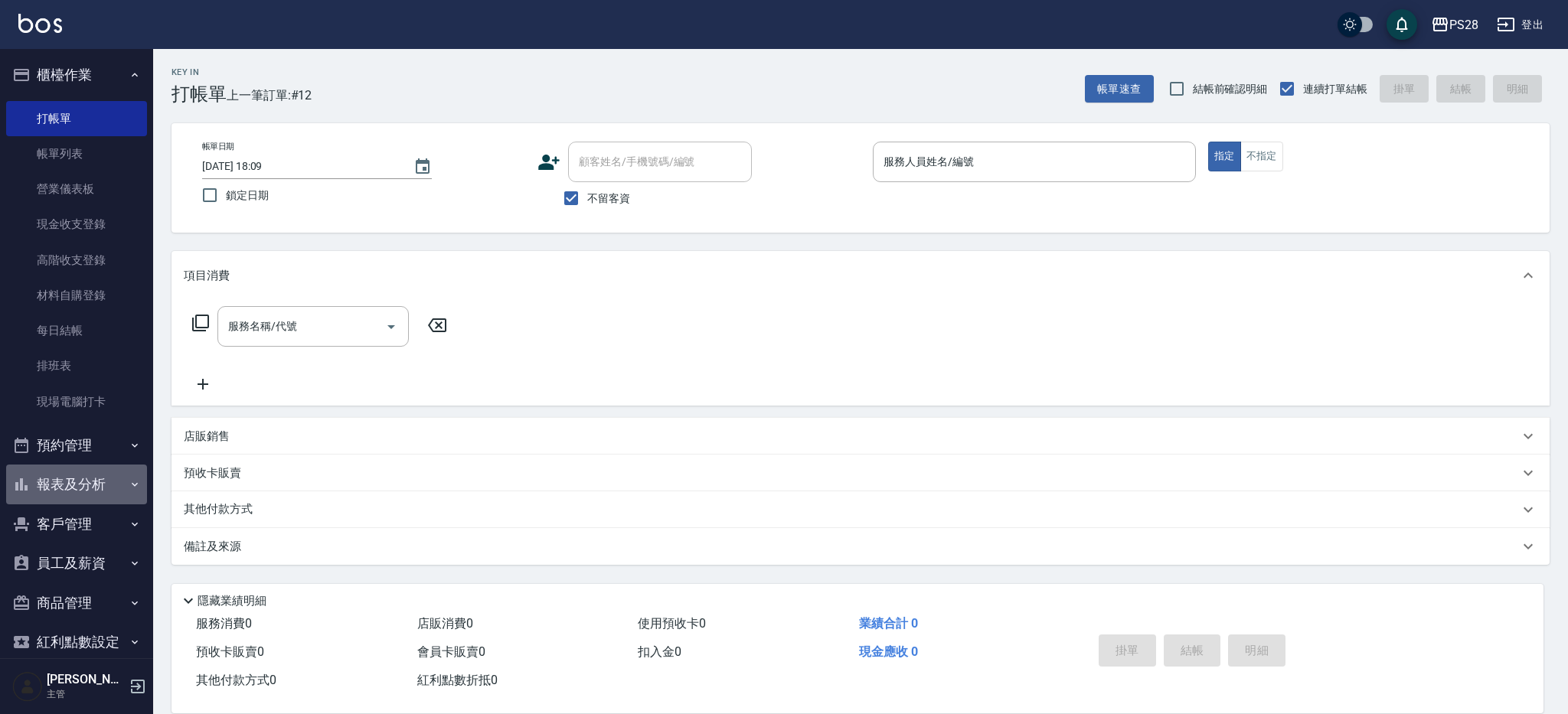
click at [90, 481] on button "報表及分析" at bounding box center [76, 484] width 141 height 40
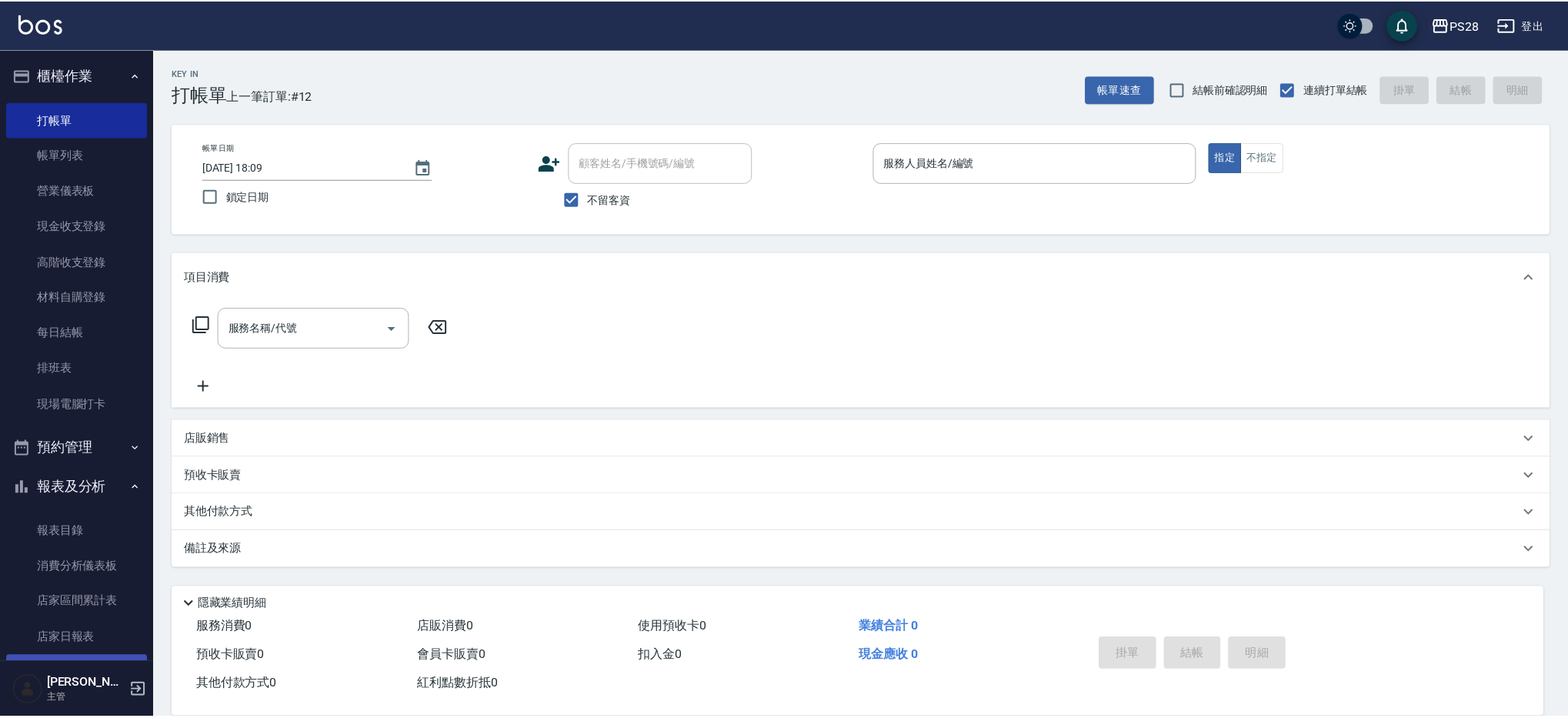
scroll to position [196, 0]
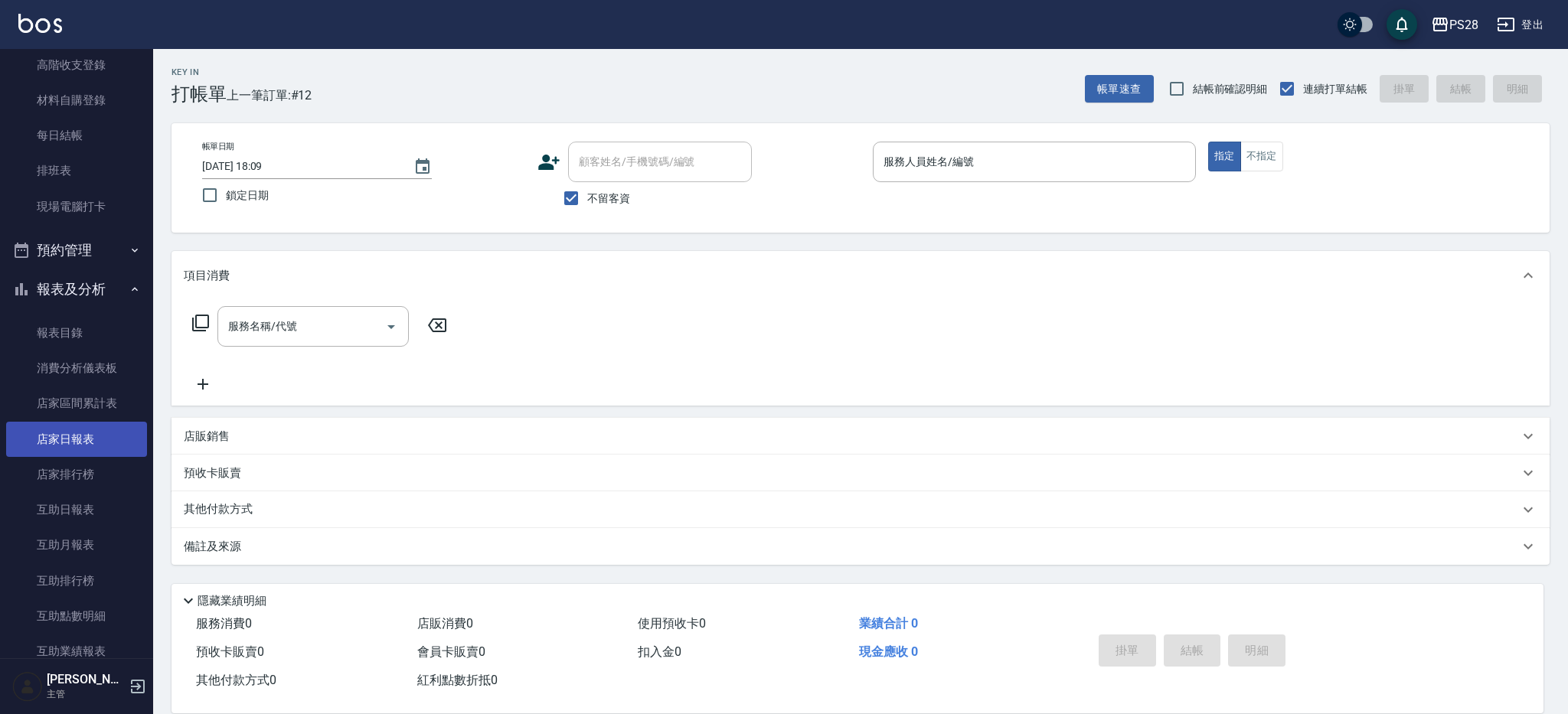
click at [92, 441] on link "店家日報表" at bounding box center [76, 439] width 141 height 35
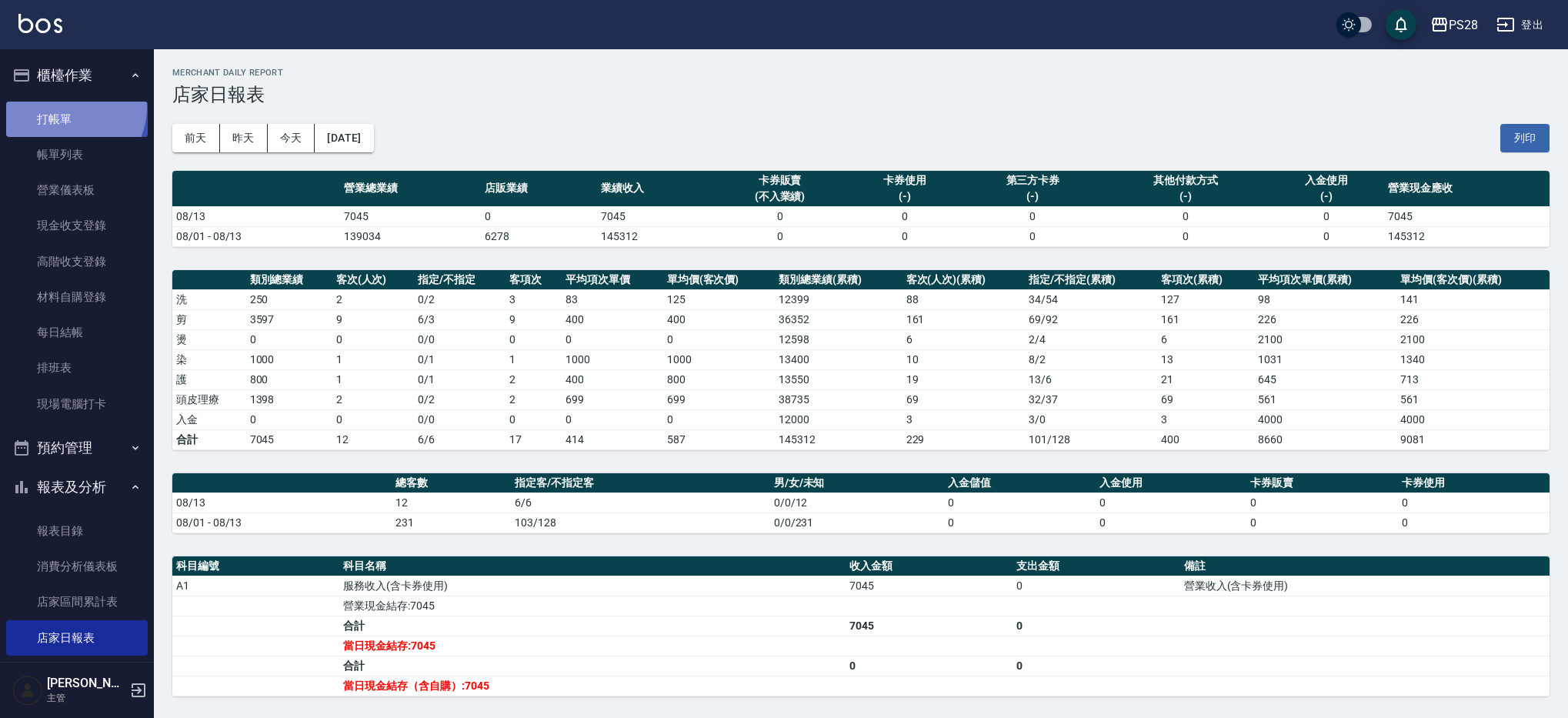
click at [69, 107] on link "打帳單" at bounding box center [76, 119] width 142 height 36
